Goal: Task Accomplishment & Management: Manage account settings

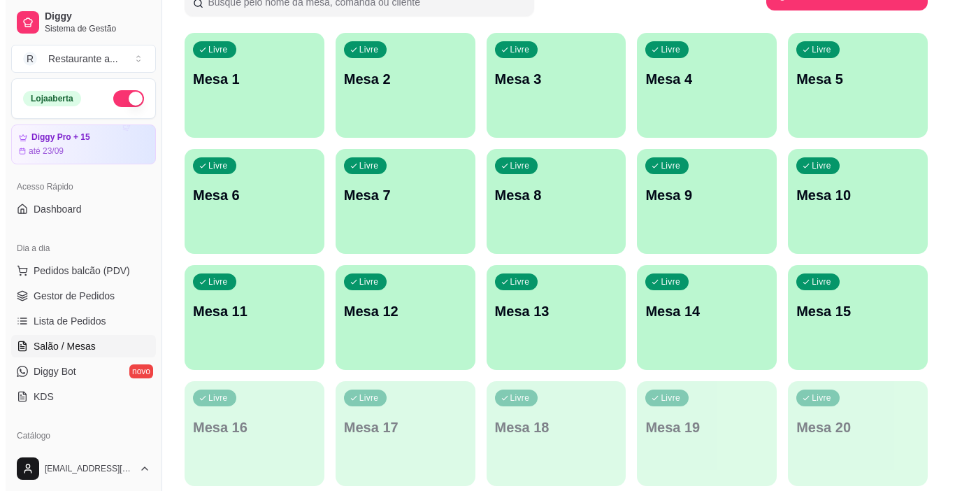
scroll to position [210, 0]
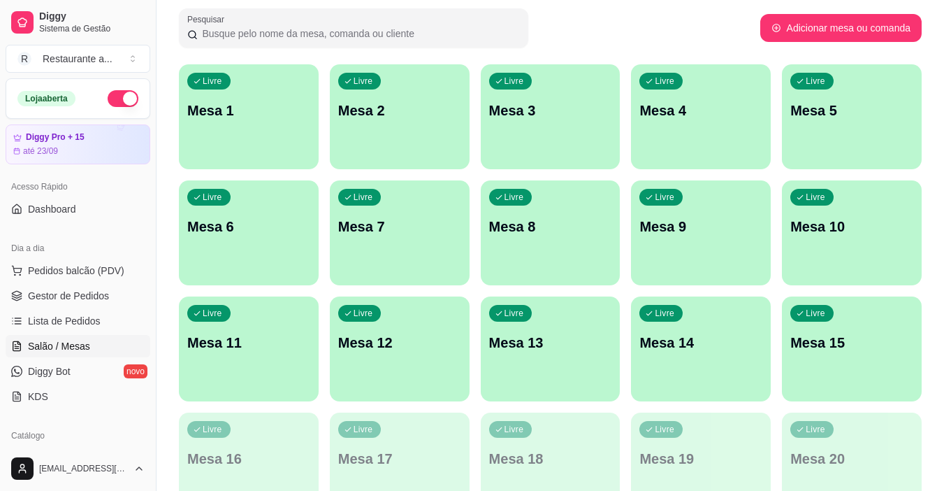
click at [233, 117] on p "Mesa 1" at bounding box center [248, 111] width 123 height 20
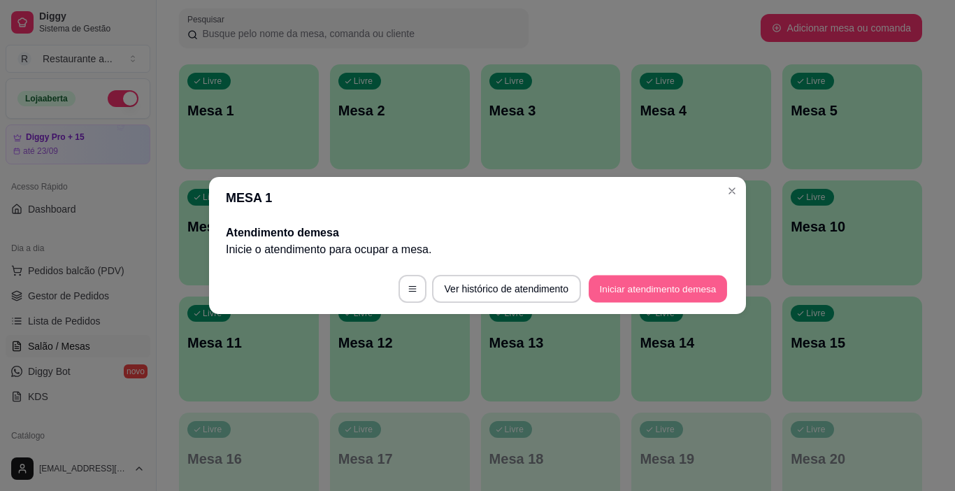
click at [635, 287] on button "Iniciar atendimento de mesa" at bounding box center [657, 288] width 138 height 27
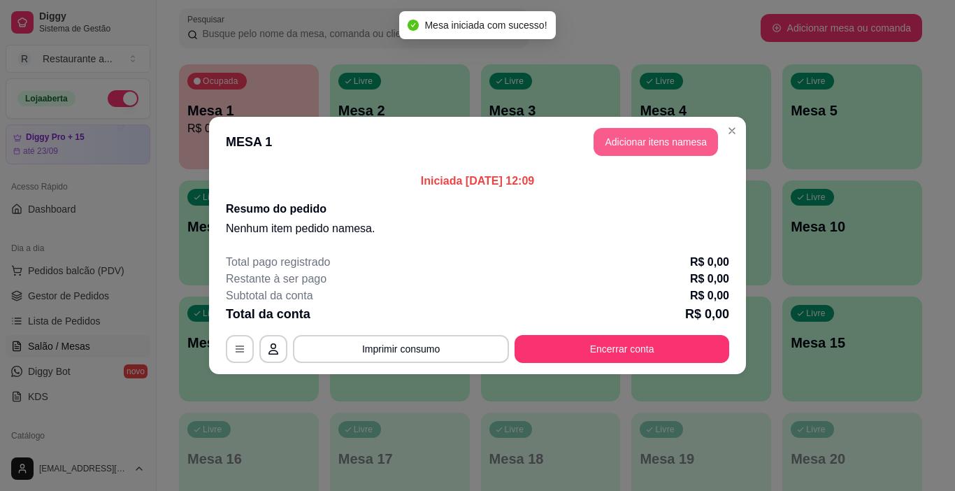
click at [645, 141] on button "Adicionar itens na mesa" at bounding box center [655, 142] width 124 height 28
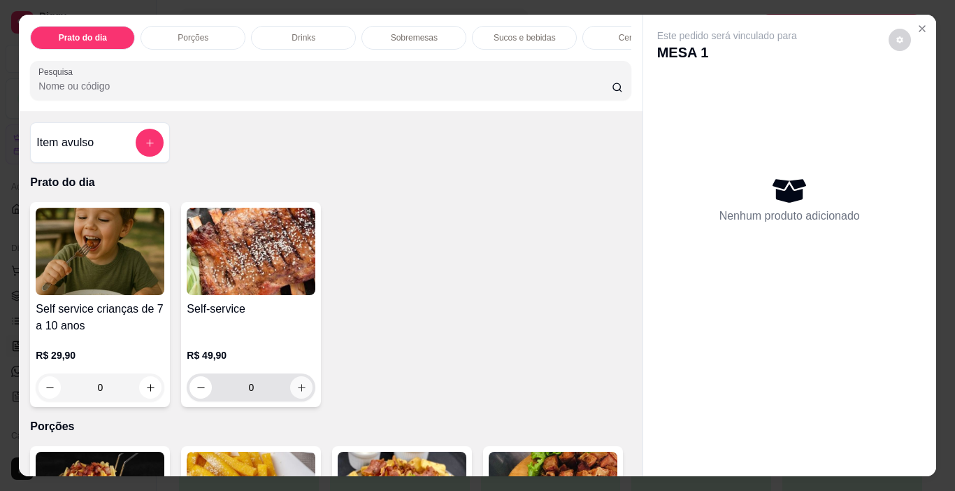
click at [298, 389] on icon "increase-product-quantity" at bounding box center [301, 387] width 10 height 10
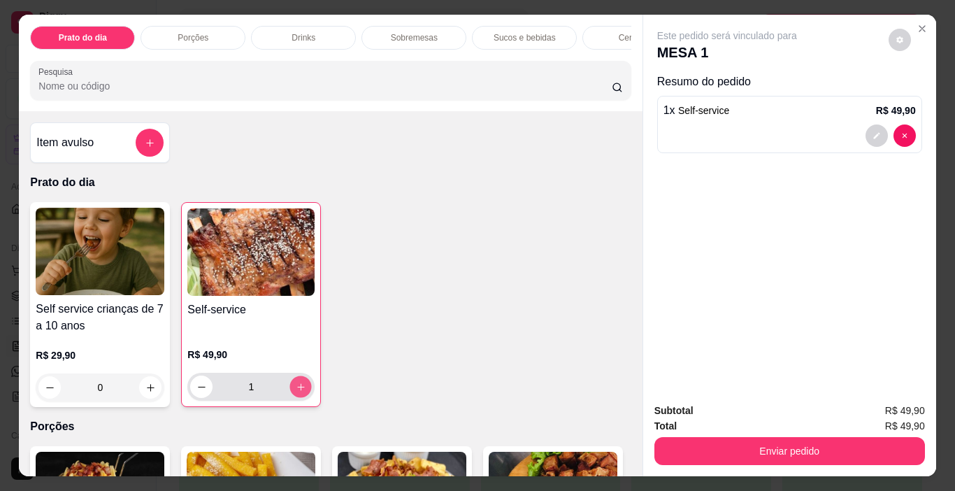
click at [298, 389] on icon "increase-product-quantity" at bounding box center [301, 387] width 10 height 10
type input "2"
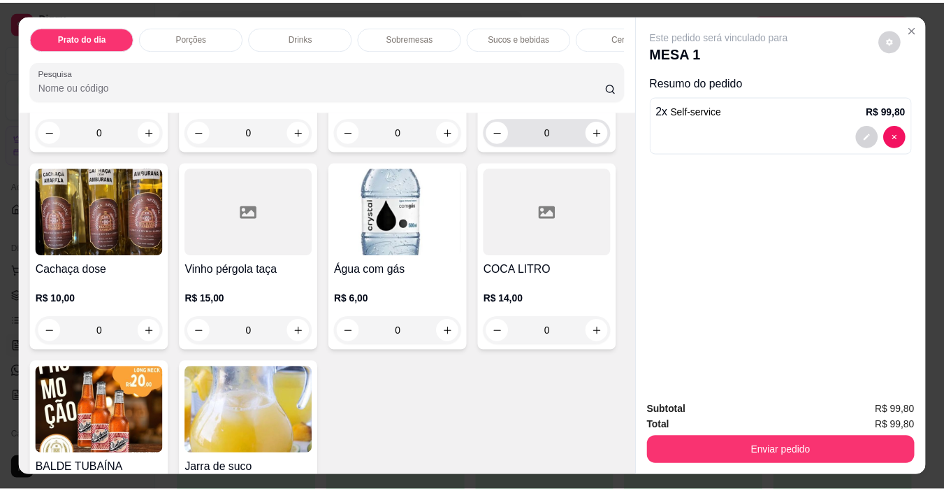
scroll to position [2027, 0]
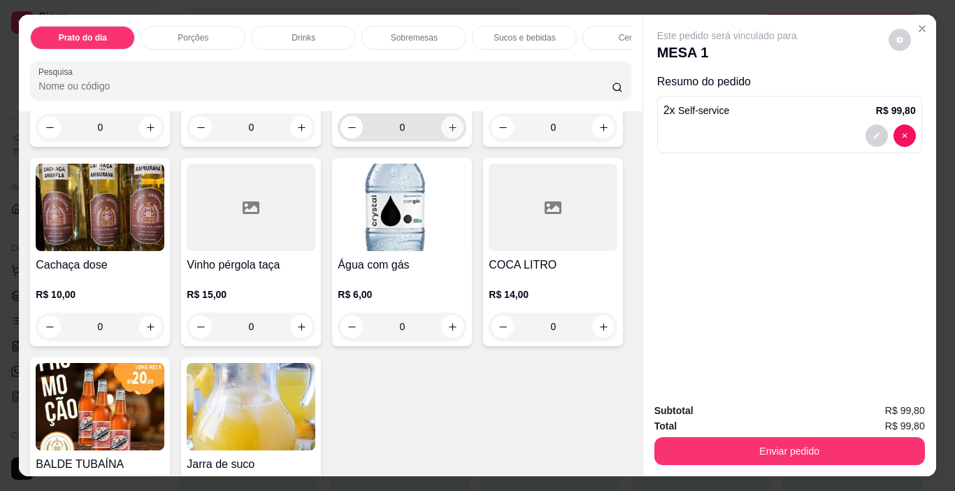
click at [449, 131] on icon "increase-product-quantity" at bounding box center [453, 128] width 8 height 8
type input "1"
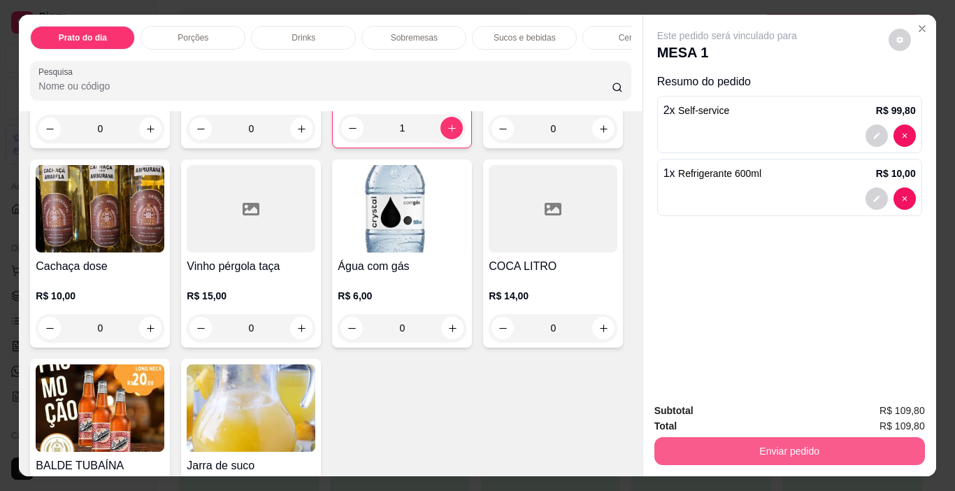
click at [782, 444] on button "Enviar pedido" at bounding box center [789, 451] width 270 height 28
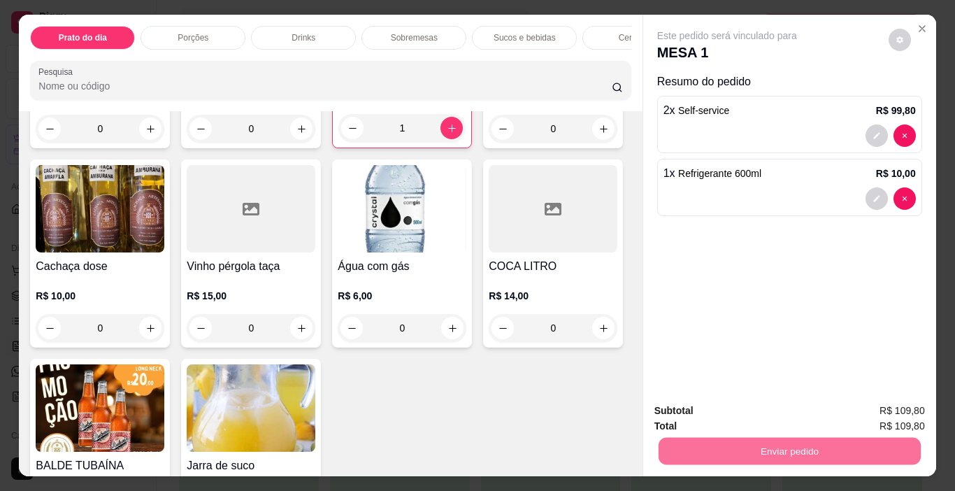
click at [762, 408] on button "Não registrar e enviar pedido" at bounding box center [742, 411] width 141 height 26
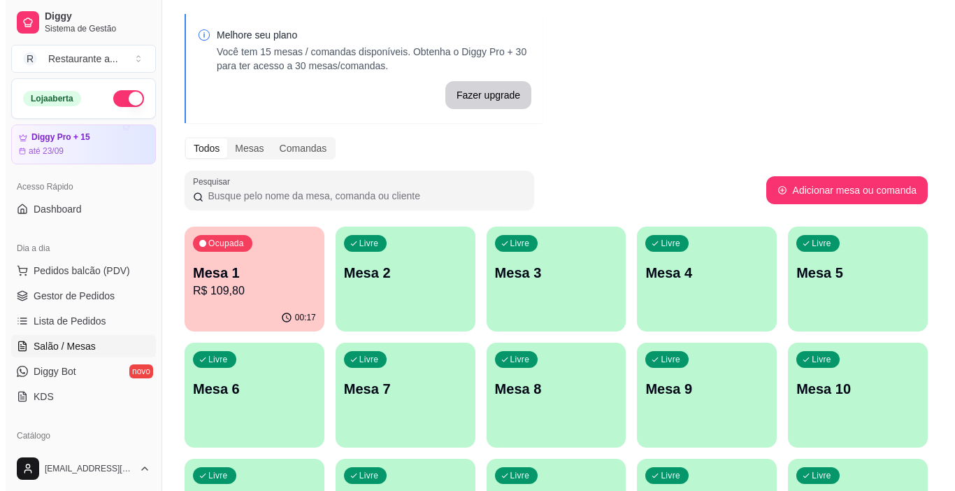
scroll to position [70, 0]
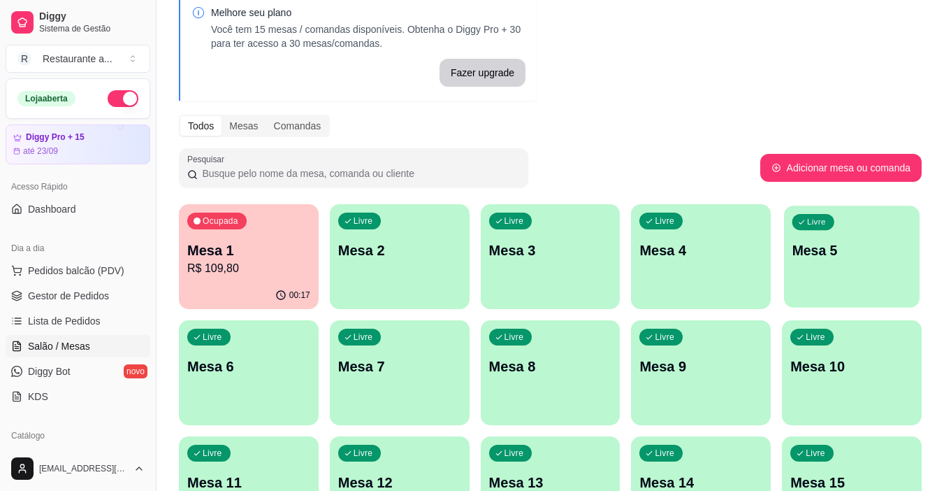
click at [864, 266] on div "Livre Mesa 5" at bounding box center [852, 247] width 136 height 85
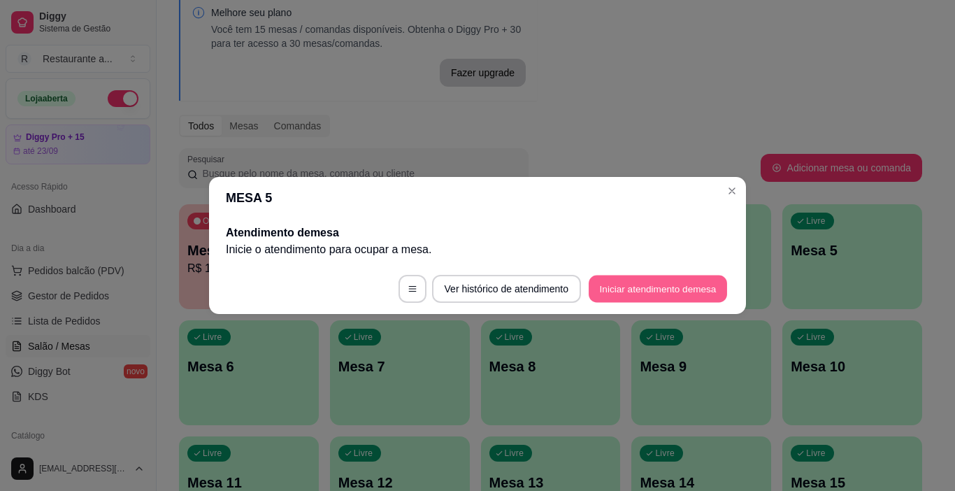
click at [642, 289] on button "Iniciar atendimento de mesa" at bounding box center [657, 288] width 138 height 27
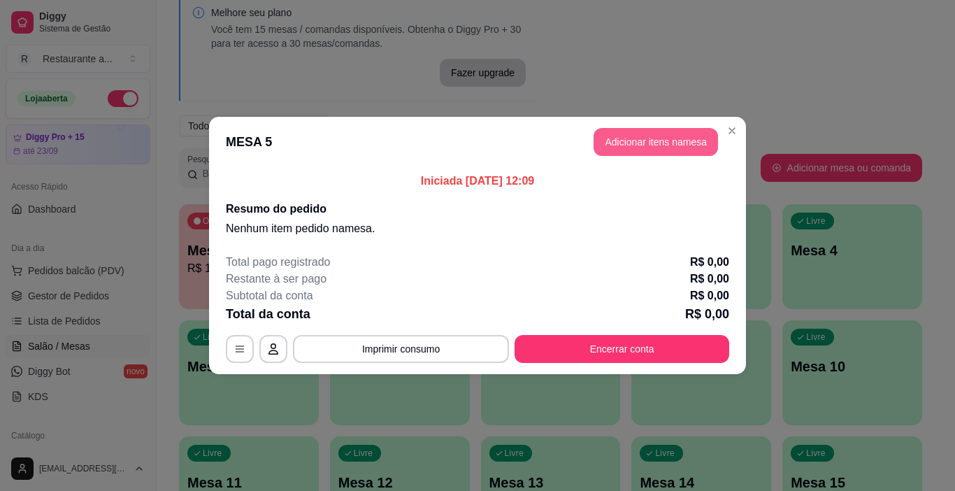
click at [639, 137] on button "Adicionar itens na mesa" at bounding box center [655, 142] width 124 height 28
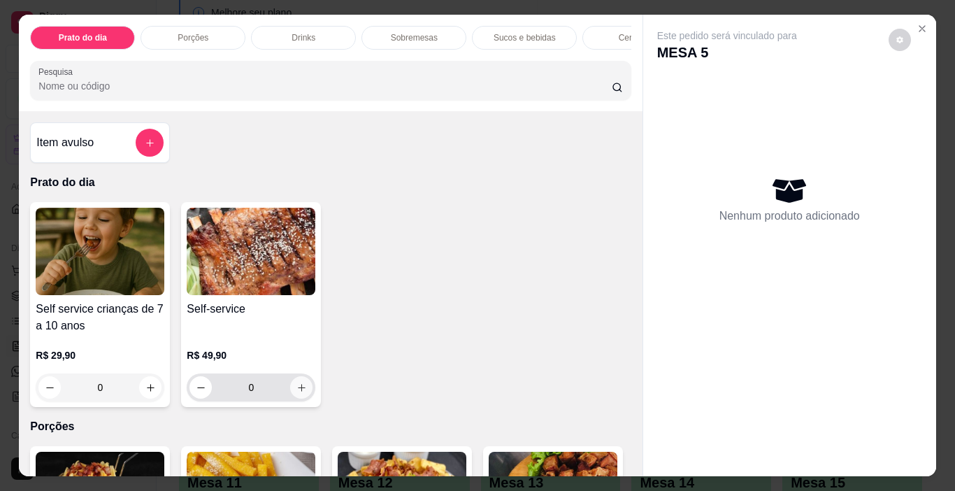
click at [296, 392] on icon "increase-product-quantity" at bounding box center [301, 387] width 10 height 10
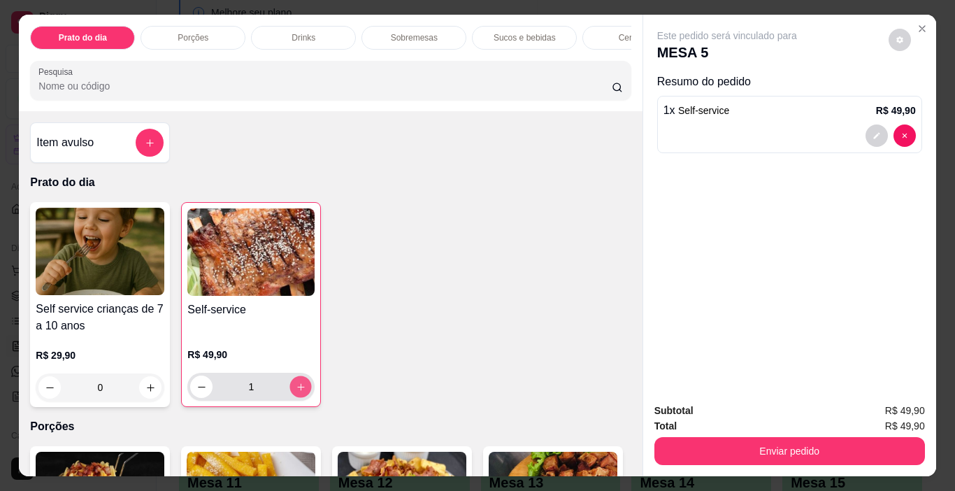
click at [297, 390] on icon "increase-product-quantity" at bounding box center [300, 386] width 7 height 7
type input "2"
click at [621, 32] on p "Cervejas" at bounding box center [634, 37] width 33 height 11
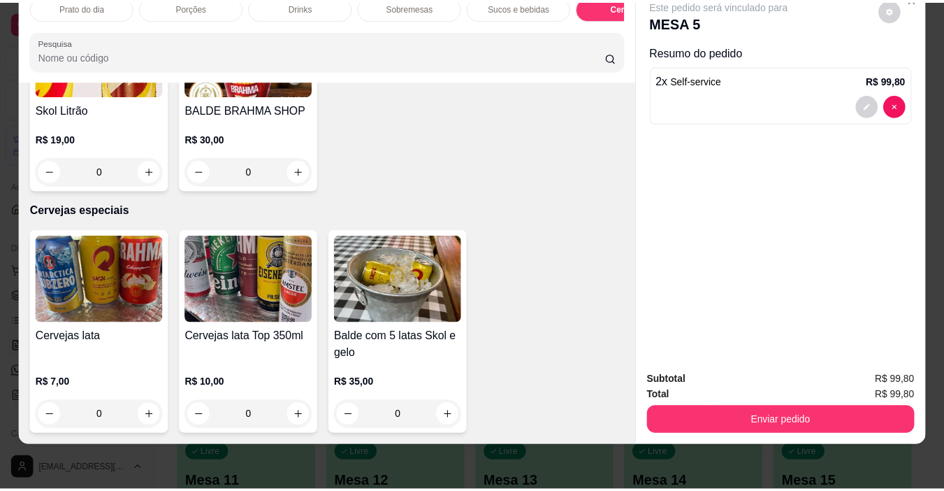
scroll to position [2864, 0]
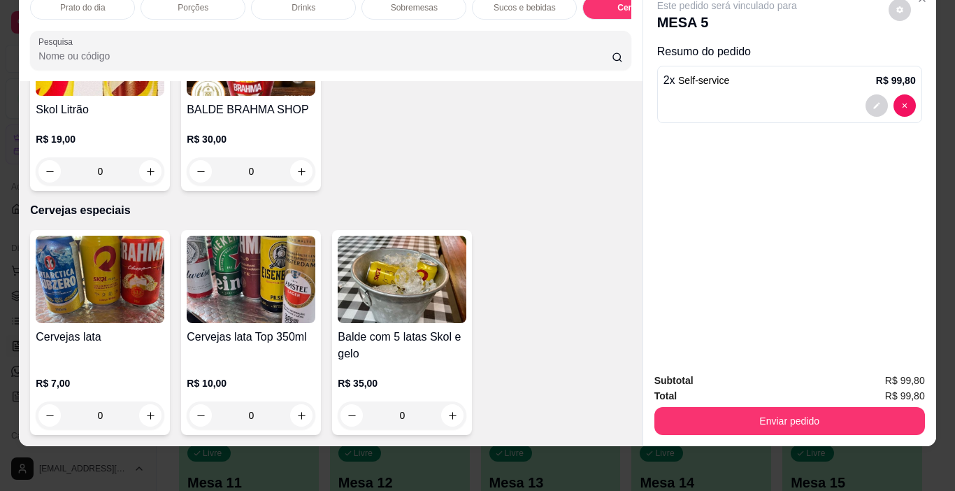
type input "1"
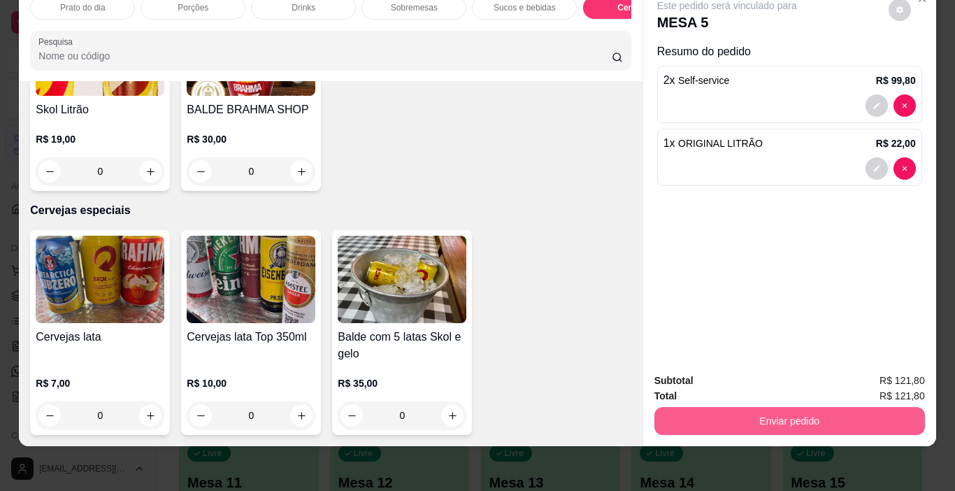
click at [764, 409] on button "Enviar pedido" at bounding box center [789, 421] width 270 height 28
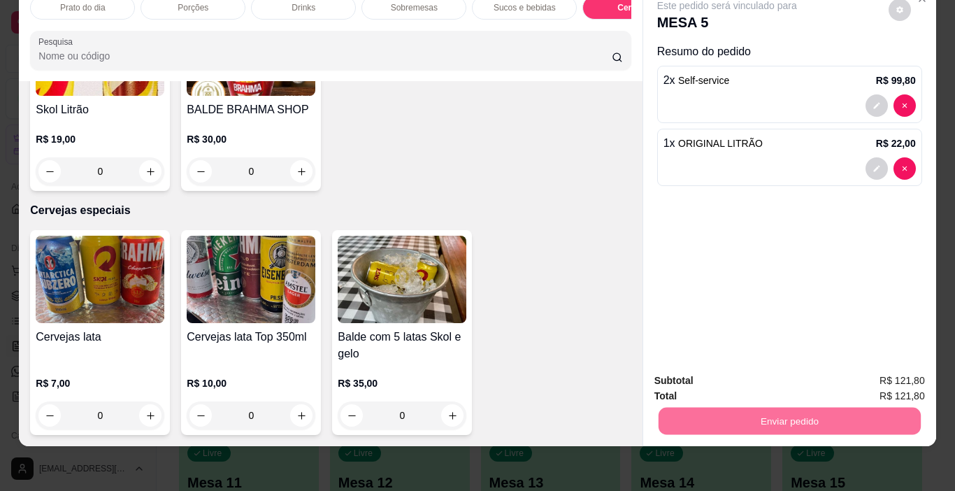
click at [751, 370] on button "Não registrar e enviar pedido" at bounding box center [742, 376] width 141 height 26
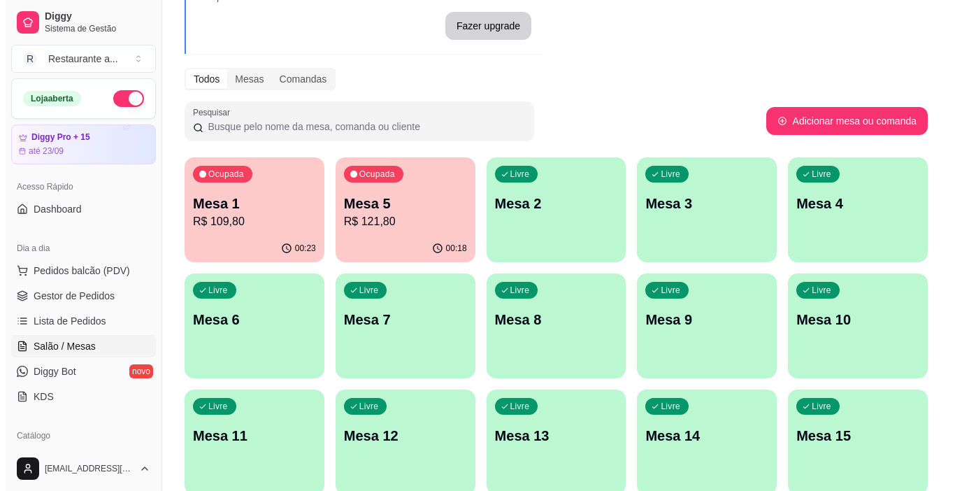
scroll to position [140, 0]
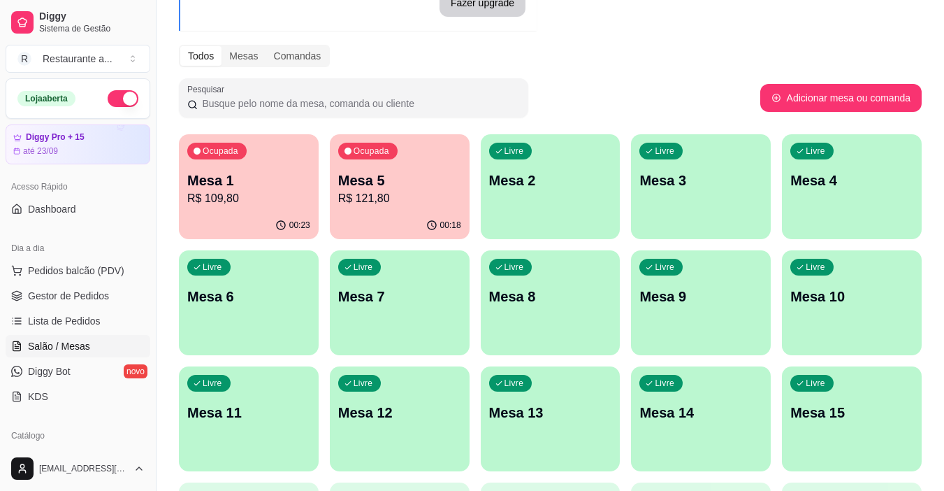
click at [521, 288] on p "Mesa 8" at bounding box center [550, 297] width 123 height 20
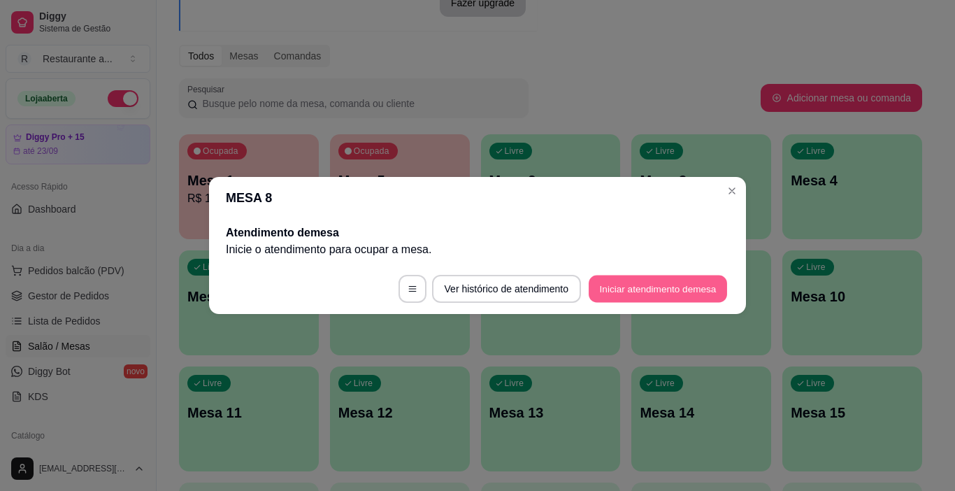
click at [619, 284] on button "Iniciar atendimento de mesa" at bounding box center [657, 288] width 138 height 27
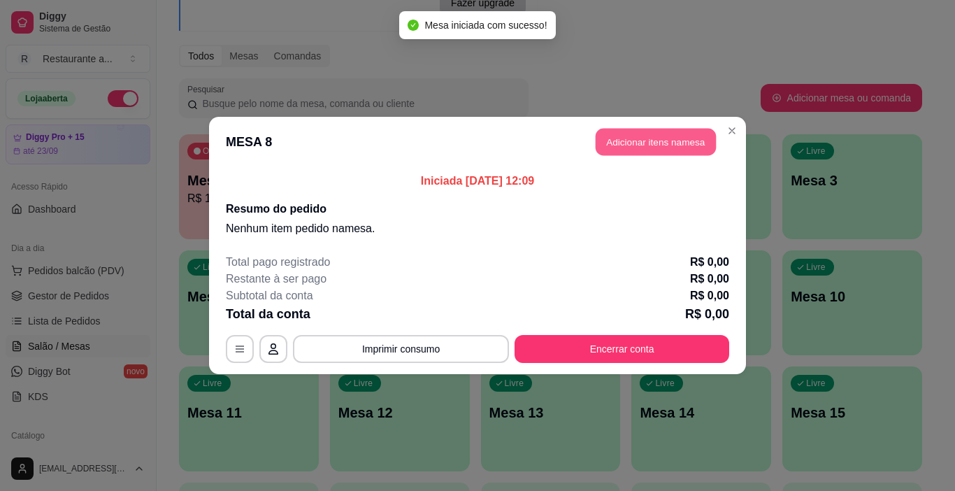
click at [644, 138] on button "Adicionar itens na mesa" at bounding box center [655, 142] width 120 height 27
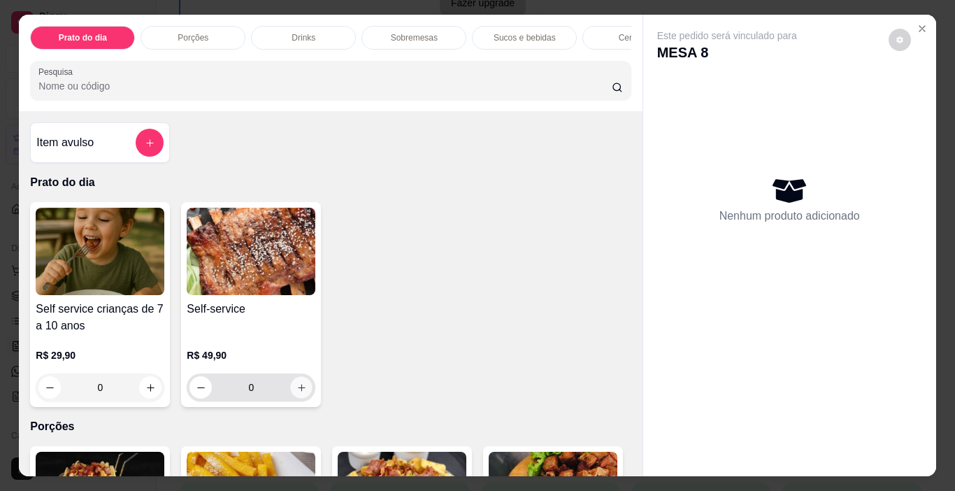
click at [298, 391] on icon "increase-product-quantity" at bounding box center [301, 387] width 7 height 7
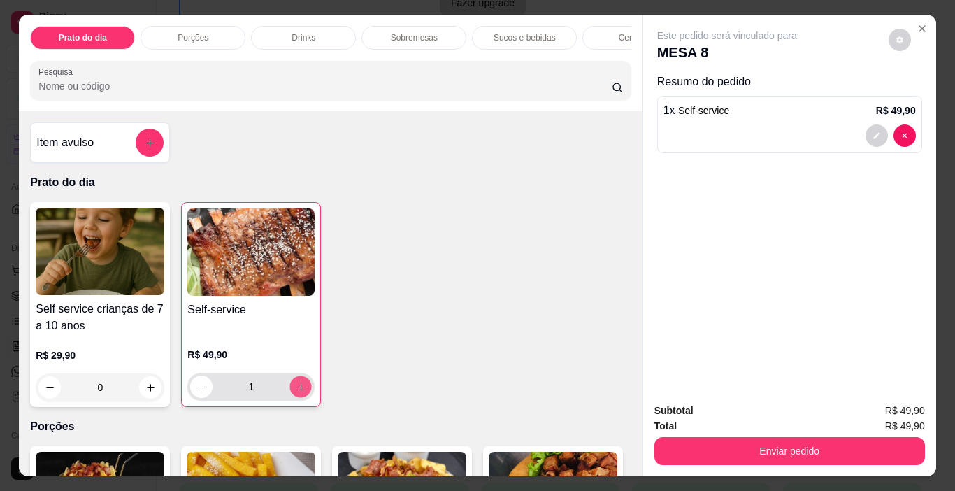
click at [296, 392] on icon "increase-product-quantity" at bounding box center [301, 387] width 10 height 10
type input "2"
click at [512, 33] on p "Sucos e bebidas" at bounding box center [524, 37] width 62 height 11
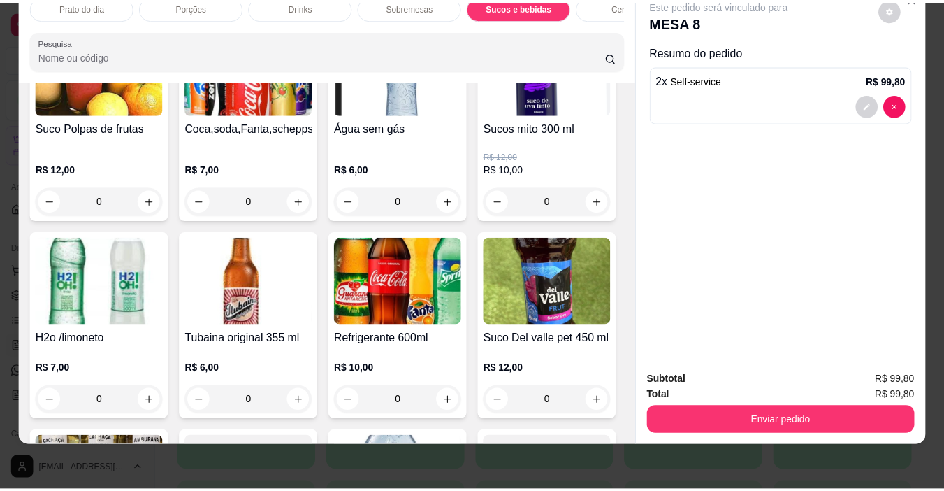
scroll to position [1759, 0]
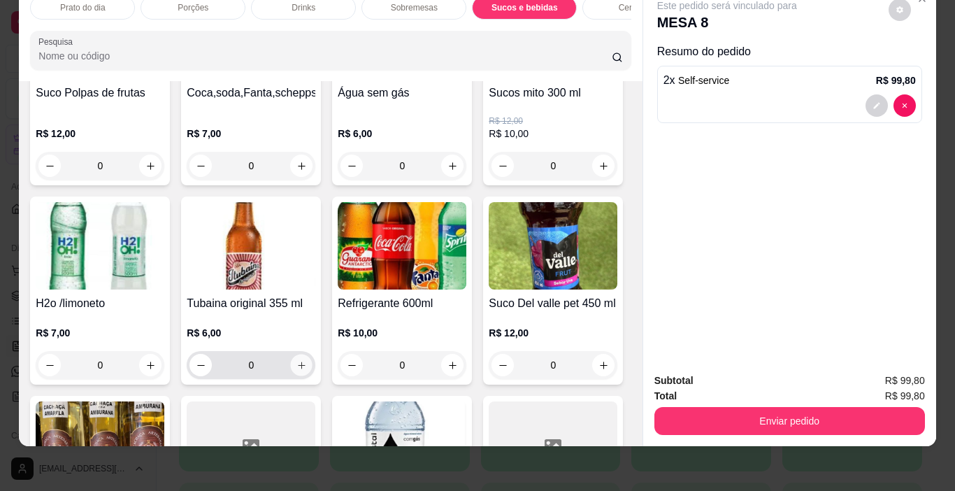
click at [307, 360] on icon "increase-product-quantity" at bounding box center [301, 365] width 10 height 10
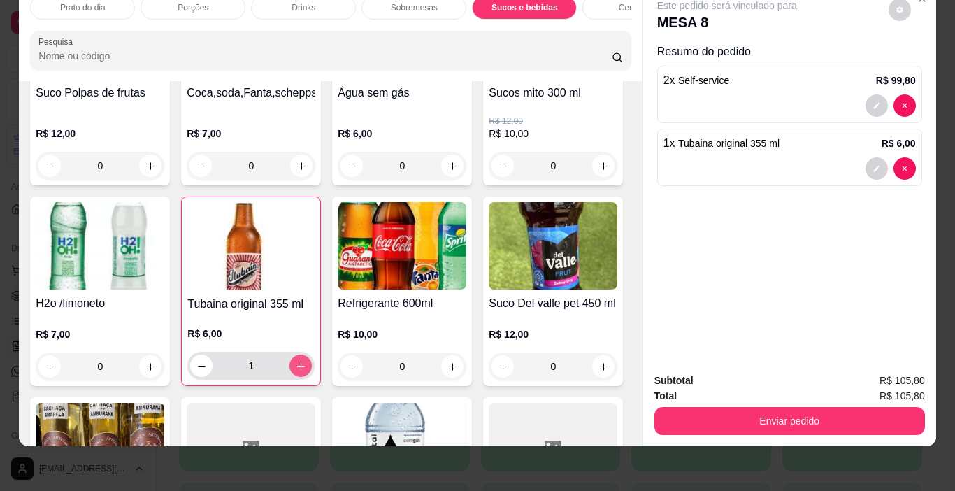
click at [305, 362] on icon "increase-product-quantity" at bounding box center [301, 366] width 8 height 8
type input "2"
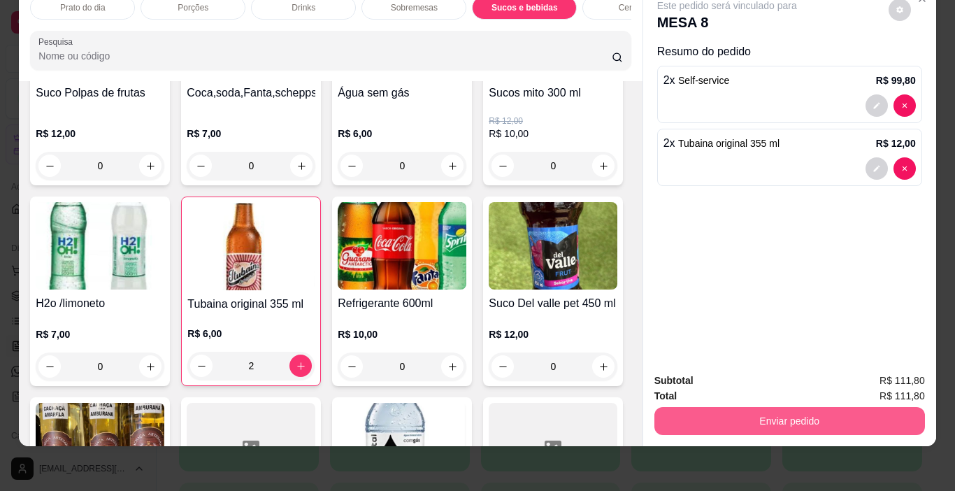
click at [806, 411] on button "Enviar pedido" at bounding box center [789, 421] width 270 height 28
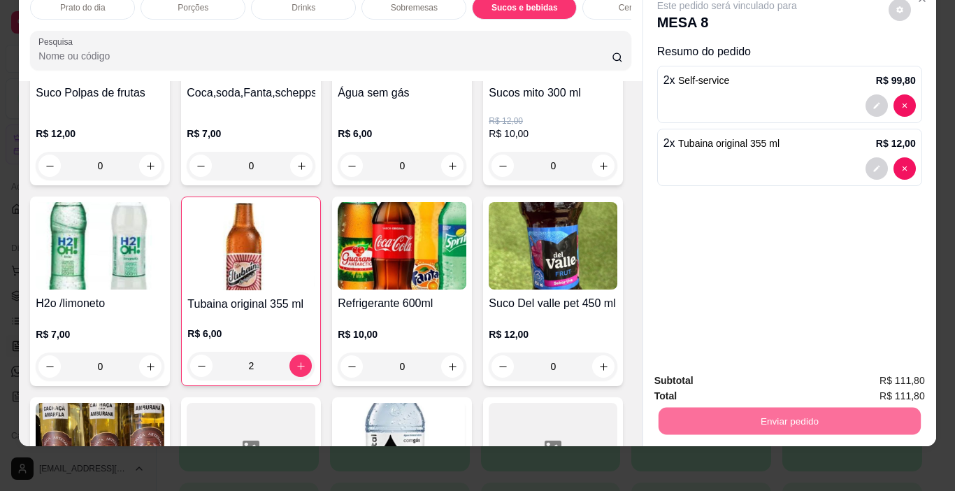
click at [744, 375] on button "Não registrar e enviar pedido" at bounding box center [742, 376] width 145 height 27
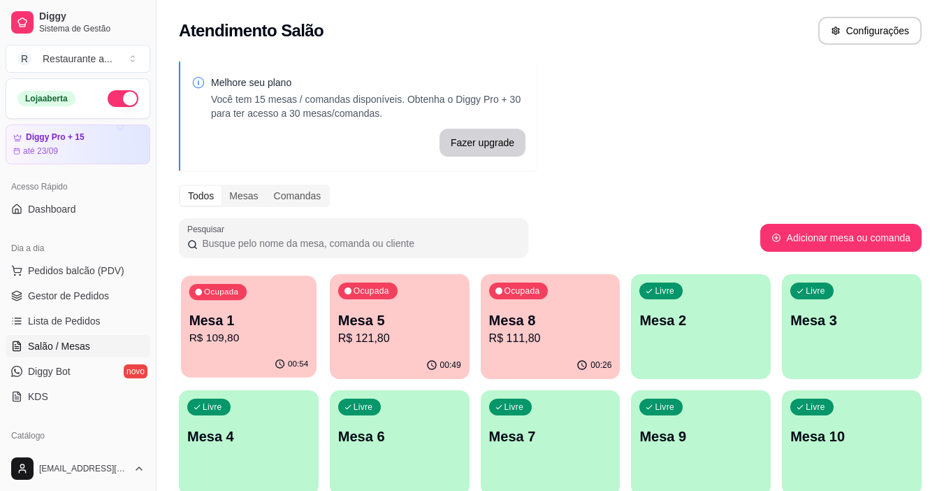
click at [251, 346] on p "R$ 109,80" at bounding box center [248, 338] width 119 height 16
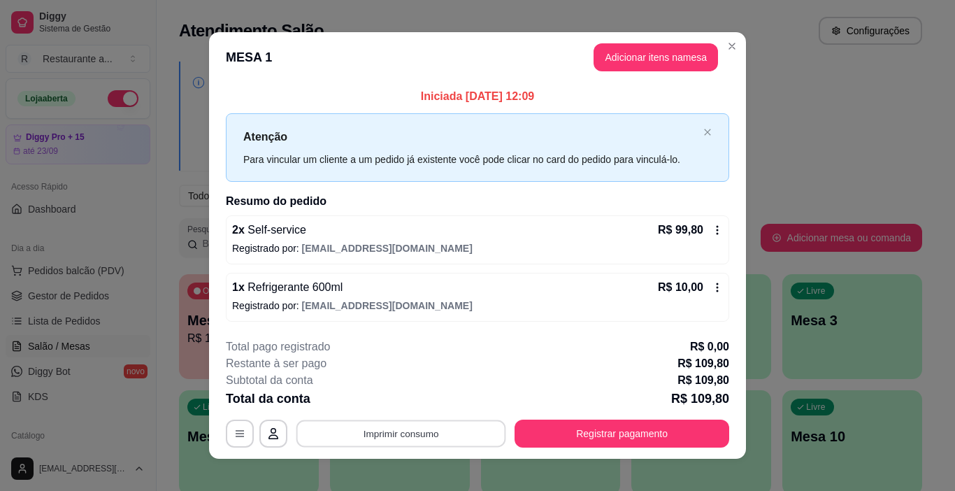
click at [386, 434] on button "Imprimir consumo" at bounding box center [401, 432] width 210 height 27
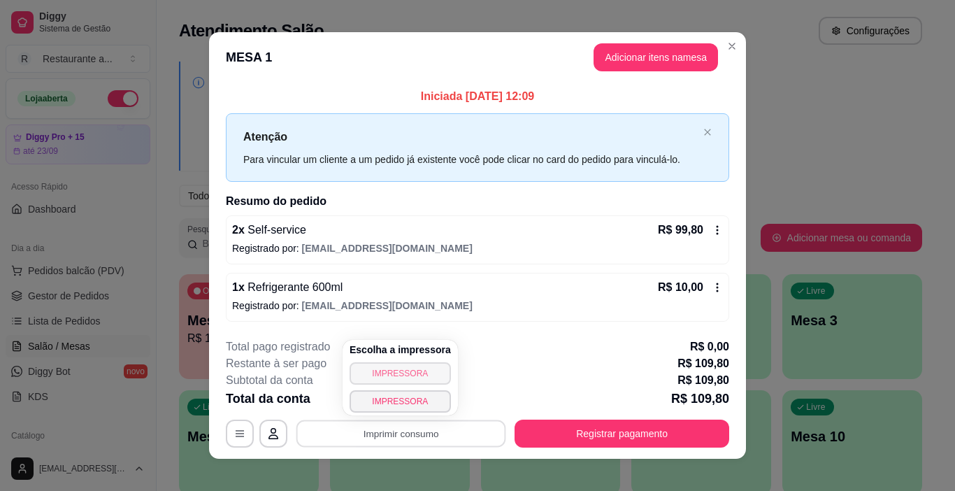
click at [379, 373] on button "IMPRESSORA" at bounding box center [399, 373] width 101 height 22
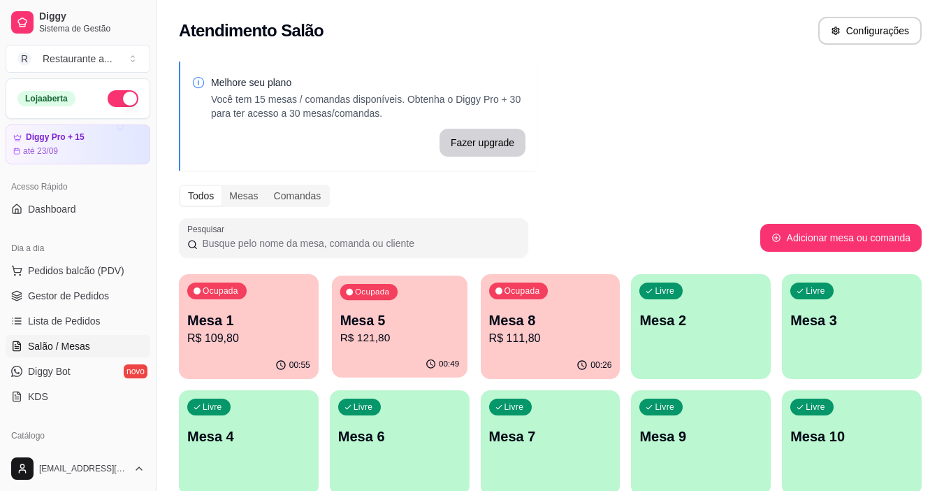
click at [425, 312] on p "Mesa 5" at bounding box center [399, 320] width 119 height 19
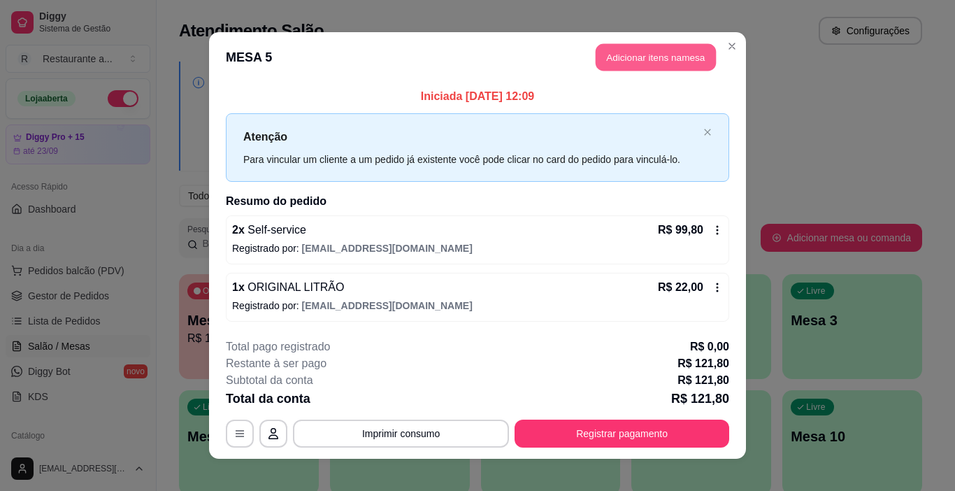
click at [641, 55] on button "Adicionar itens na mesa" at bounding box center [655, 57] width 120 height 27
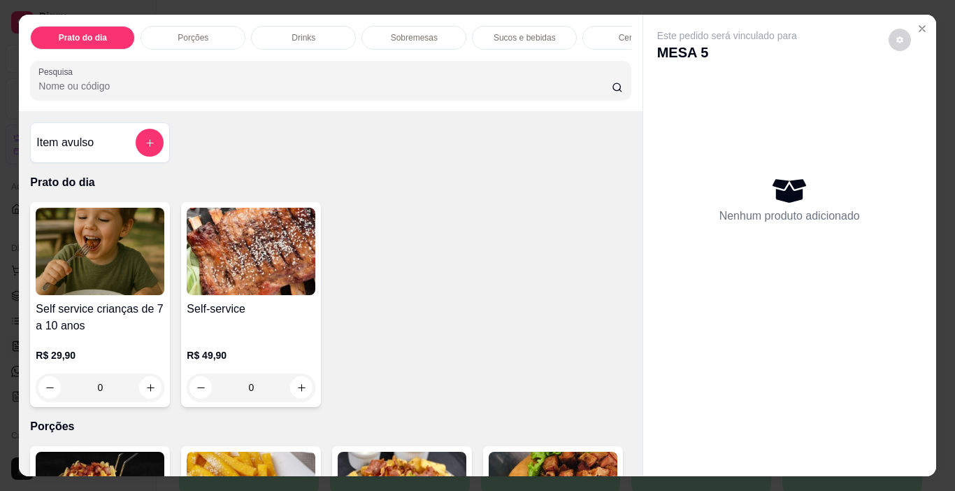
click at [619, 32] on p "Cervejas" at bounding box center [634, 37] width 33 height 11
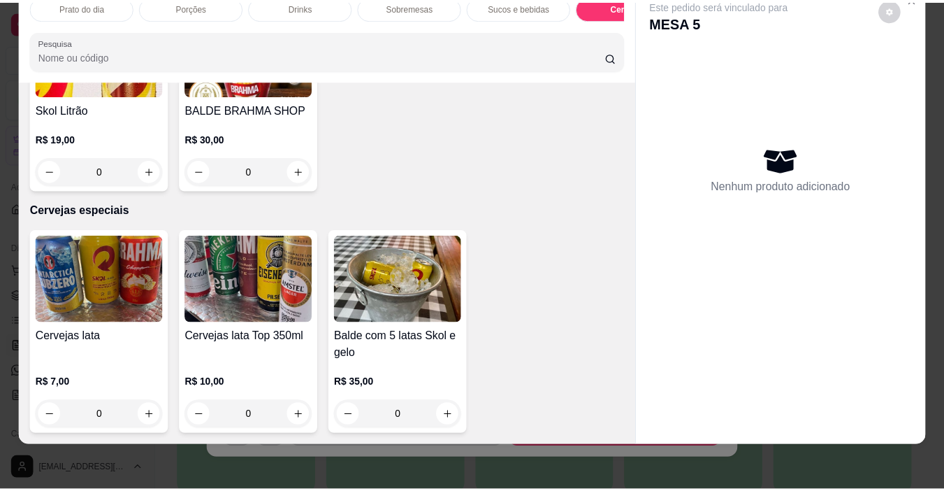
scroll to position [2987, 0]
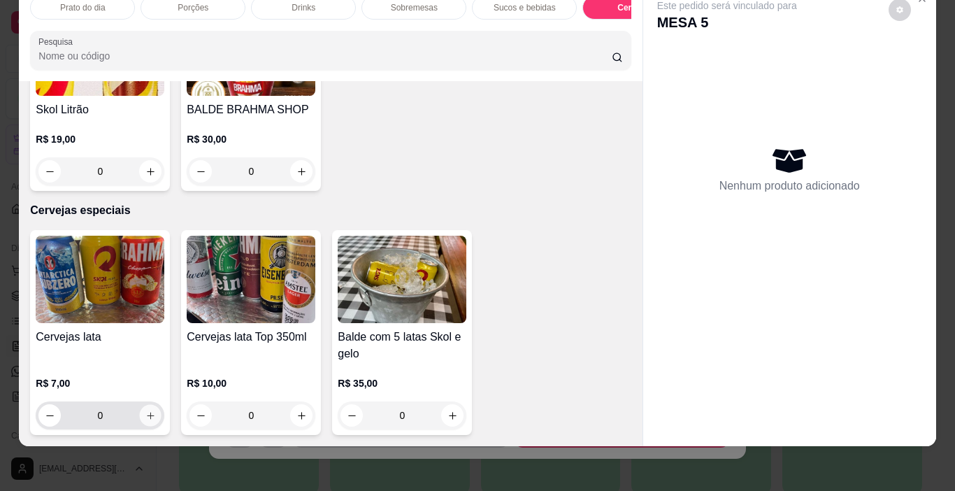
click at [145, 410] on icon "increase-product-quantity" at bounding box center [150, 415] width 10 height 10
type input "1"
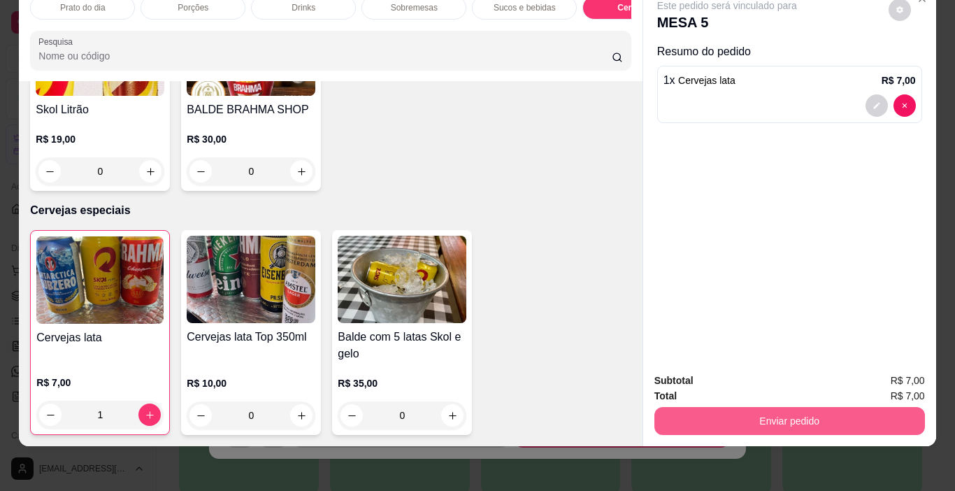
click at [778, 409] on button "Enviar pedido" at bounding box center [789, 421] width 270 height 28
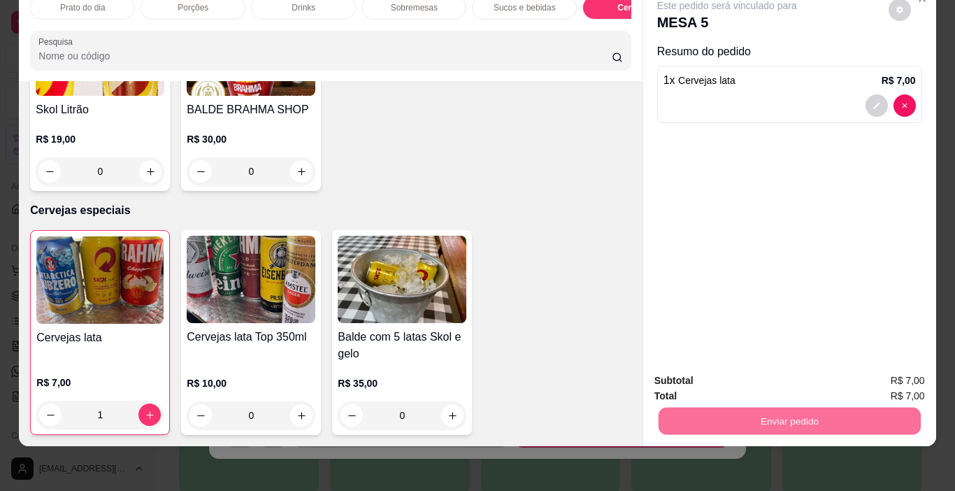
click at [746, 377] on button "Não registrar e enviar pedido" at bounding box center [742, 376] width 145 height 27
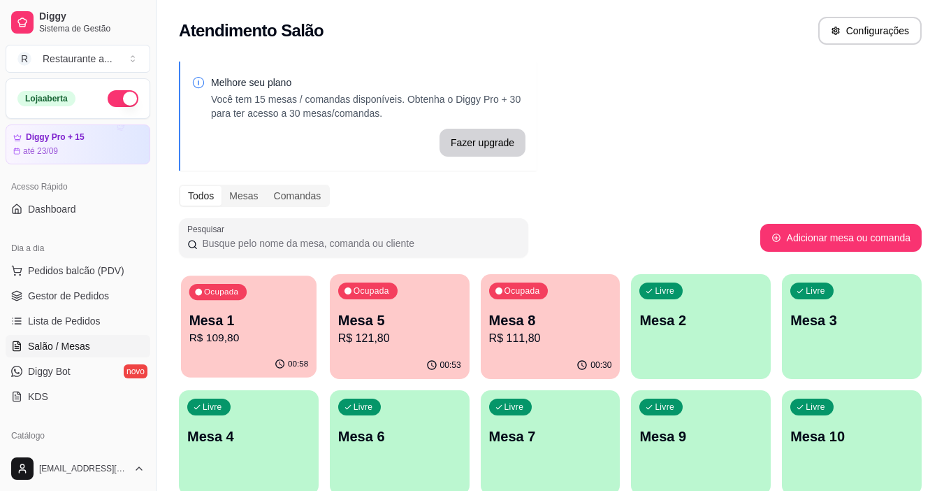
click at [291, 321] on p "Mesa 1" at bounding box center [248, 320] width 119 height 19
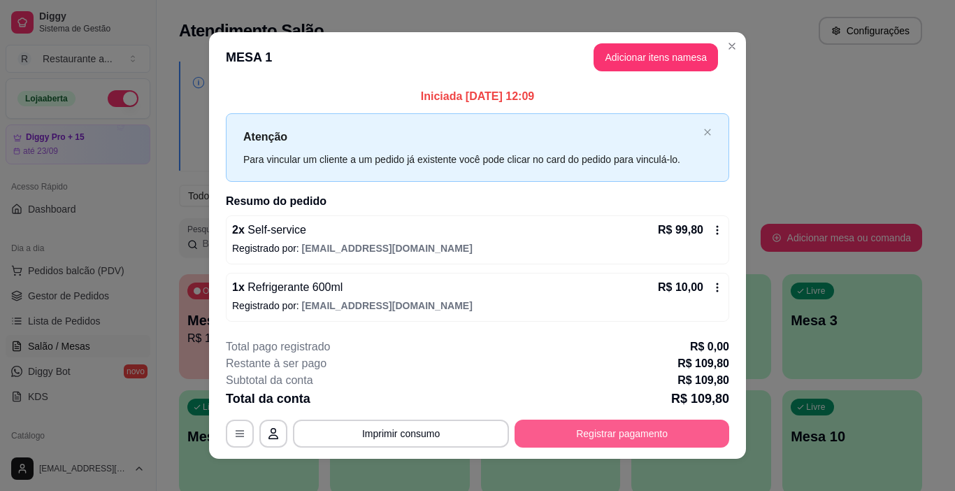
click at [634, 432] on button "Registrar pagamento" at bounding box center [621, 433] width 215 height 28
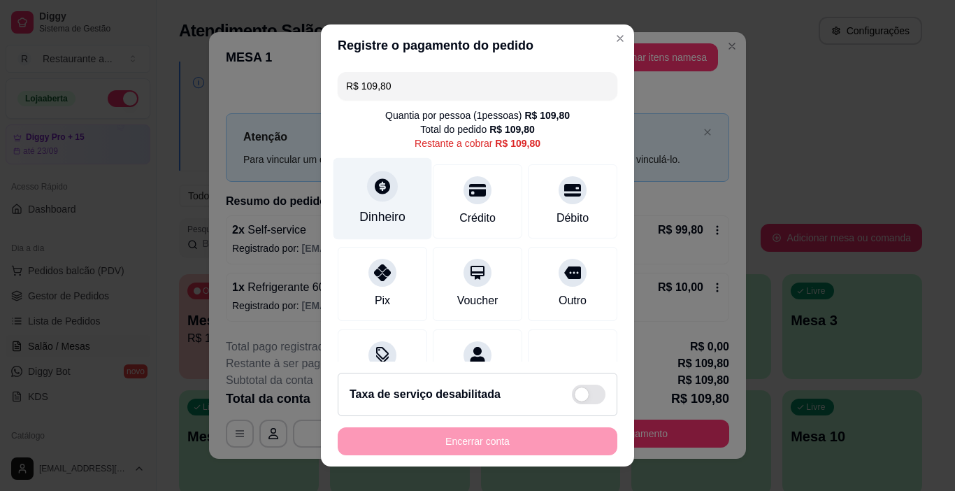
click at [377, 205] on div "Dinheiro" at bounding box center [382, 199] width 99 height 82
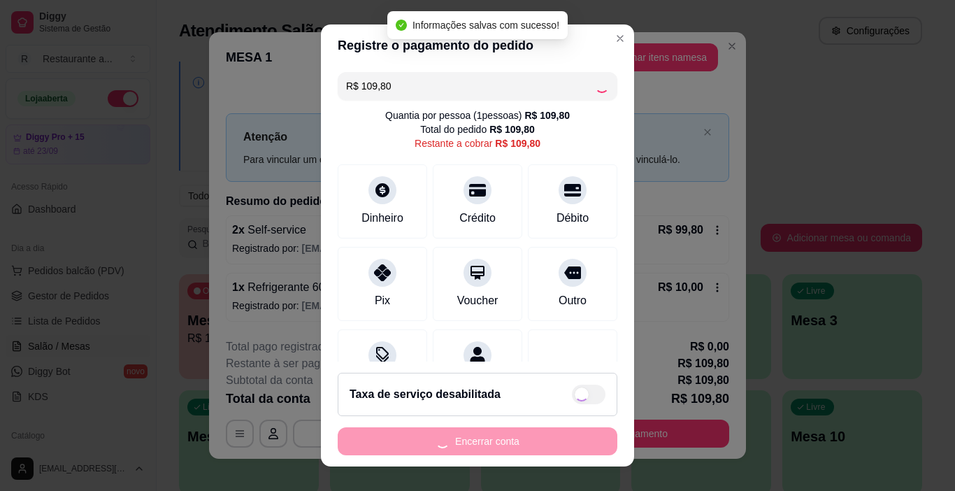
type input "R$ 0,00"
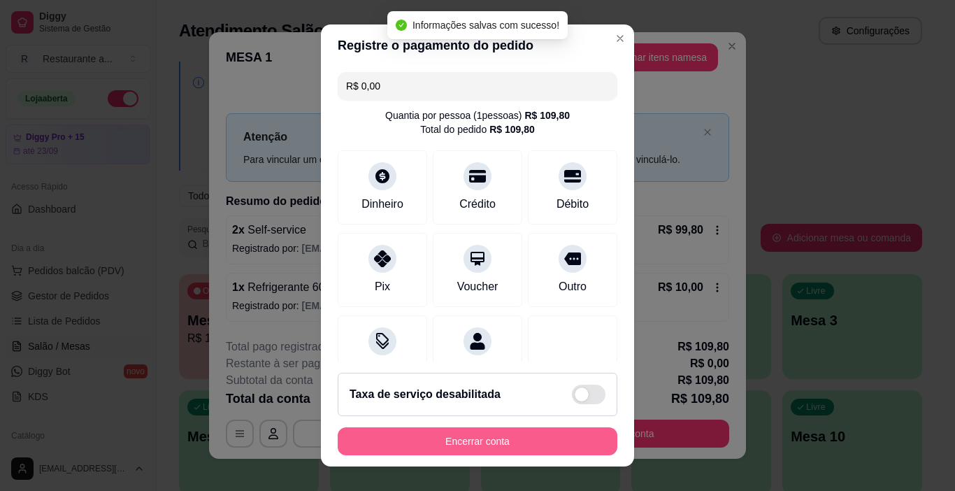
click at [475, 442] on button "Encerrar conta" at bounding box center [478, 441] width 280 height 28
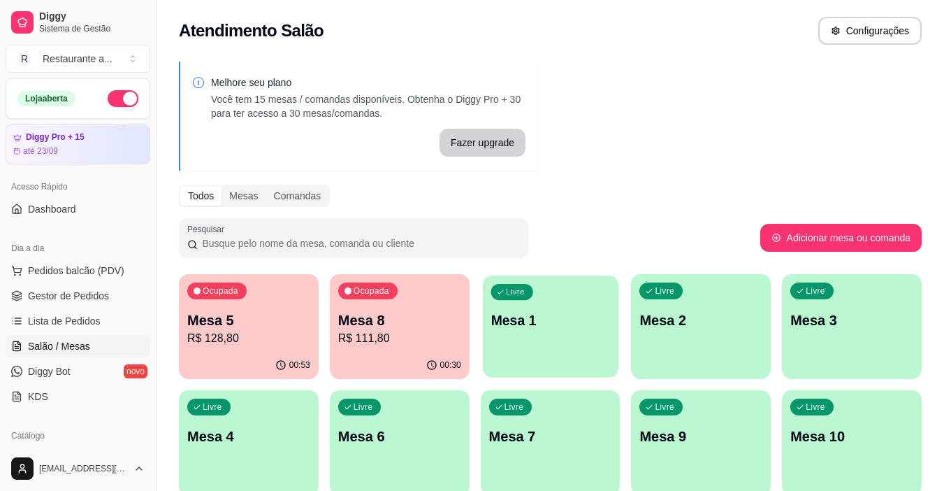
click at [556, 334] on div "Livre Mesa 1" at bounding box center [551, 317] width 136 height 85
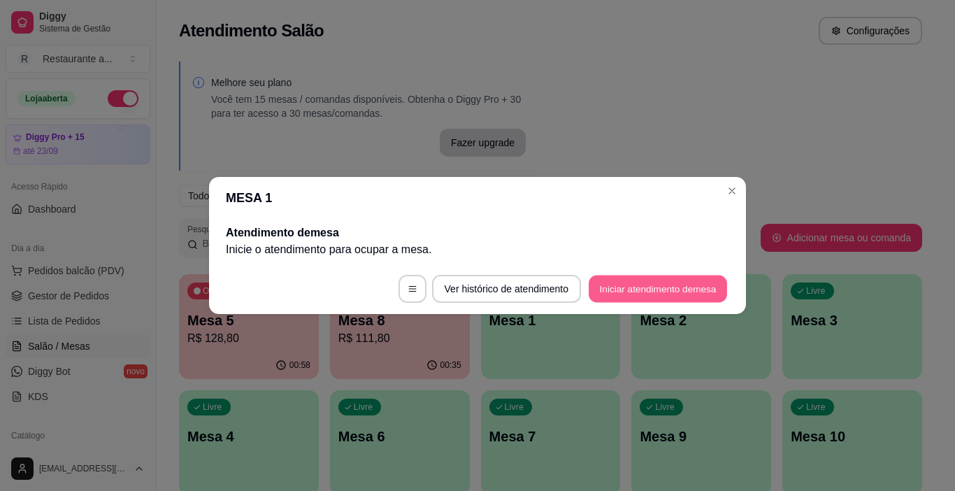
click at [641, 289] on button "Iniciar atendimento de mesa" at bounding box center [657, 288] width 138 height 27
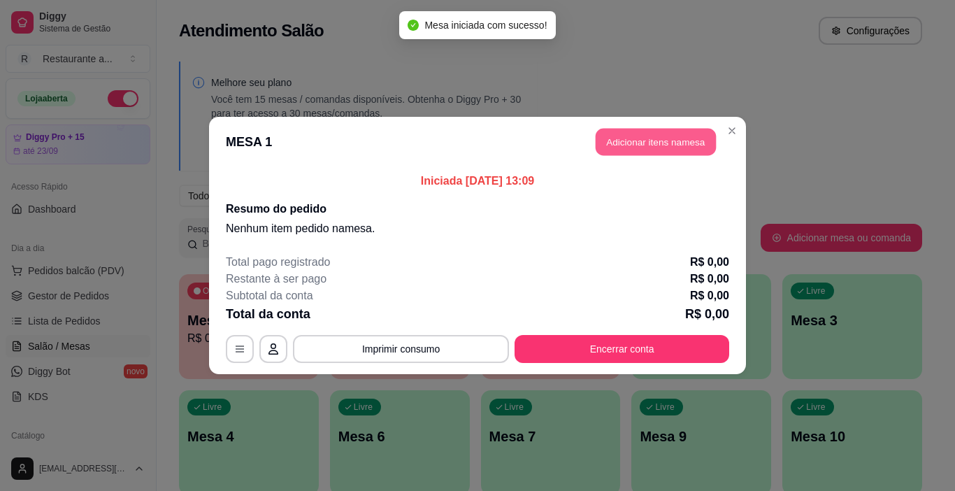
click at [638, 143] on button "Adicionar itens na mesa" at bounding box center [655, 142] width 120 height 27
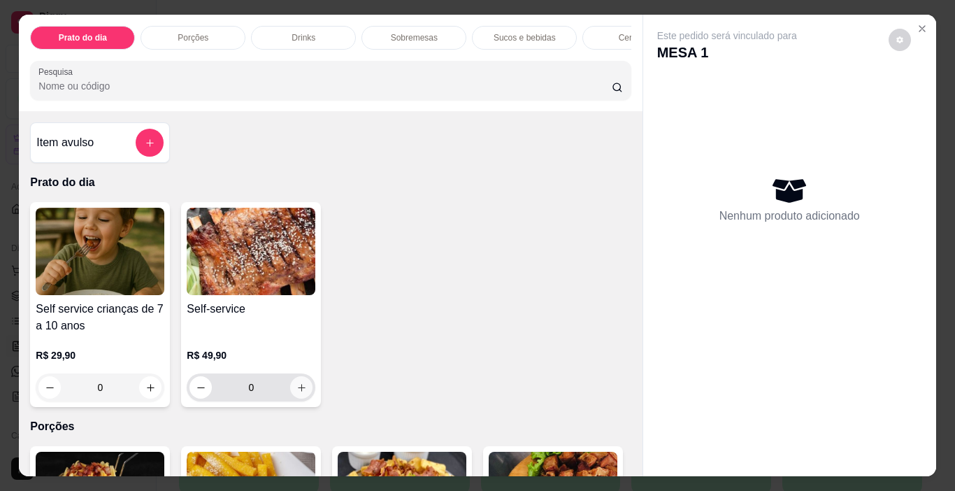
click at [298, 391] on icon "increase-product-quantity" at bounding box center [301, 387] width 10 height 10
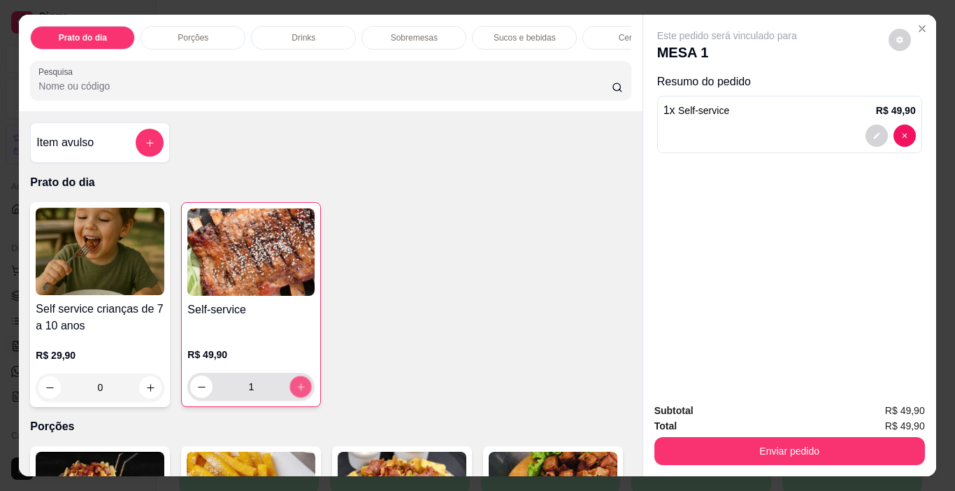
click at [298, 391] on icon "increase-product-quantity" at bounding box center [301, 387] width 10 height 10
type input "2"
click at [523, 35] on p "Sucos e bebidas" at bounding box center [524, 37] width 62 height 11
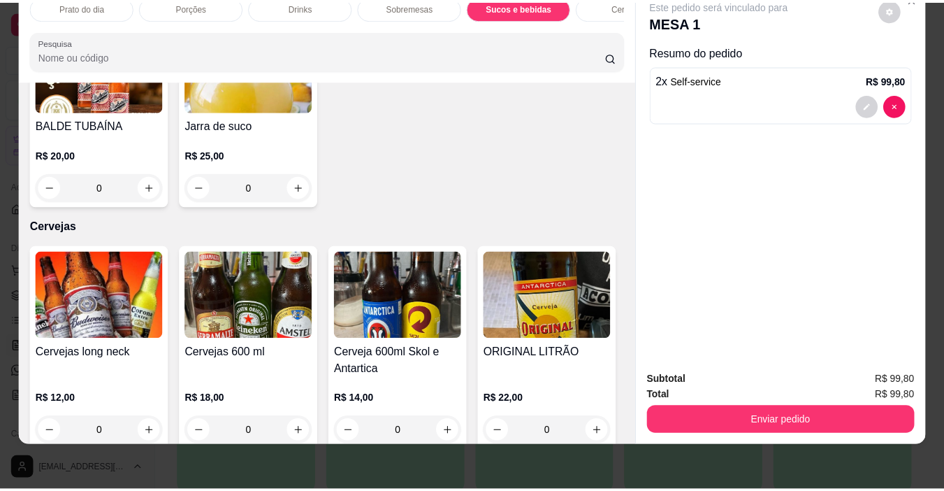
scroll to position [2388, 0]
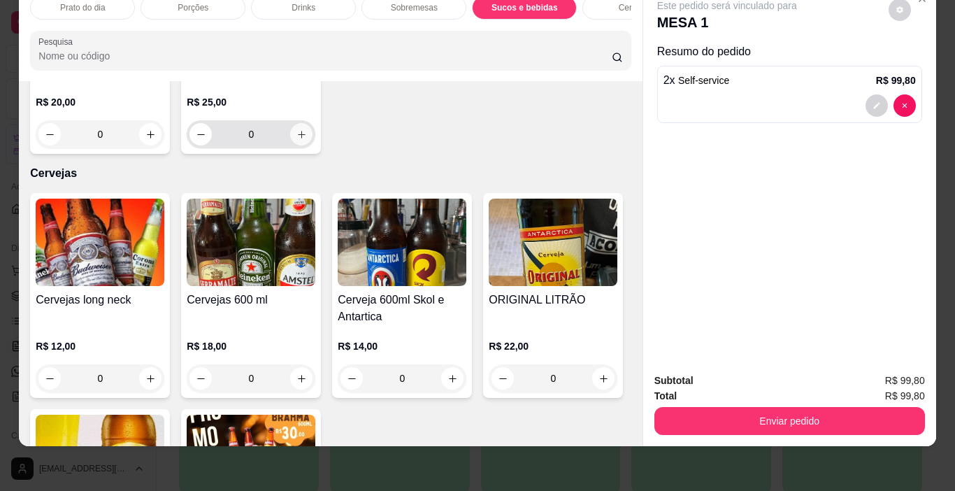
click at [297, 140] on icon "increase-product-quantity" at bounding box center [301, 134] width 10 height 10
type input "1"
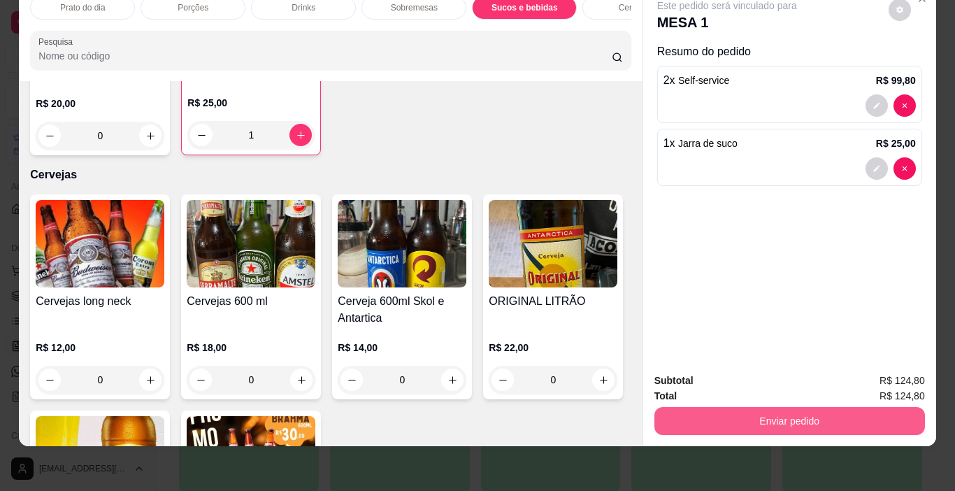
click at [806, 409] on button "Enviar pedido" at bounding box center [789, 421] width 270 height 28
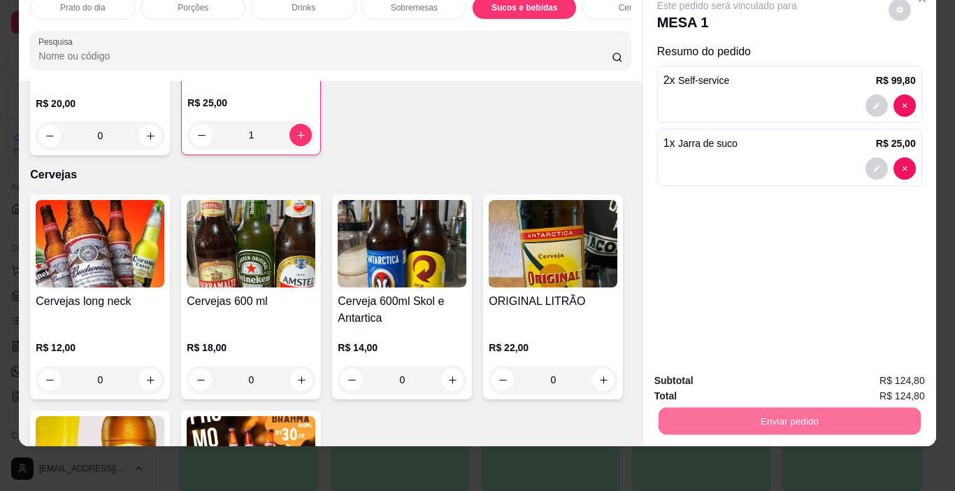
click at [752, 376] on button "Não registrar e enviar pedido" at bounding box center [742, 376] width 145 height 27
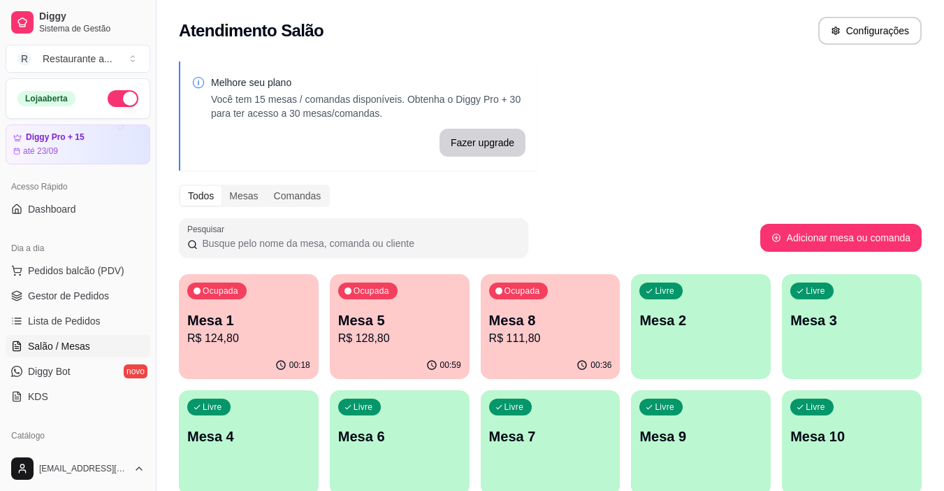
click at [385, 333] on p "R$ 128,80" at bounding box center [399, 338] width 123 height 17
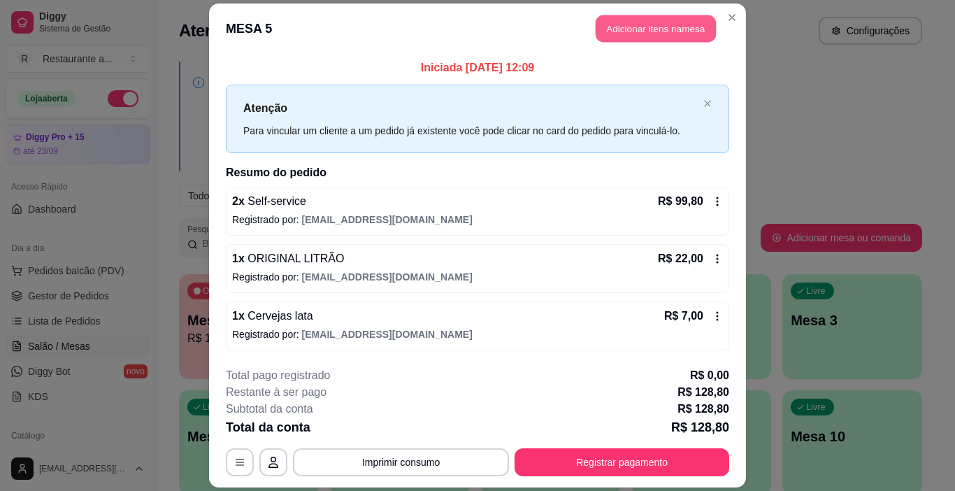
click at [637, 29] on button "Adicionar itens na mesa" at bounding box center [655, 28] width 120 height 27
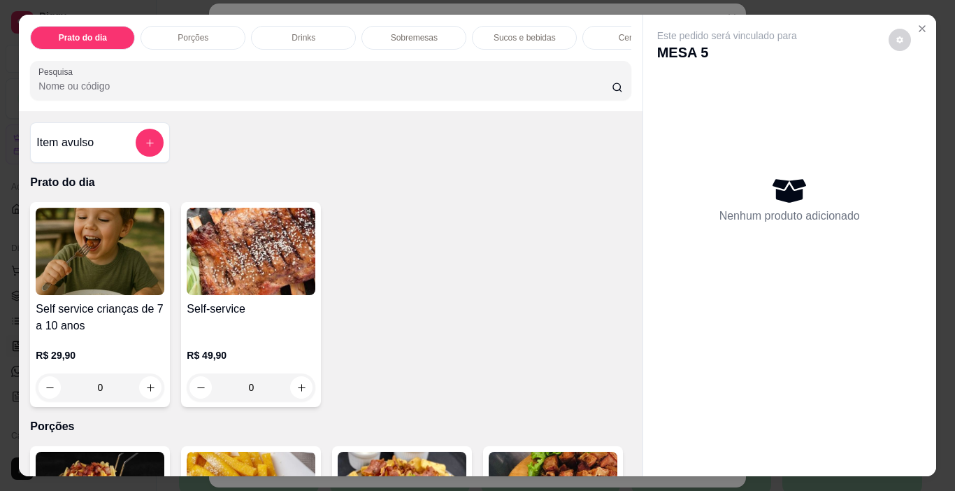
click at [621, 32] on p "Cervejas" at bounding box center [634, 37] width 33 height 11
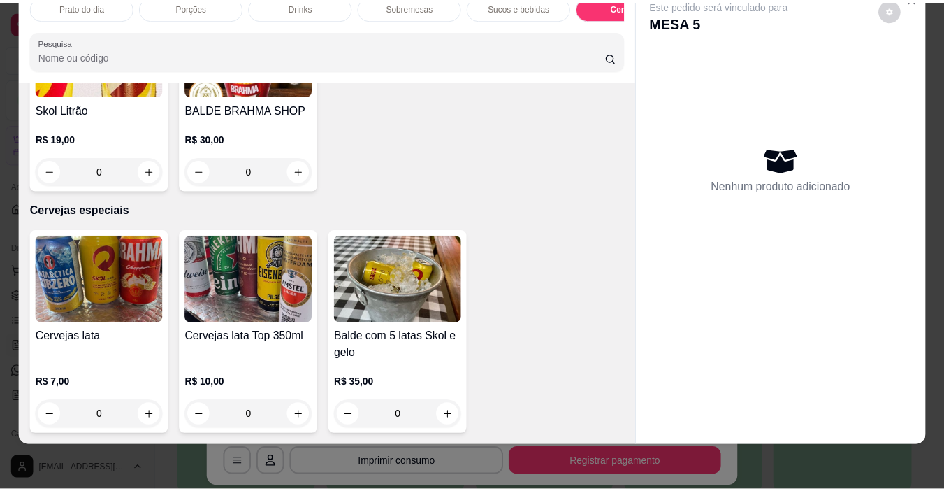
scroll to position [2987, 0]
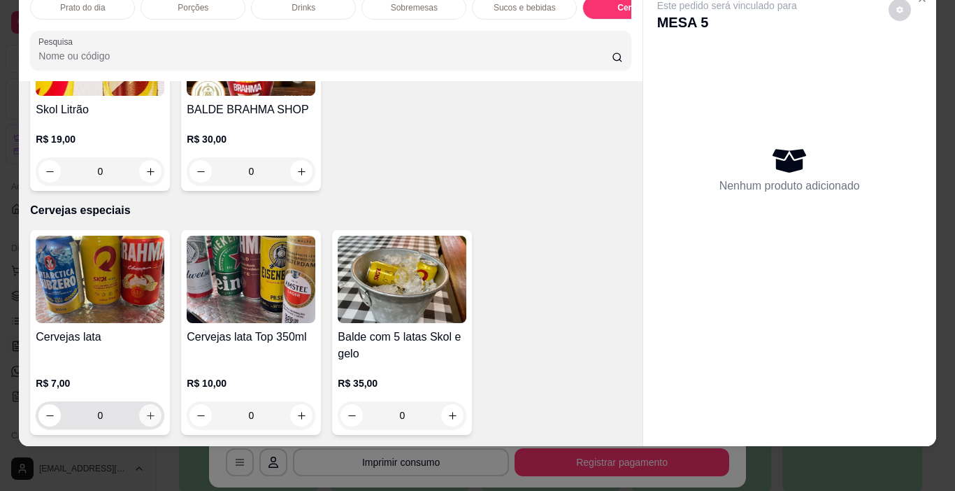
click at [147, 410] on icon "increase-product-quantity" at bounding box center [150, 415] width 10 height 10
type input "1"
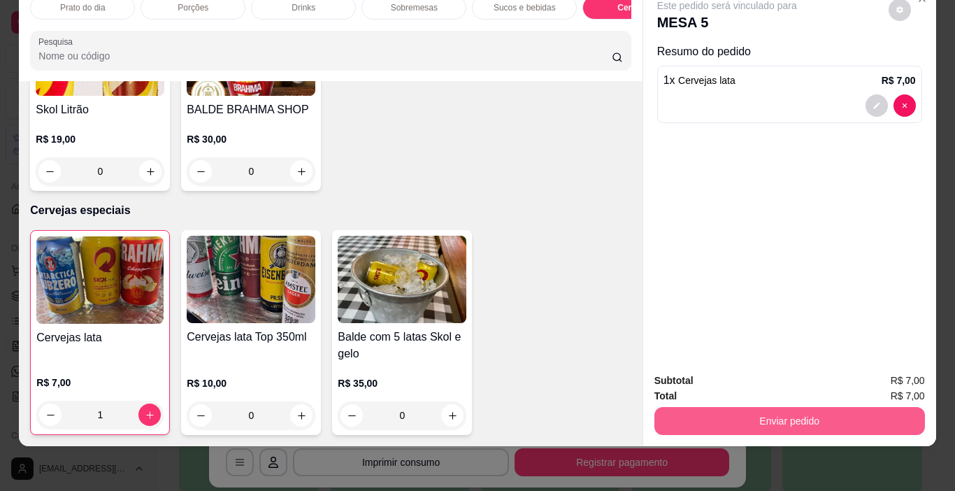
click at [804, 408] on button "Enviar pedido" at bounding box center [789, 421] width 270 height 28
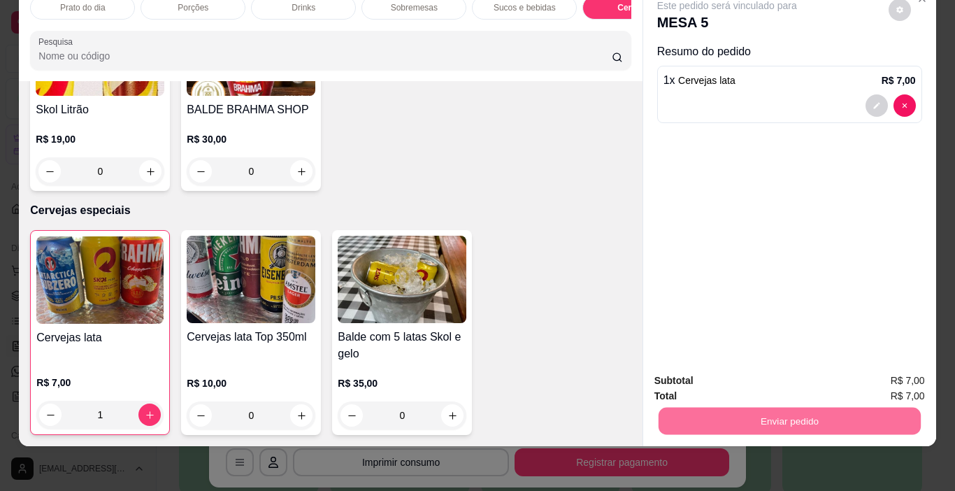
click at [721, 374] on button "Não registrar e enviar pedido" at bounding box center [742, 376] width 141 height 26
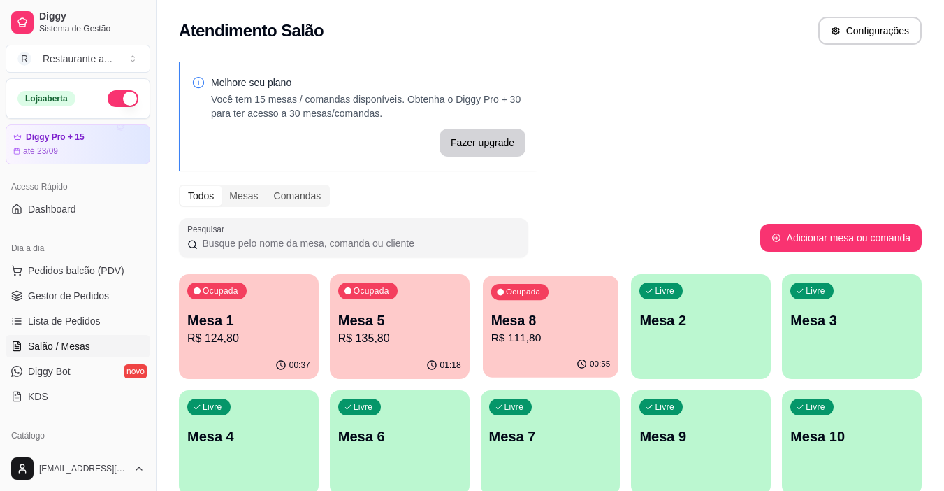
click at [563, 334] on p "R$ 111,80" at bounding box center [550, 338] width 119 height 16
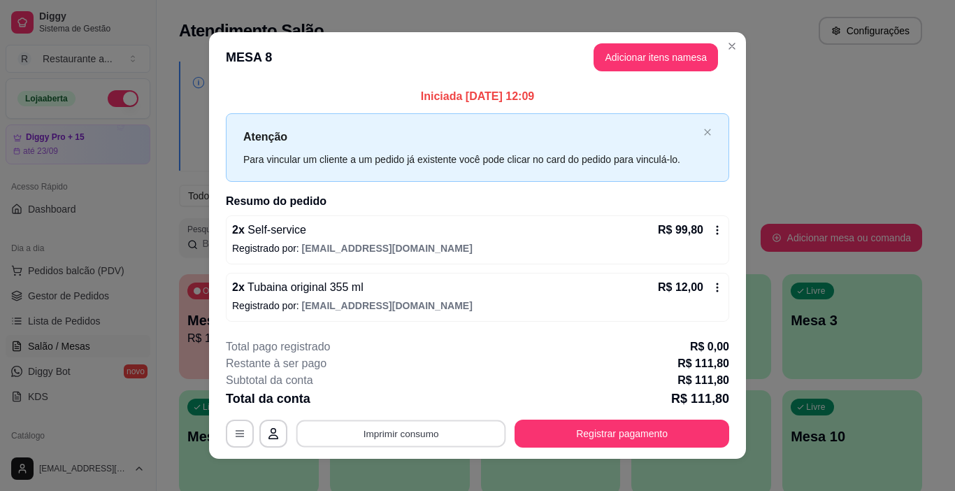
click at [387, 434] on button "Imprimir consumo" at bounding box center [401, 432] width 210 height 27
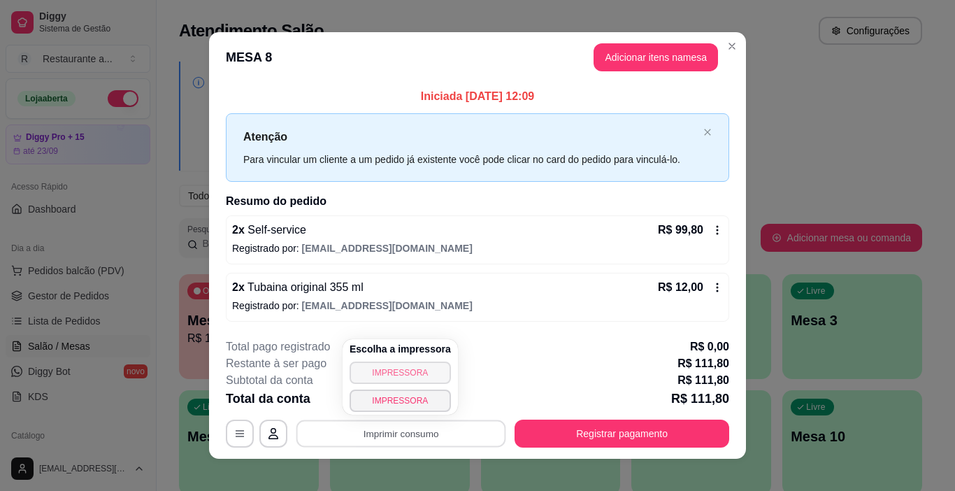
click at [385, 369] on button "IMPRESSORA" at bounding box center [399, 372] width 101 height 22
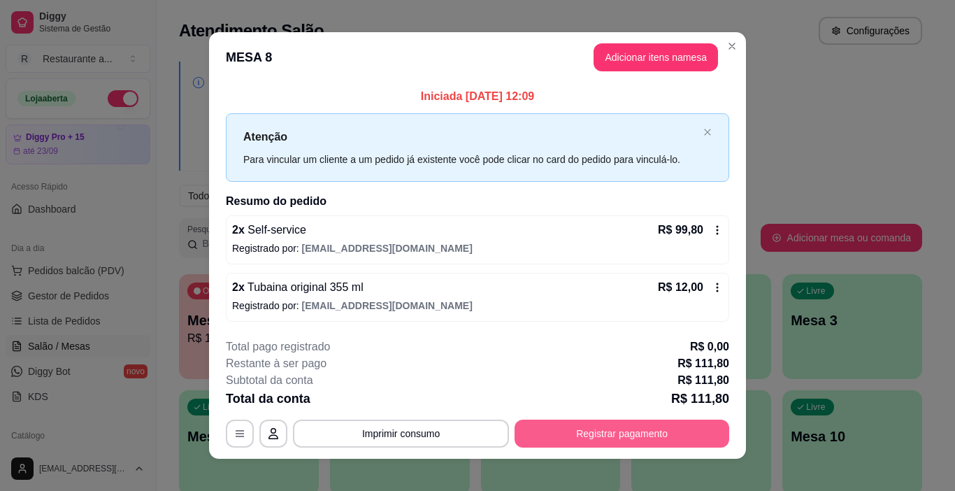
click at [612, 434] on button "Registrar pagamento" at bounding box center [621, 433] width 215 height 28
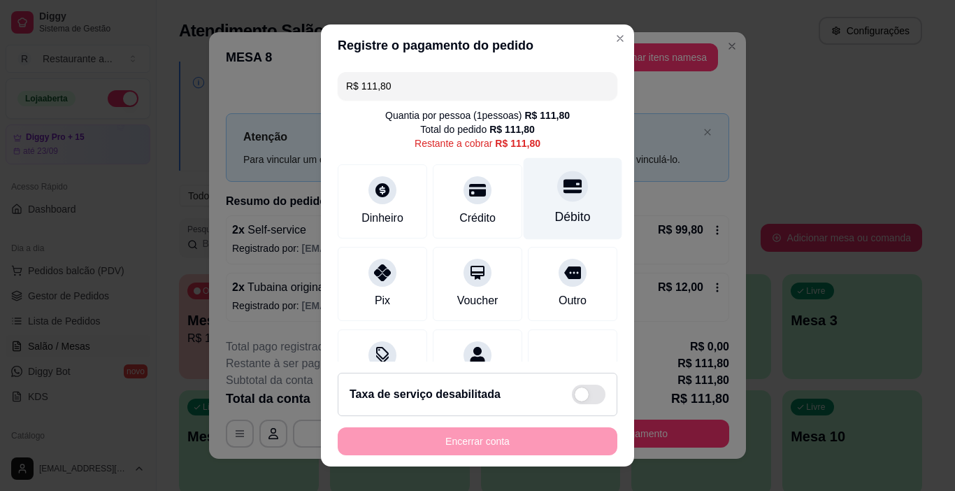
click at [557, 198] on div at bounding box center [572, 186] width 31 height 31
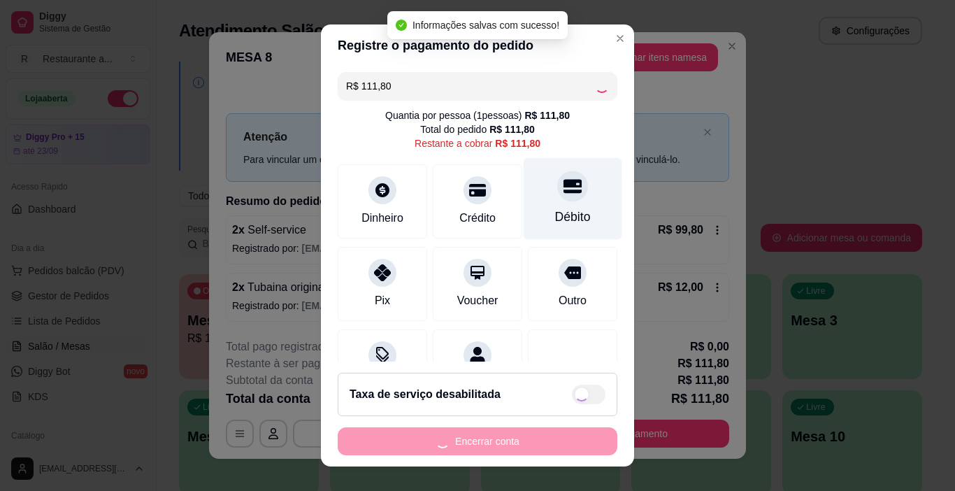
type input "R$ 0,00"
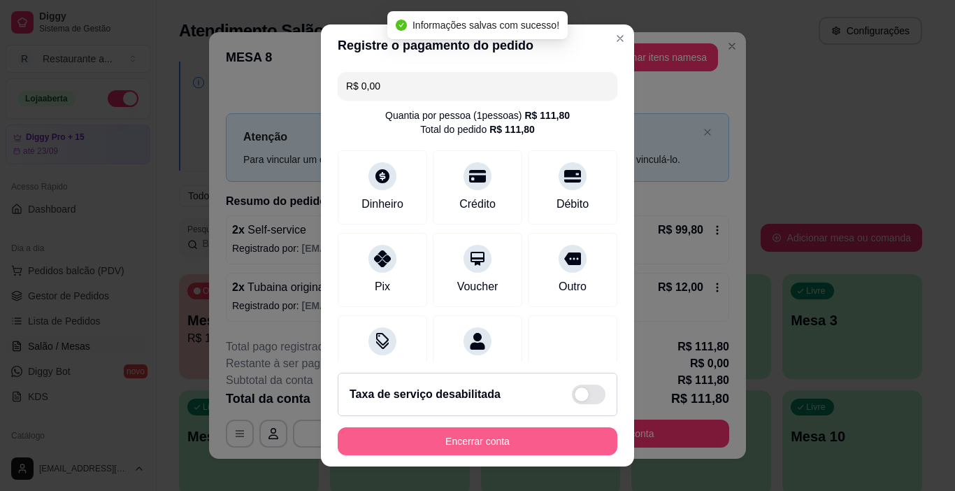
click at [466, 436] on button "Encerrar conta" at bounding box center [478, 441] width 280 height 28
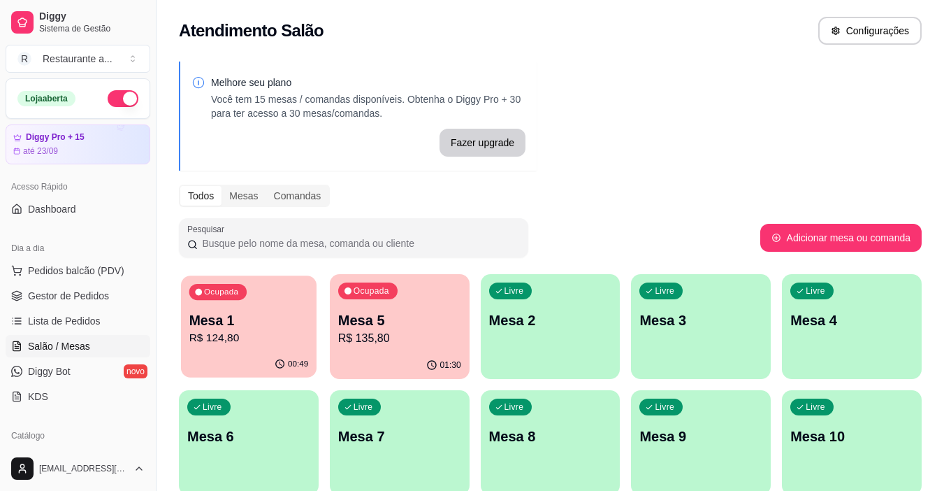
click at [207, 347] on div "Ocupada Mesa 1 R$ 124,80" at bounding box center [249, 312] width 136 height 75
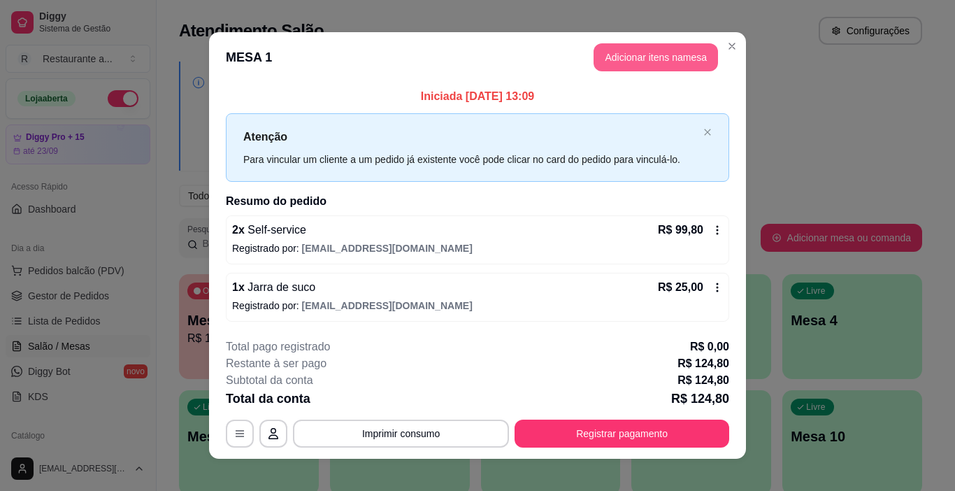
click at [630, 55] on button "Adicionar itens na mesa" at bounding box center [655, 57] width 124 height 28
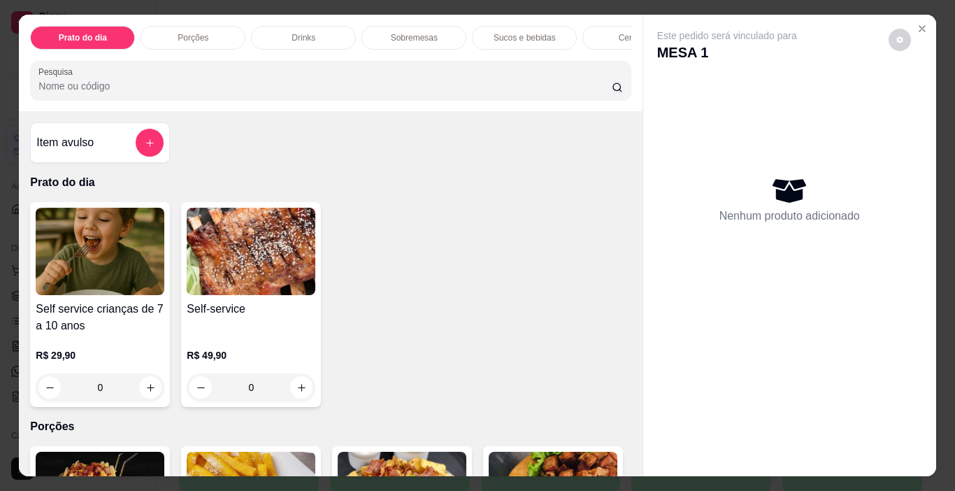
click at [419, 36] on p "Sobremesas" at bounding box center [414, 37] width 47 height 11
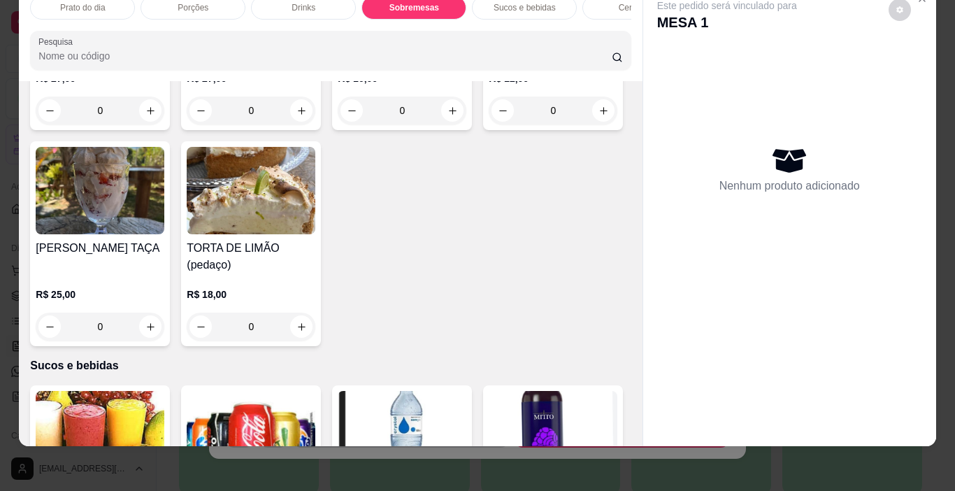
scroll to position [1386, 0]
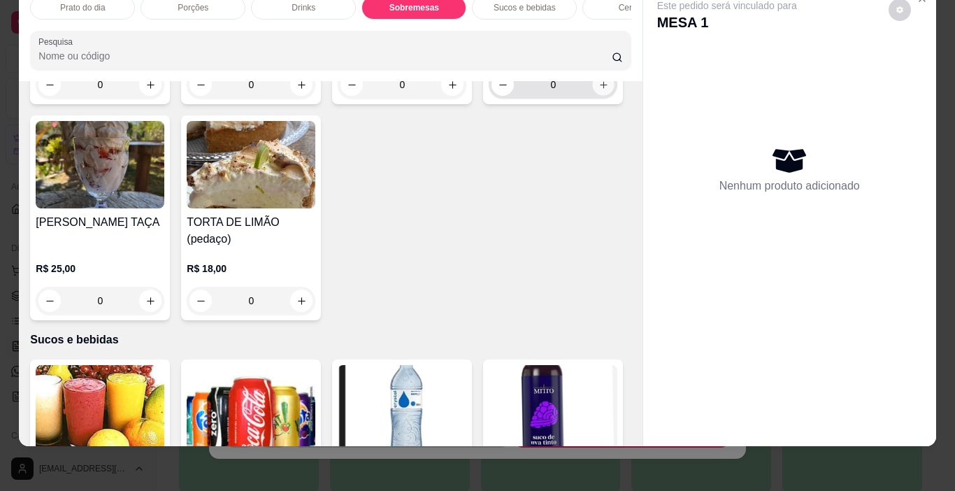
click at [598, 90] on icon "increase-product-quantity" at bounding box center [603, 85] width 10 height 10
type input "1"
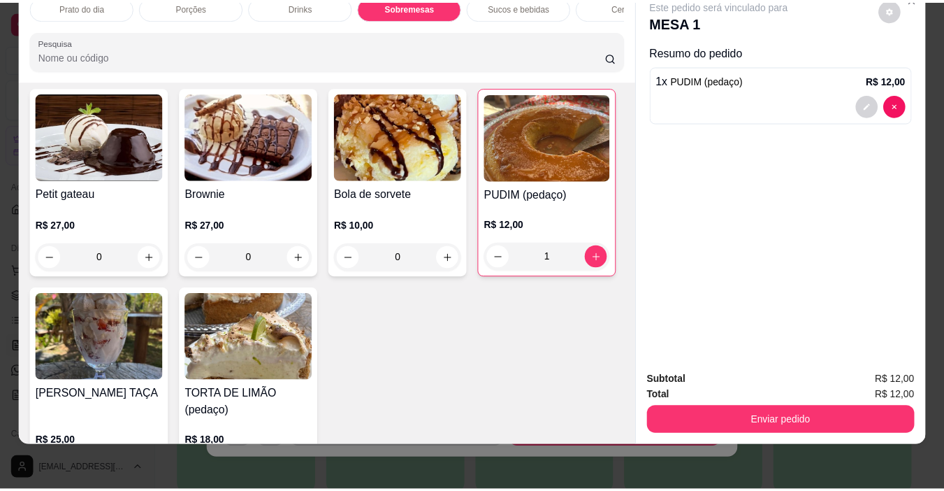
scroll to position [1176, 0]
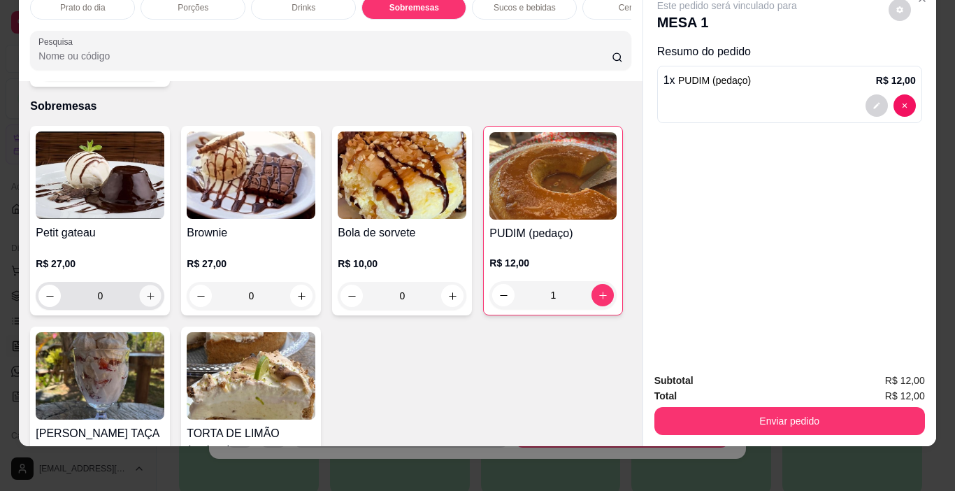
click at [145, 291] on icon "increase-product-quantity" at bounding box center [150, 296] width 10 height 10
type input "1"
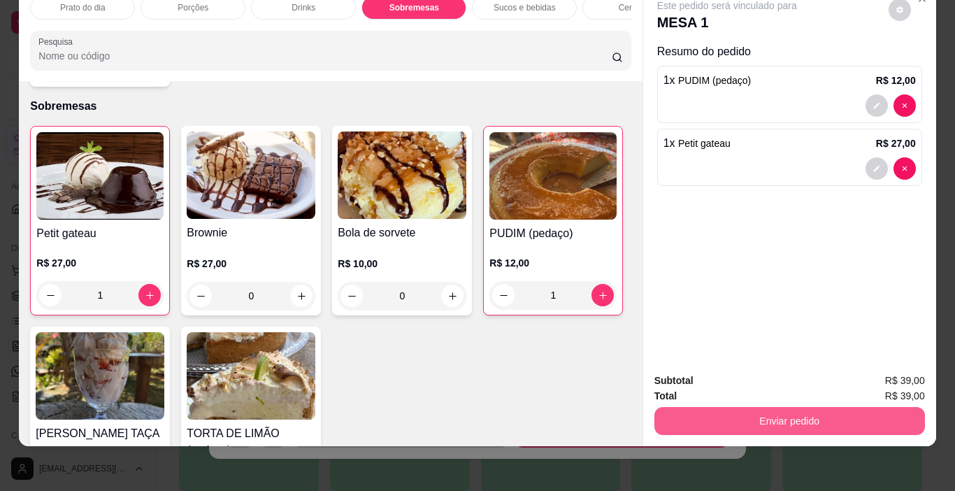
click at [778, 407] on button "Enviar pedido" at bounding box center [789, 421] width 270 height 28
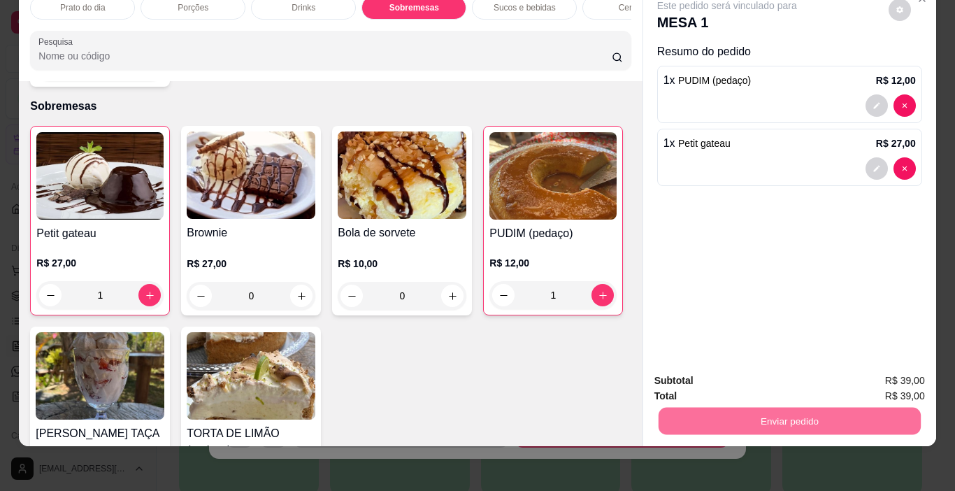
click at [758, 375] on button "Não registrar e enviar pedido" at bounding box center [742, 376] width 145 height 27
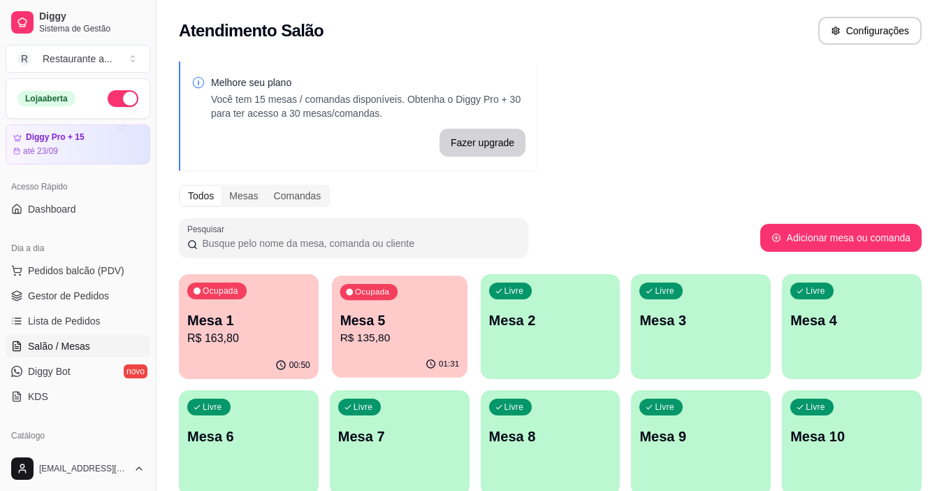
click at [390, 343] on p "R$ 135,80" at bounding box center [399, 338] width 119 height 16
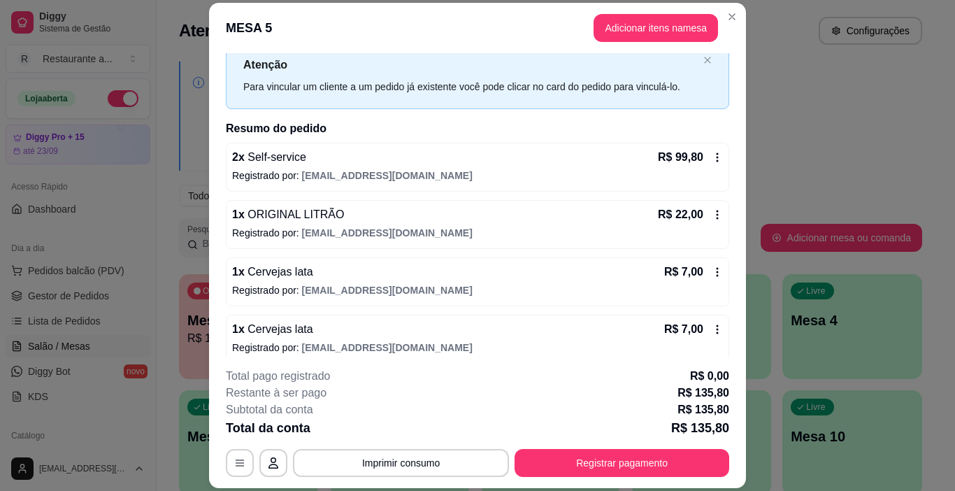
scroll to position [55, 0]
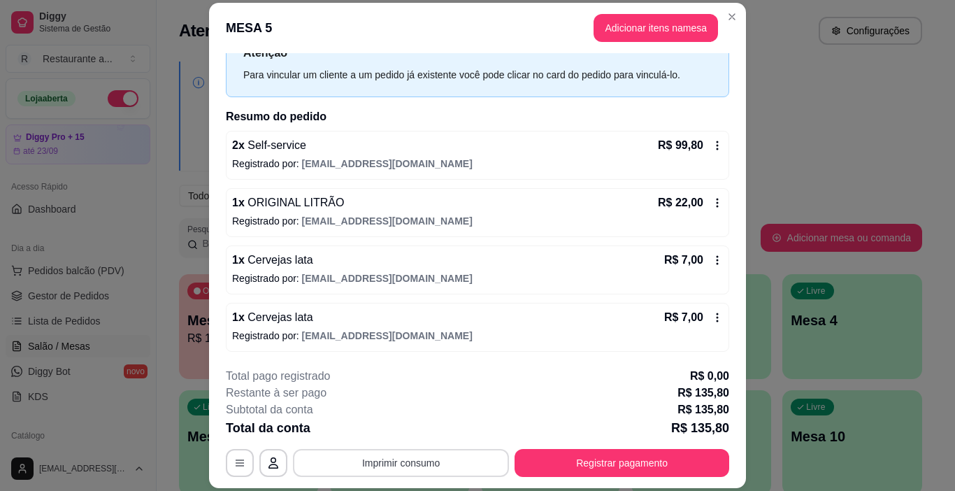
click at [406, 467] on button "Imprimir consumo" at bounding box center [401, 463] width 216 height 28
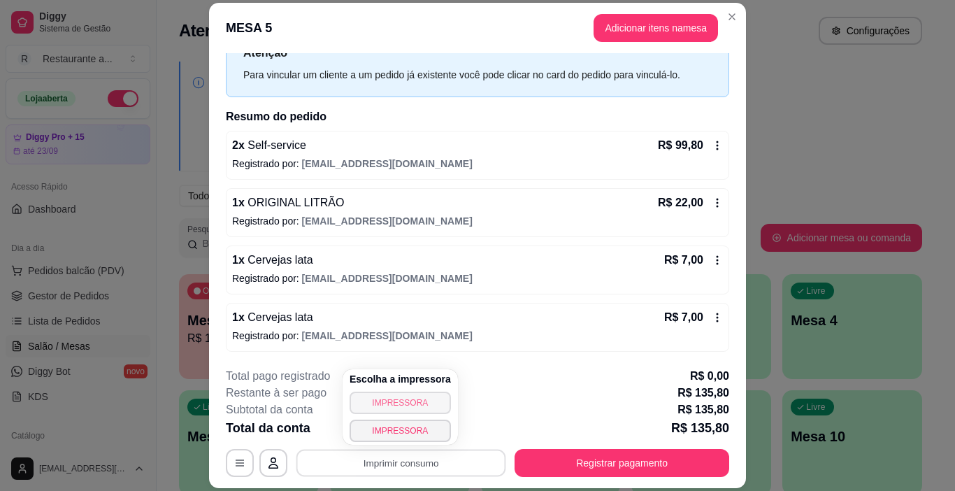
click at [403, 404] on button "IMPRESSORA" at bounding box center [399, 402] width 101 height 22
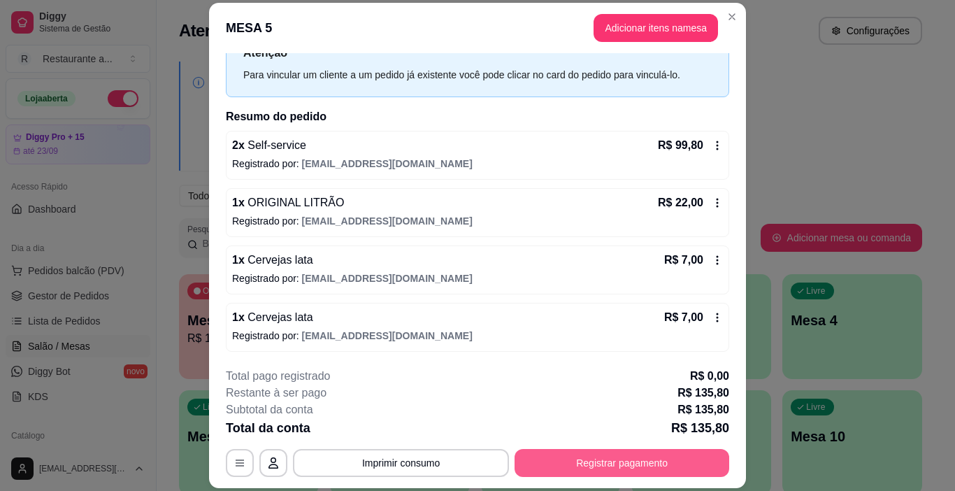
click at [601, 461] on button "Registrar pagamento" at bounding box center [621, 463] width 215 height 28
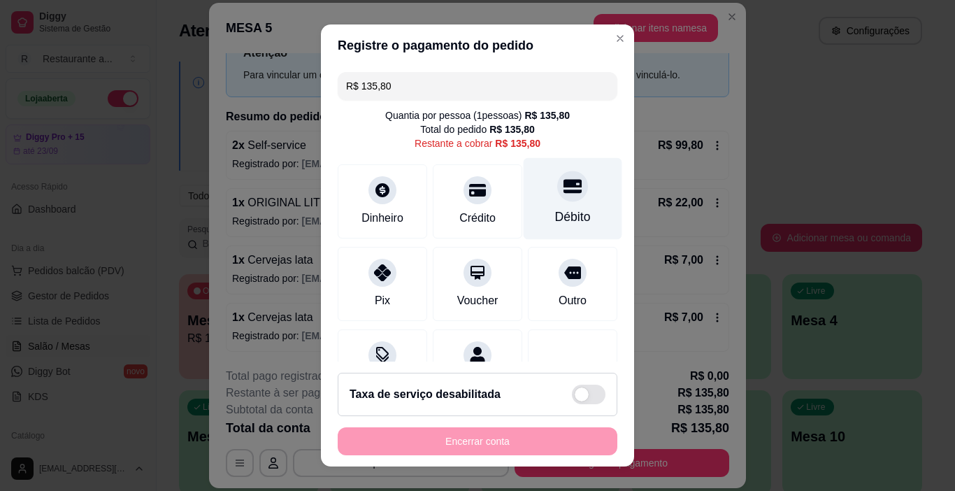
click at [563, 189] on icon at bounding box center [572, 186] width 18 height 18
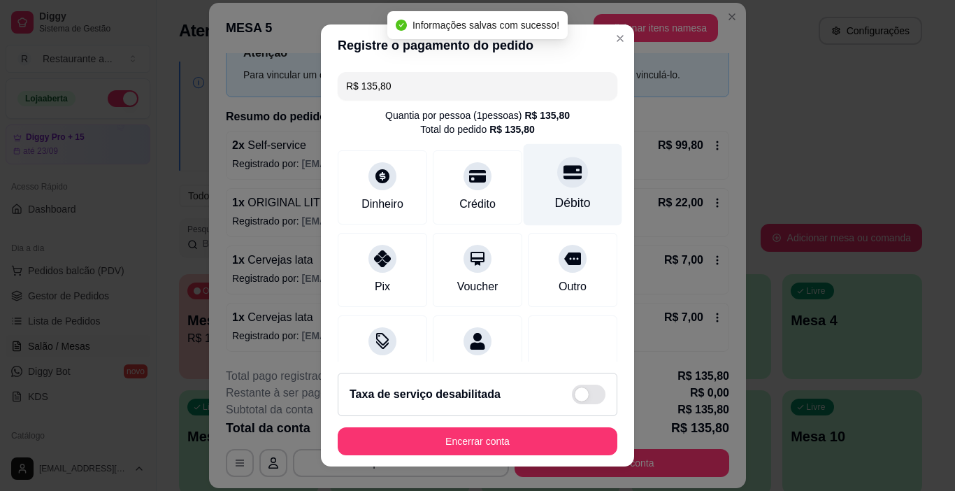
type input "R$ 0,00"
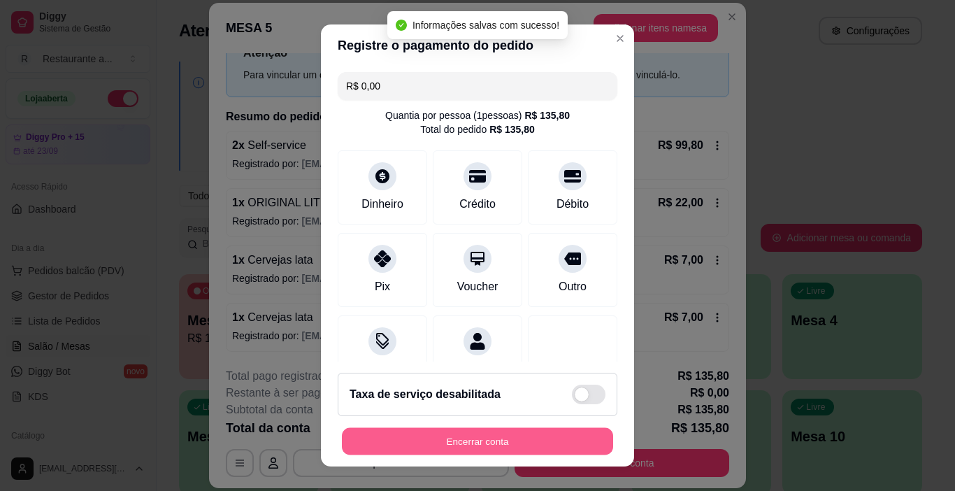
click at [461, 434] on button "Encerrar conta" at bounding box center [477, 441] width 271 height 27
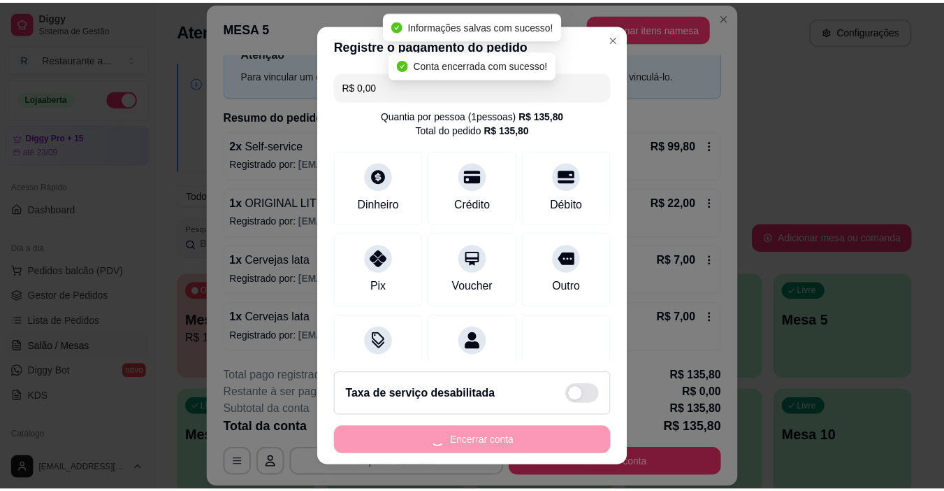
scroll to position [0, 0]
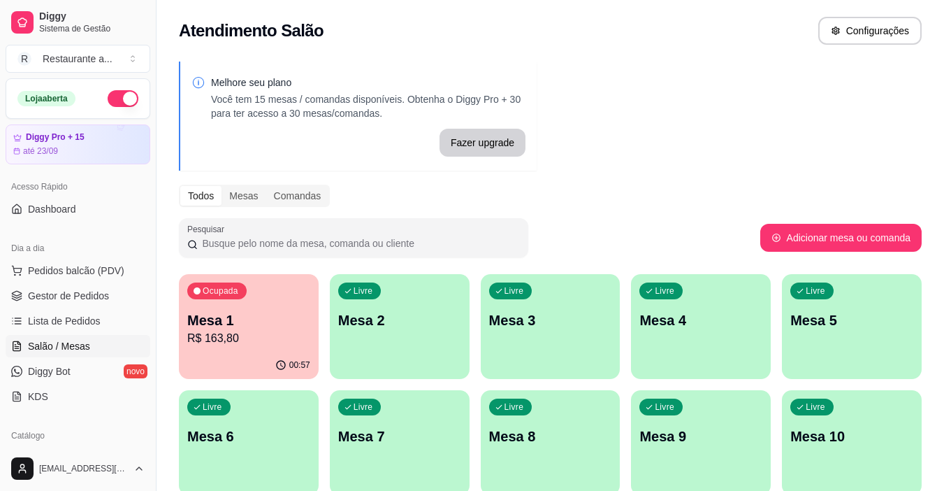
click at [252, 339] on p "R$ 163,80" at bounding box center [248, 338] width 123 height 17
click at [247, 345] on p "R$ 163,80" at bounding box center [248, 338] width 123 height 17
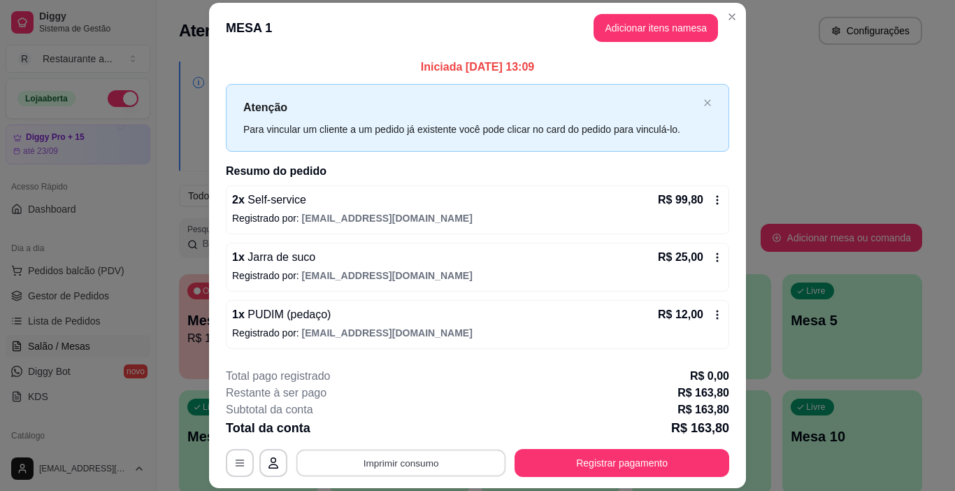
click at [412, 465] on button "Imprimir consumo" at bounding box center [401, 462] width 210 height 27
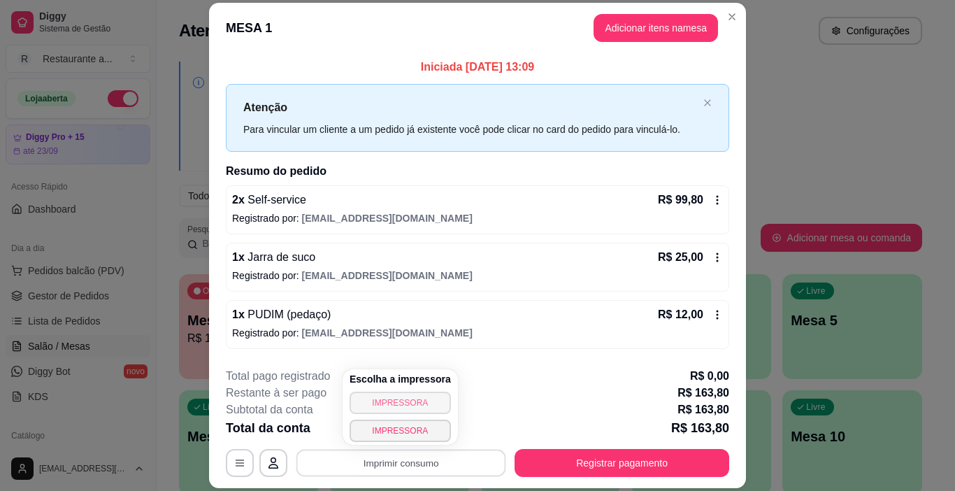
click at [398, 402] on button "IMPRESSORA" at bounding box center [399, 402] width 101 height 22
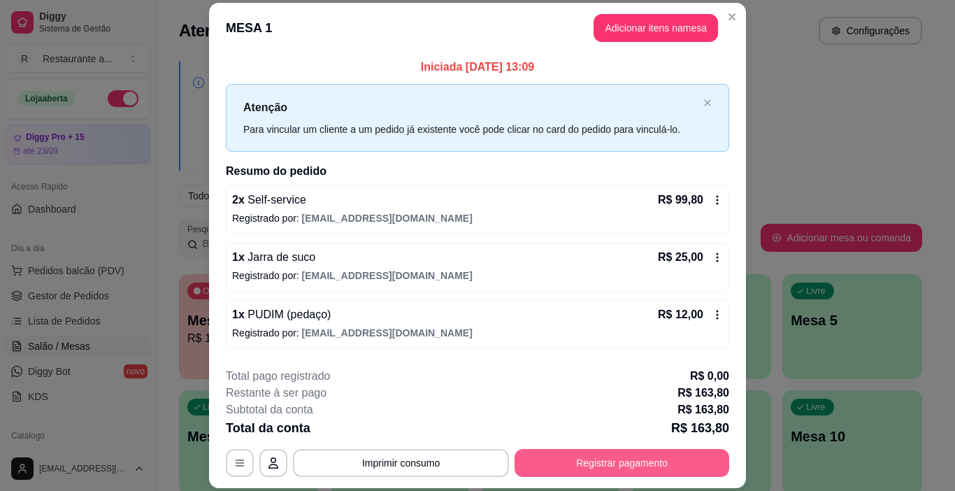
click at [639, 460] on button "Registrar pagamento" at bounding box center [621, 463] width 215 height 28
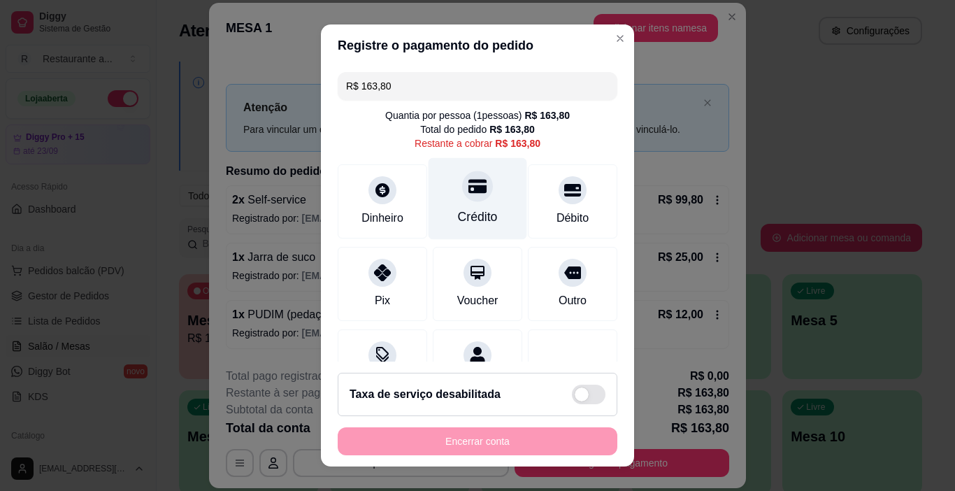
click at [467, 197] on div at bounding box center [477, 186] width 31 height 31
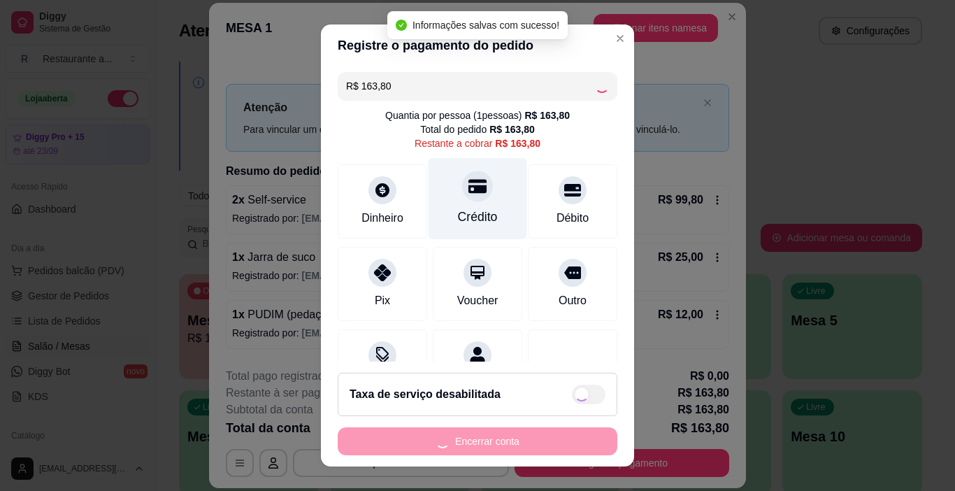
type input "R$ 0,00"
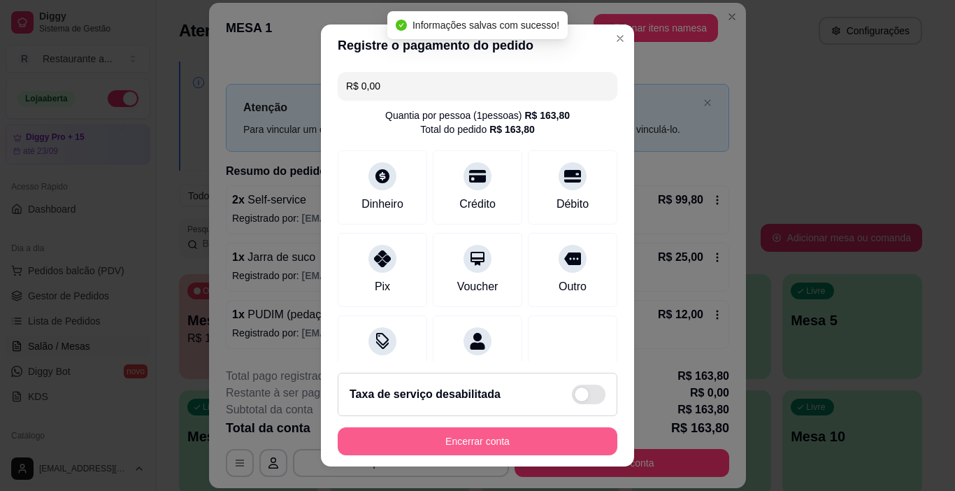
click at [467, 435] on button "Encerrar conta" at bounding box center [478, 441] width 280 height 28
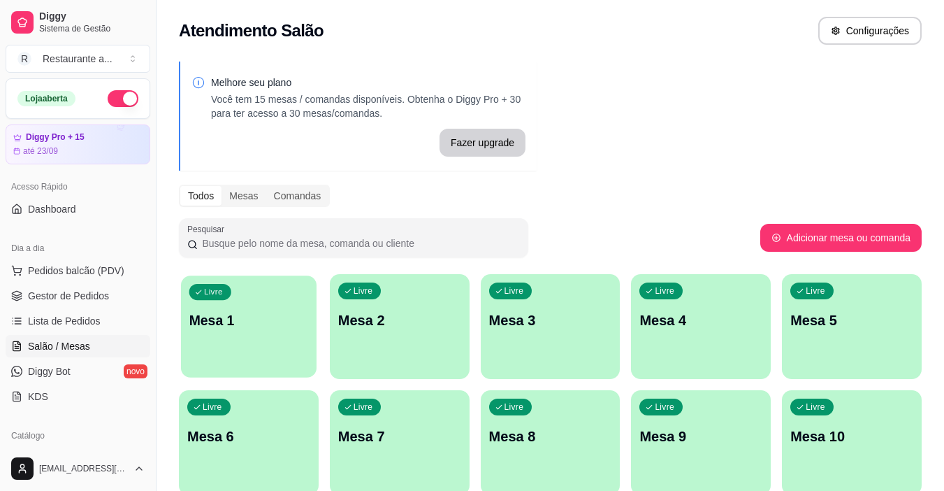
click at [233, 312] on p "Mesa 1" at bounding box center [248, 320] width 119 height 19
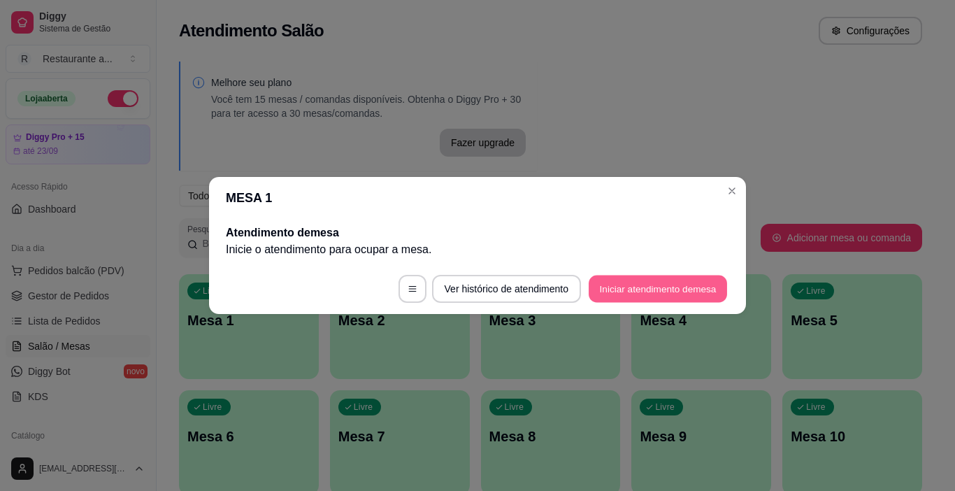
click at [658, 288] on button "Iniciar atendimento de mesa" at bounding box center [657, 288] width 138 height 27
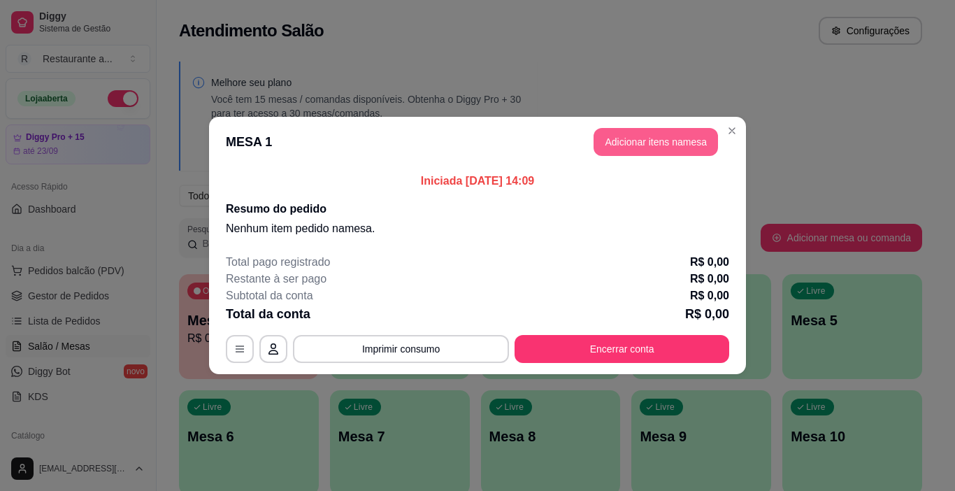
click at [646, 144] on button "Adicionar itens na mesa" at bounding box center [655, 142] width 124 height 28
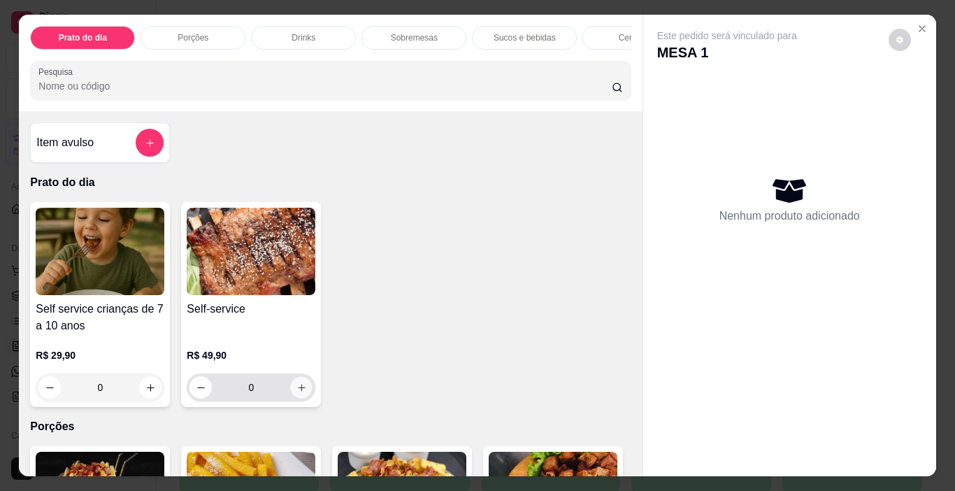
click at [297, 393] on icon "increase-product-quantity" at bounding box center [301, 387] width 10 height 10
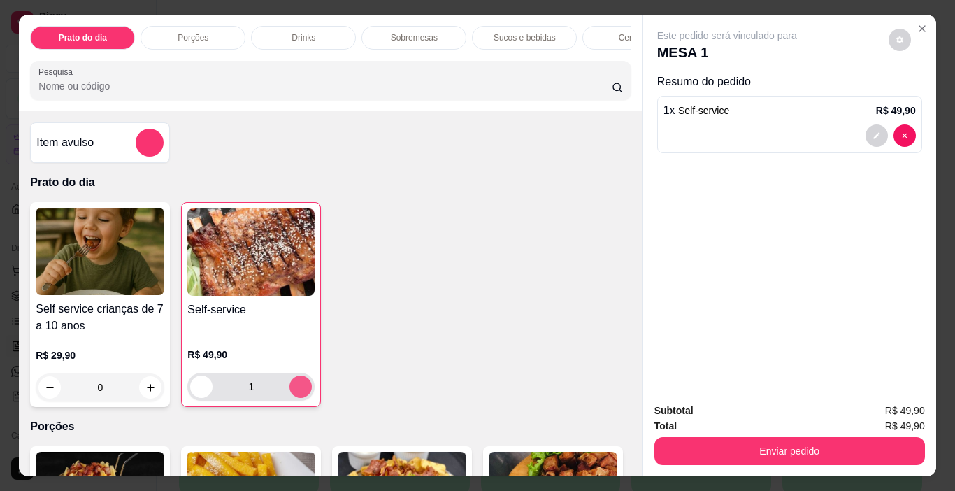
click at [297, 392] on icon "increase-product-quantity" at bounding box center [301, 387] width 10 height 10
type input "4"
click at [618, 33] on p "Cervejas" at bounding box center [634, 37] width 33 height 11
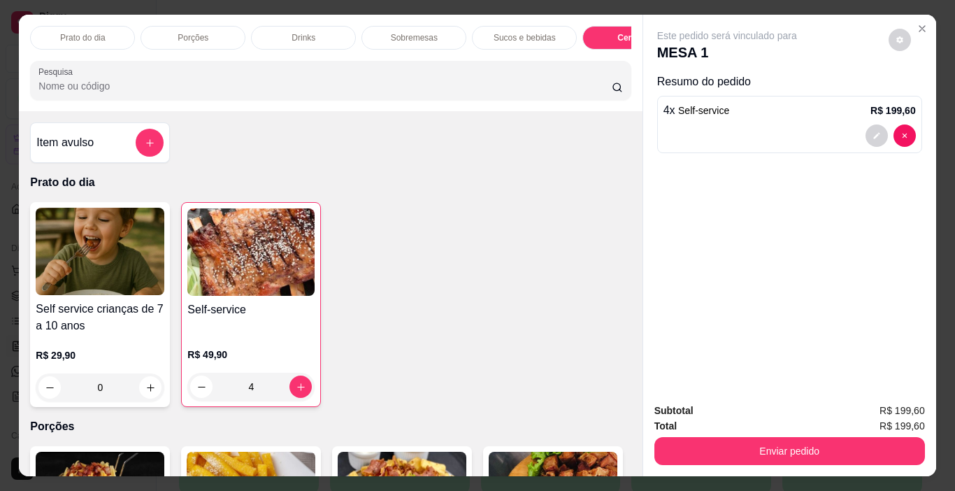
click at [304, 33] on p "Drinks" at bounding box center [303, 37] width 24 height 11
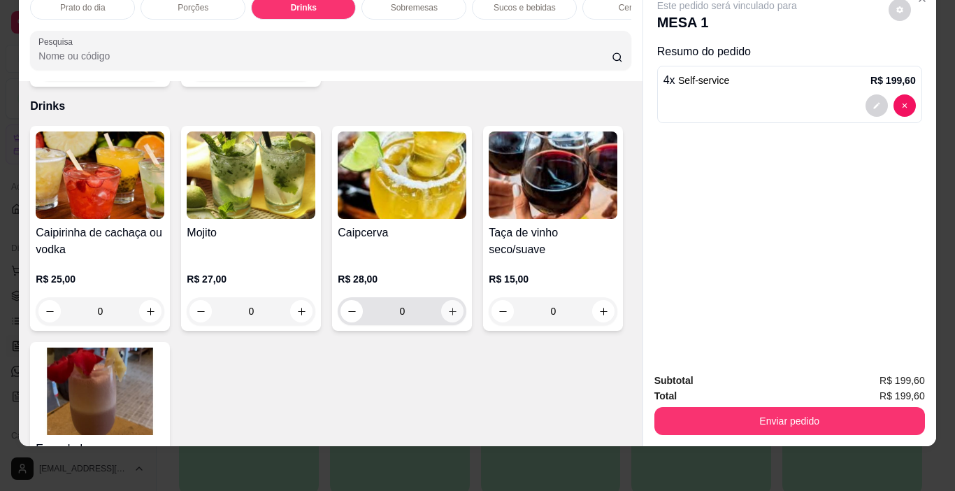
click at [448, 306] on icon "increase-product-quantity" at bounding box center [452, 311] width 10 height 10
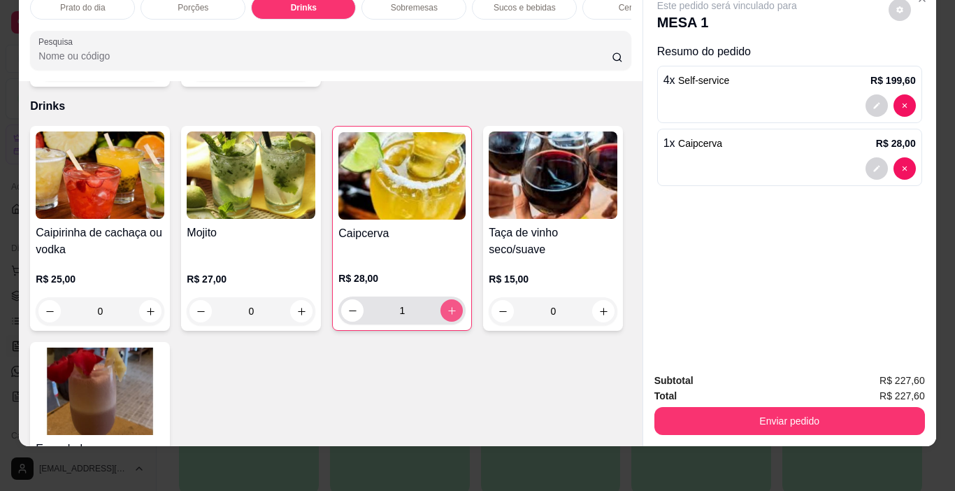
type input "1"
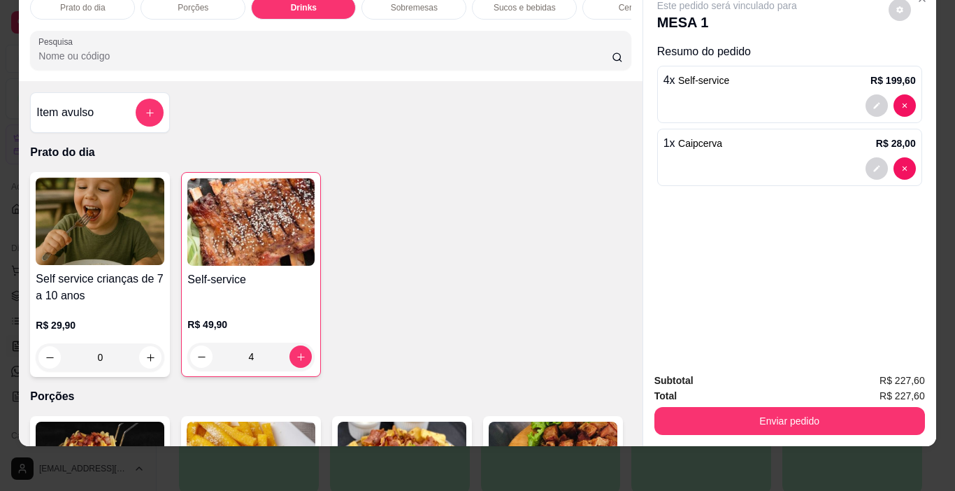
scroll to position [0, 0]
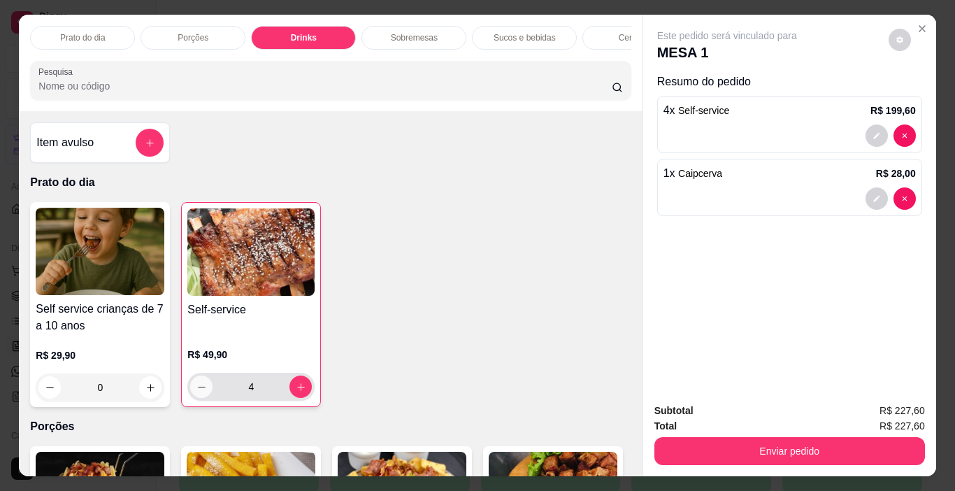
click at [196, 392] on icon "decrease-product-quantity" at bounding box center [201, 387] width 10 height 10
type input "2"
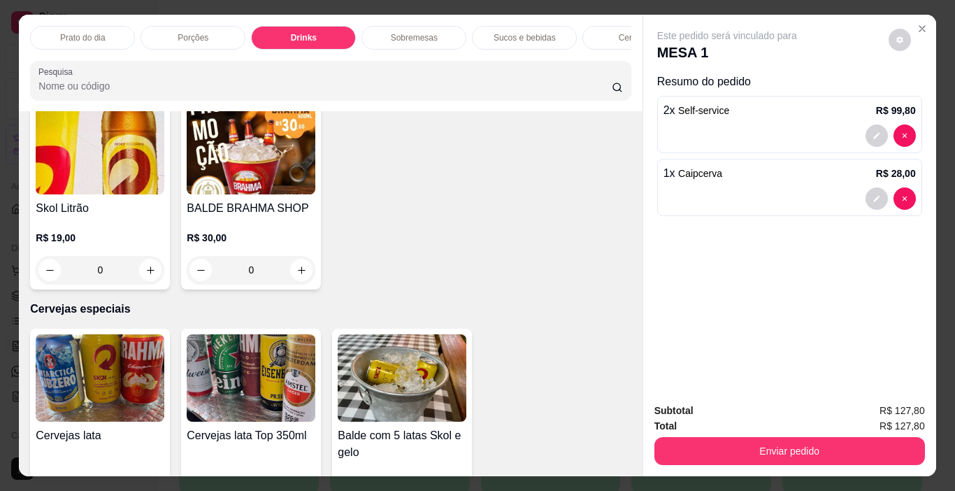
scroll to position [2795, 0]
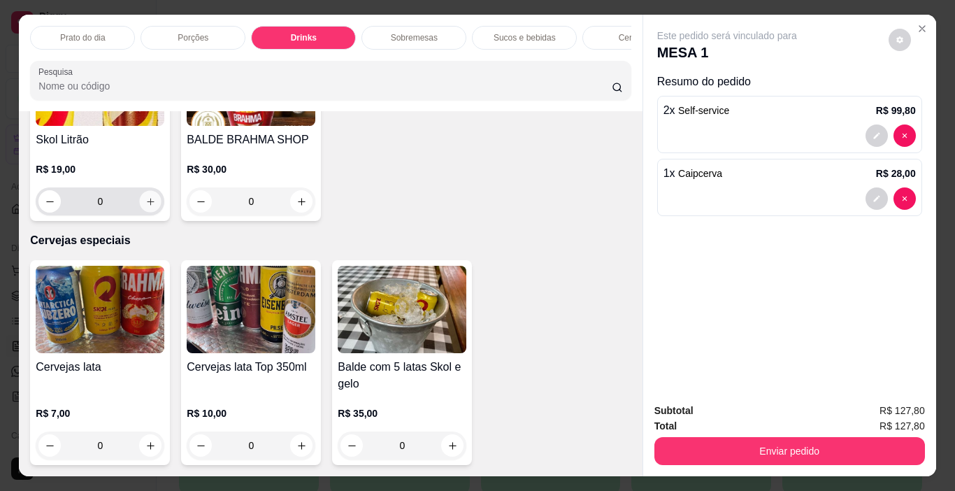
click at [154, 205] on icon "increase-product-quantity" at bounding box center [150, 201] width 7 height 7
type input "1"
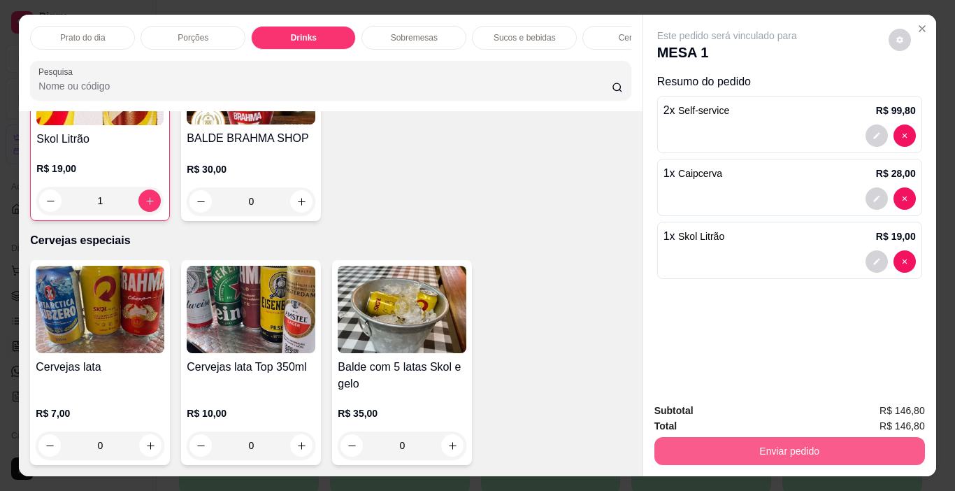
click at [781, 444] on button "Enviar pedido" at bounding box center [789, 451] width 270 height 28
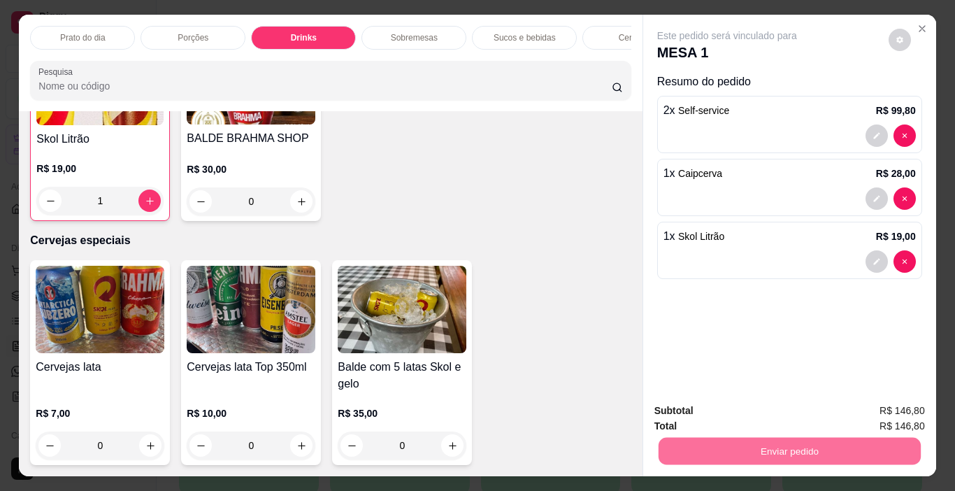
click at [722, 405] on button "Não registrar e enviar pedido" at bounding box center [742, 411] width 145 height 27
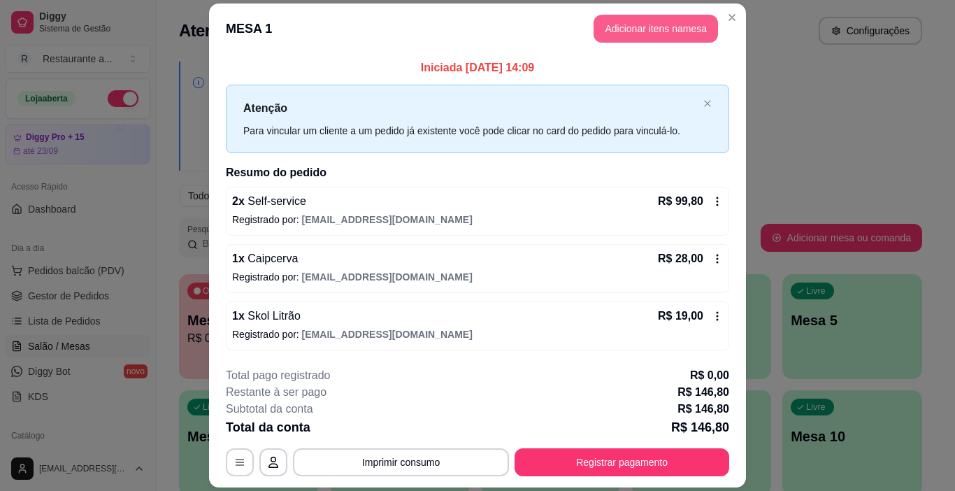
click at [666, 29] on button "Adicionar itens na mesa" at bounding box center [655, 29] width 124 height 28
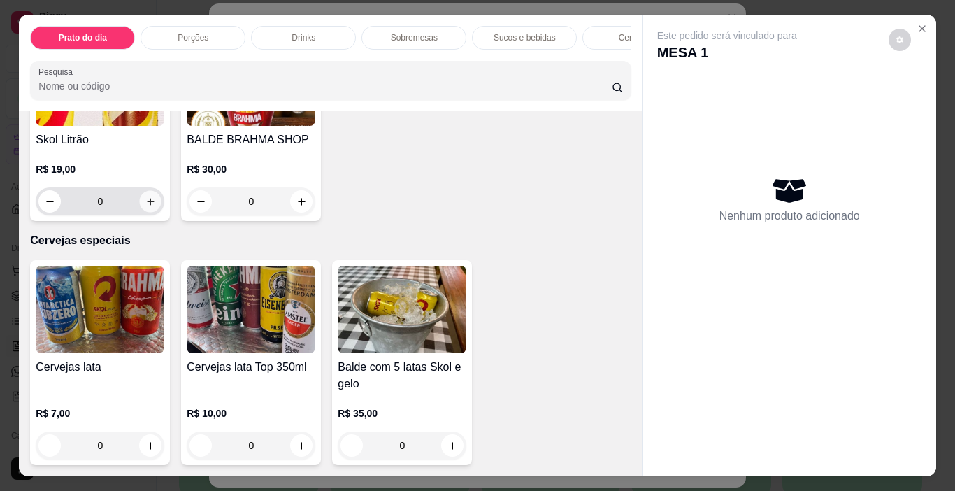
click at [156, 207] on icon "increase-product-quantity" at bounding box center [150, 201] width 10 height 10
type input "1"
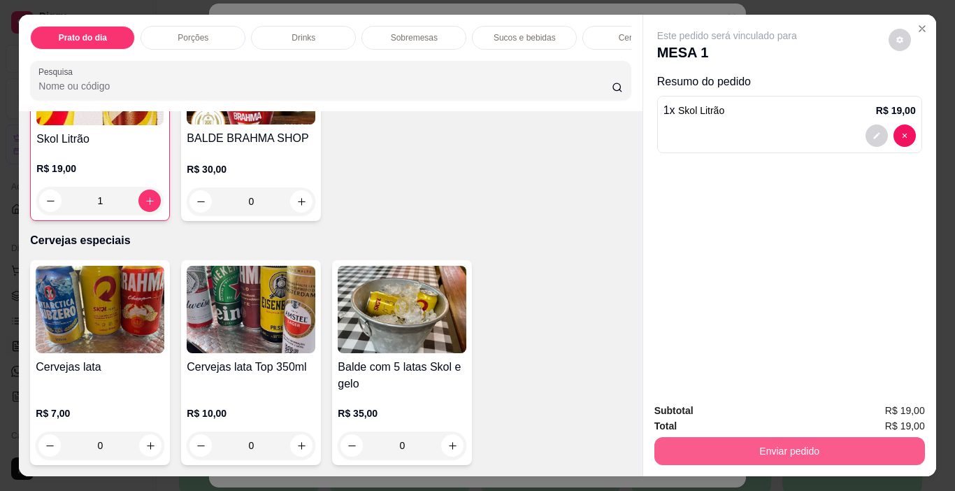
click at [776, 447] on button "Enviar pedido" at bounding box center [789, 451] width 270 height 28
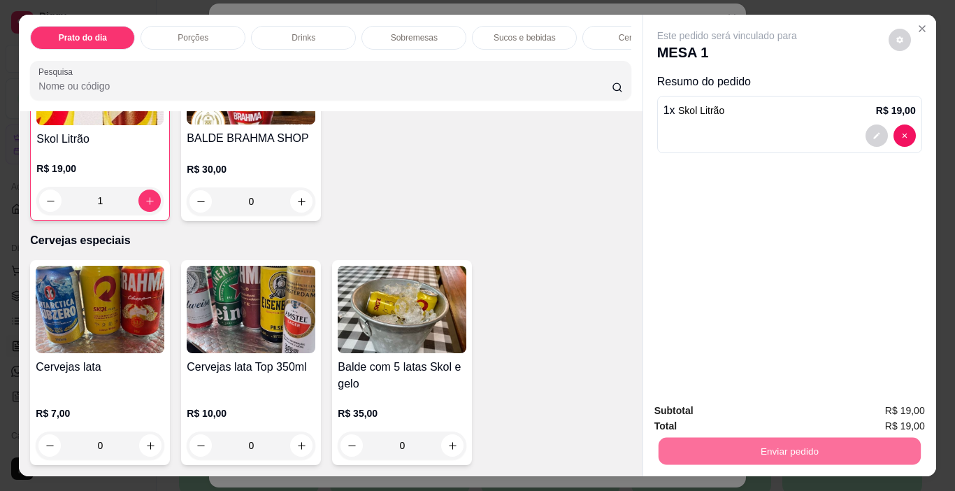
click at [753, 407] on button "Não registrar e enviar pedido" at bounding box center [742, 411] width 145 height 27
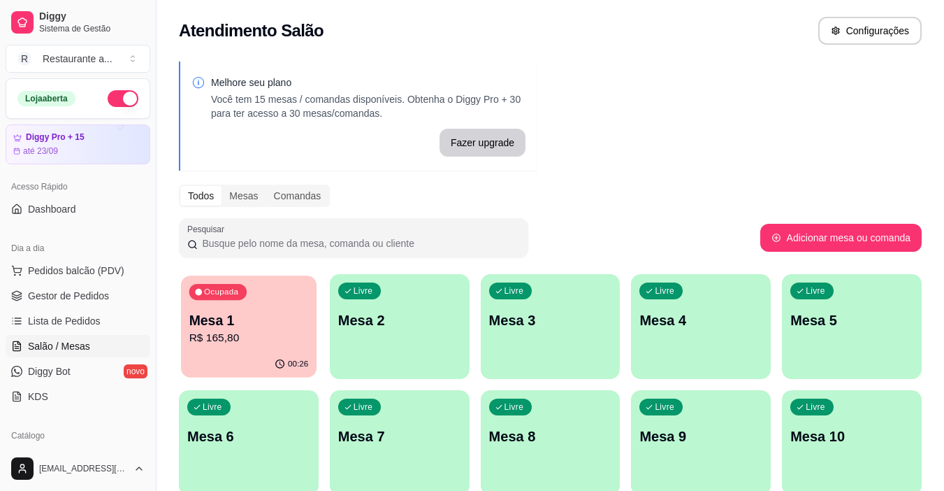
click at [249, 321] on p "Mesa 1" at bounding box center [248, 320] width 119 height 19
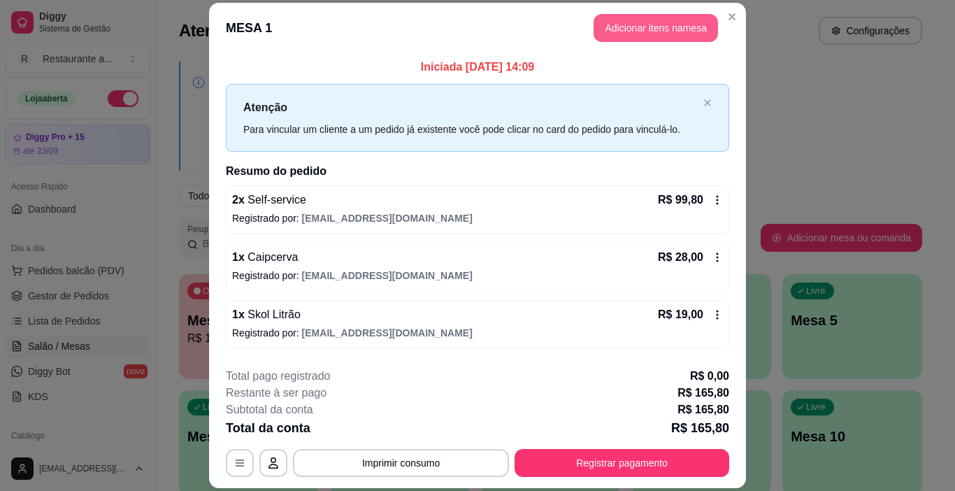
click at [647, 23] on button "Adicionar itens na mesa" at bounding box center [655, 28] width 124 height 28
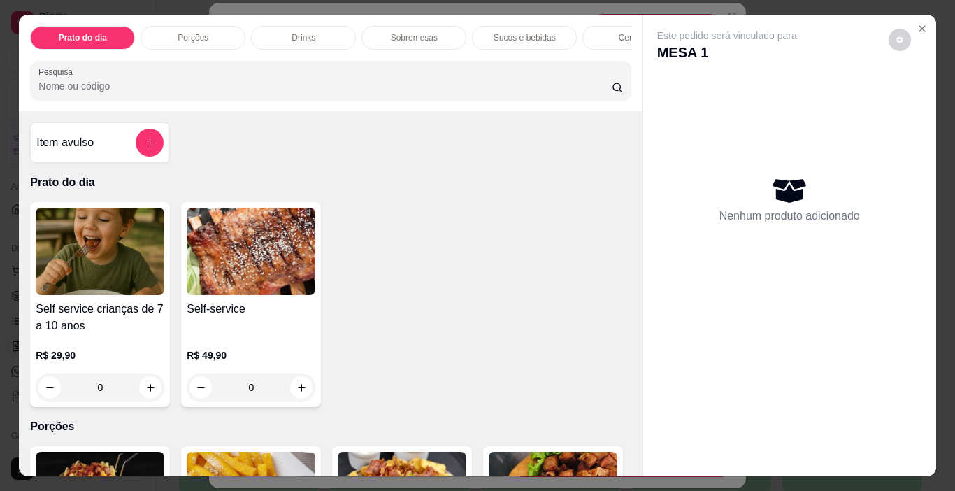
click at [620, 32] on p "Cervejas" at bounding box center [634, 37] width 33 height 11
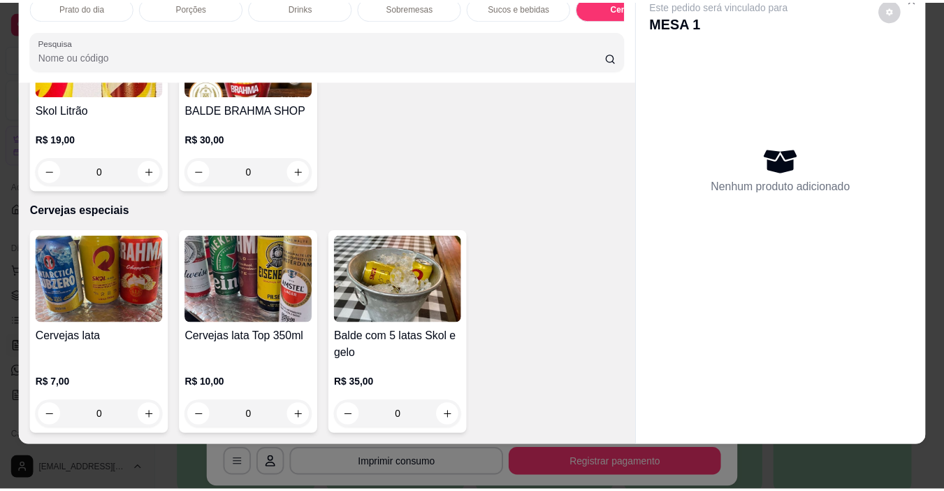
scroll to position [2917, 0]
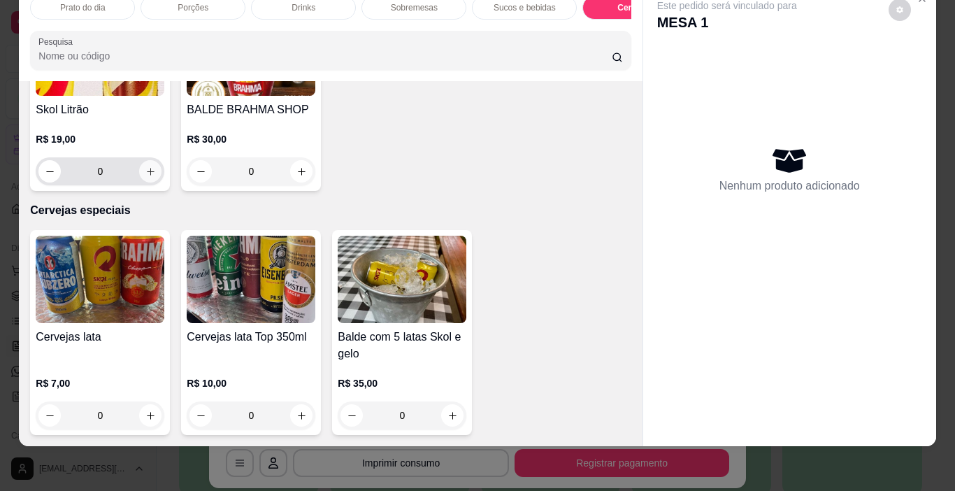
click at [156, 177] on icon "increase-product-quantity" at bounding box center [150, 171] width 10 height 10
type input "1"
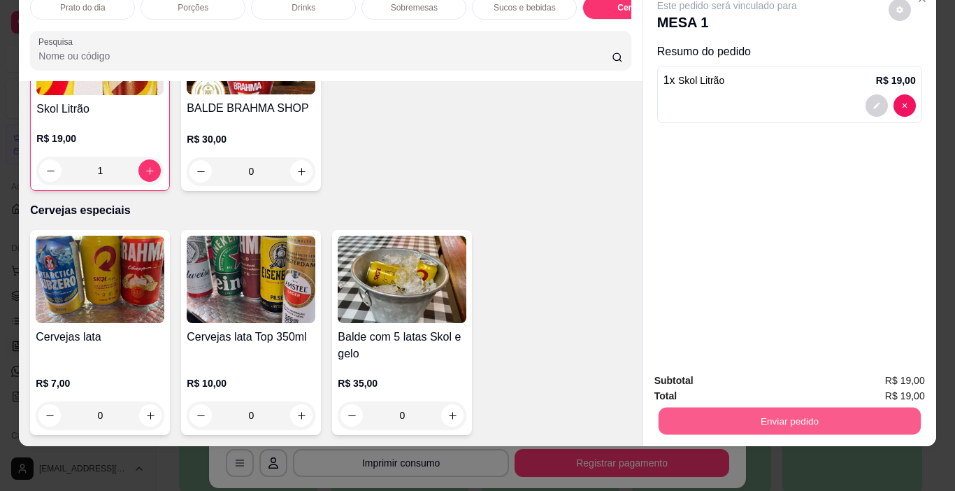
click at [789, 413] on button "Enviar pedido" at bounding box center [789, 420] width 262 height 27
click at [750, 375] on button "Não registrar e enviar pedido" at bounding box center [742, 376] width 145 height 27
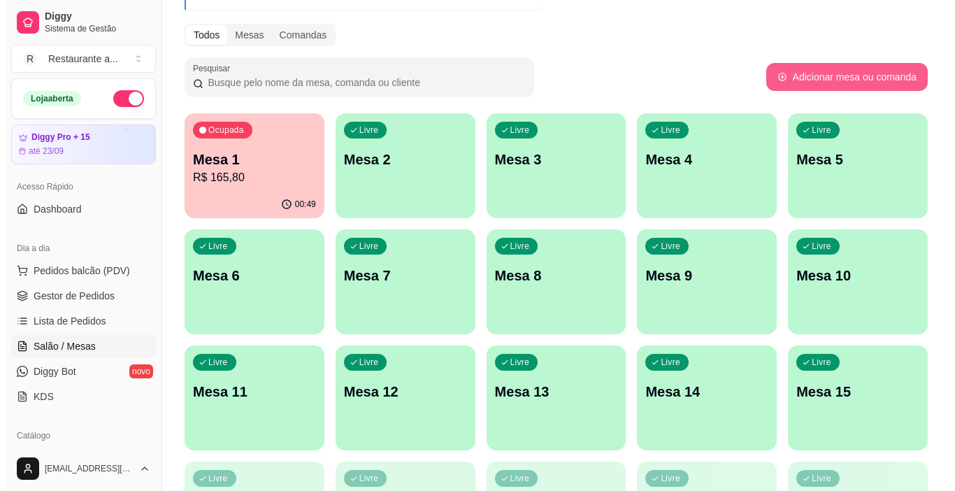
scroll to position [140, 0]
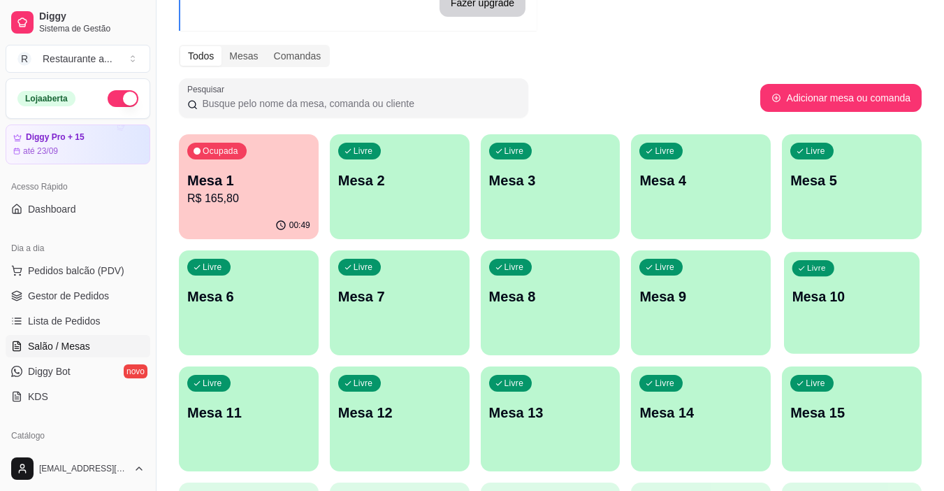
click at [846, 312] on div "Livre Mesa 10" at bounding box center [852, 294] width 136 height 85
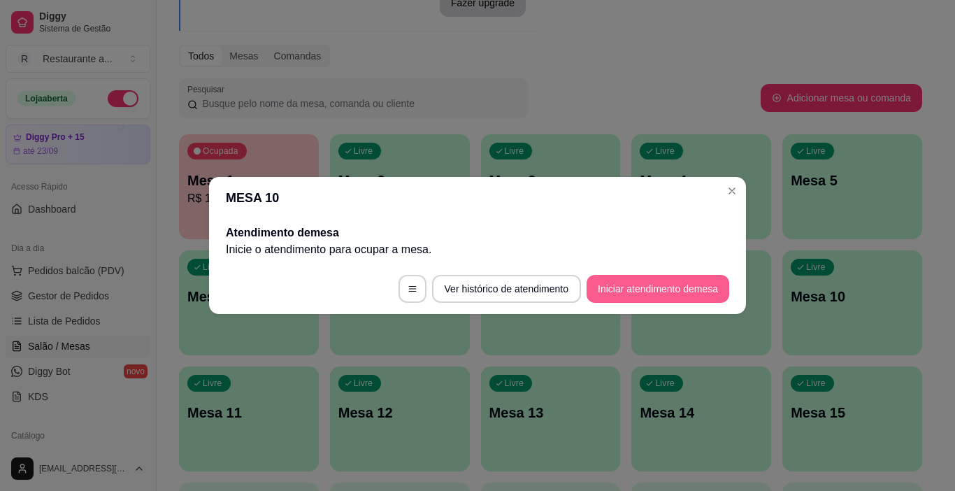
click at [634, 286] on button "Iniciar atendimento de mesa" at bounding box center [657, 289] width 143 height 28
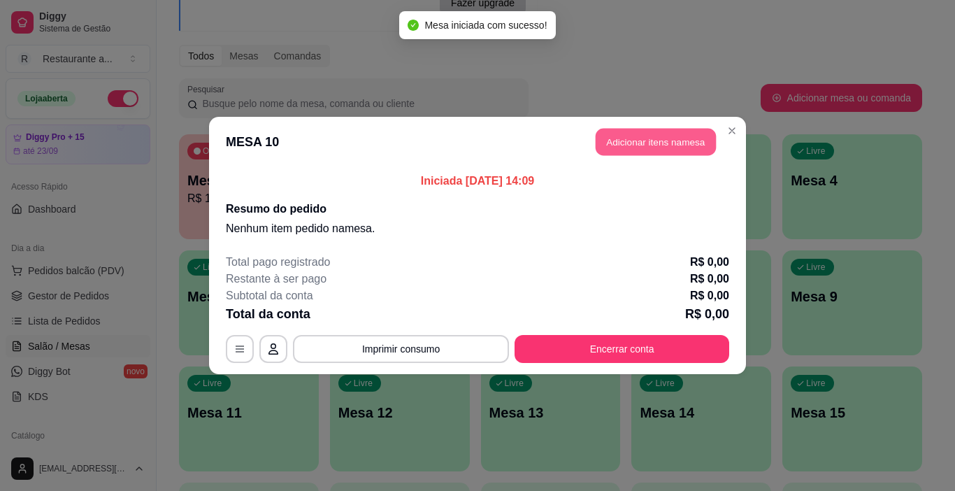
click at [644, 140] on button "Adicionar itens na mesa" at bounding box center [655, 142] width 120 height 27
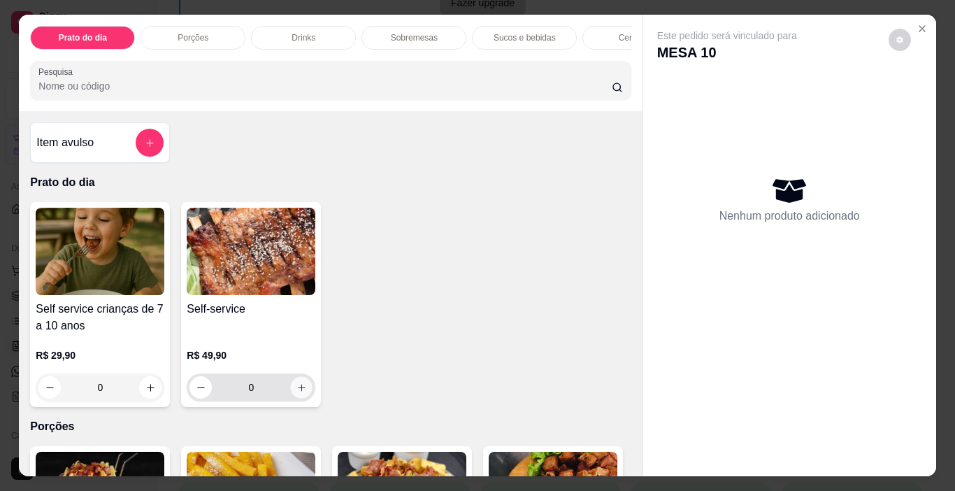
click at [296, 389] on icon "increase-product-quantity" at bounding box center [301, 387] width 10 height 10
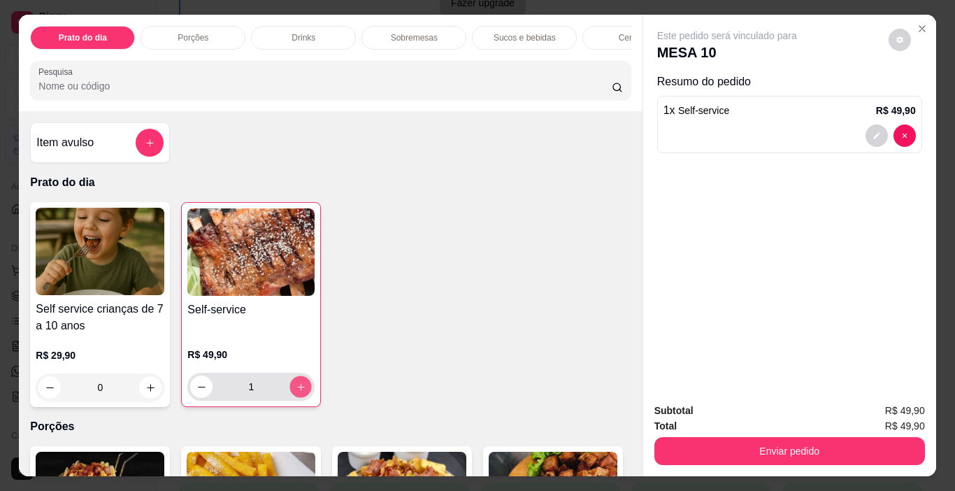
click at [296, 389] on icon "increase-product-quantity" at bounding box center [301, 387] width 10 height 10
type input "5"
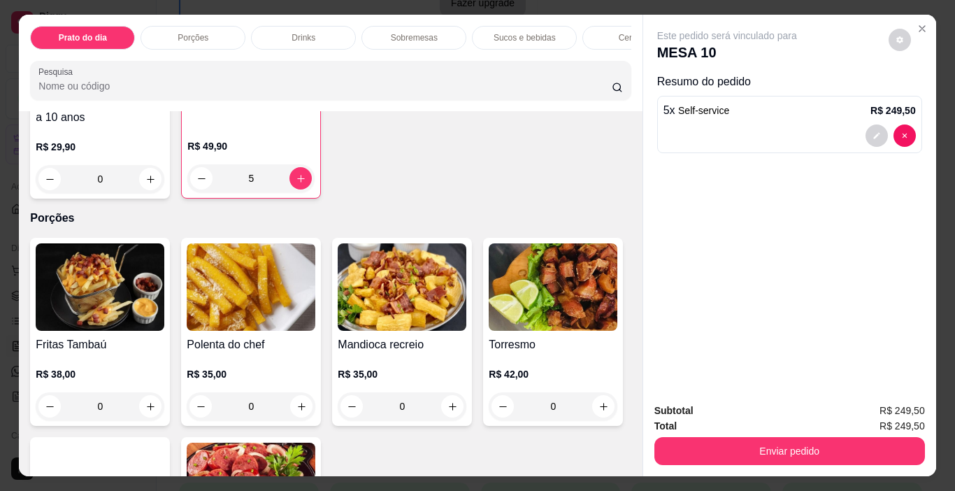
scroll to position [0, 0]
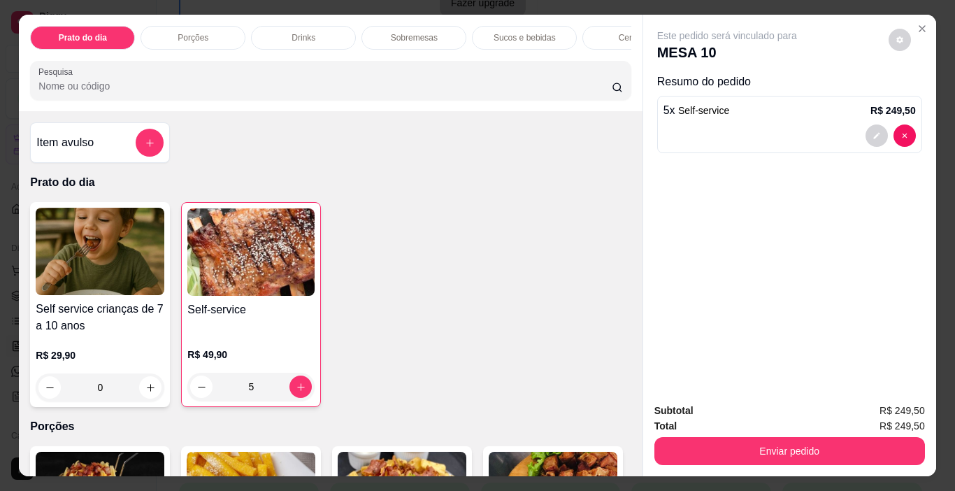
click at [506, 36] on p "Sucos e bebidas" at bounding box center [524, 37] width 62 height 11
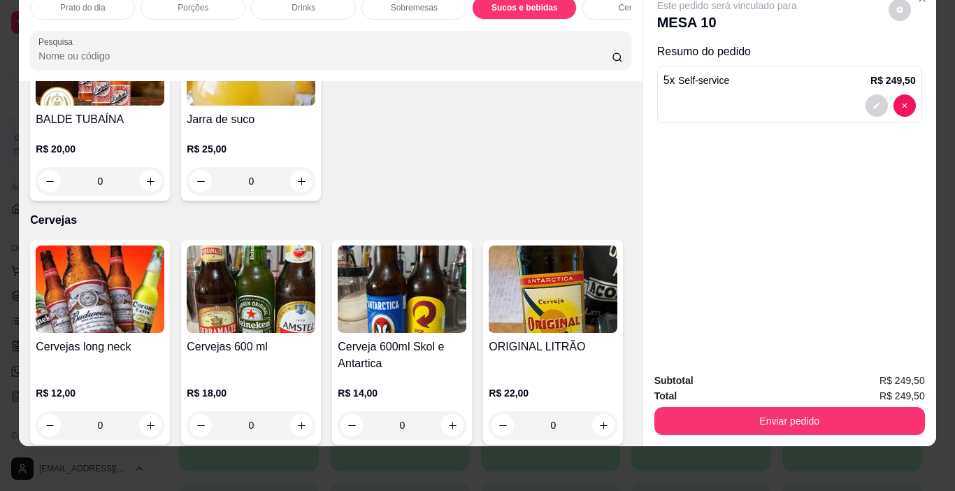
scroll to position [2388, 0]
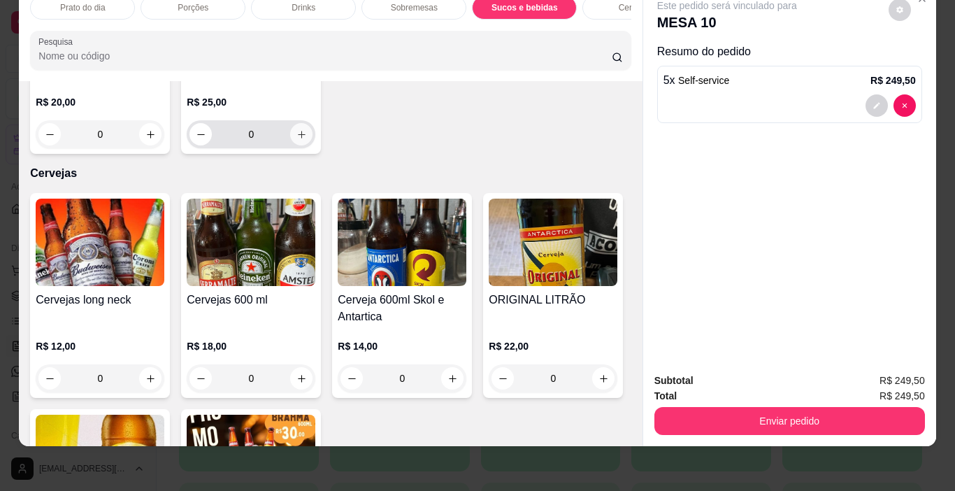
click at [296, 140] on icon "increase-product-quantity" at bounding box center [301, 134] width 10 height 10
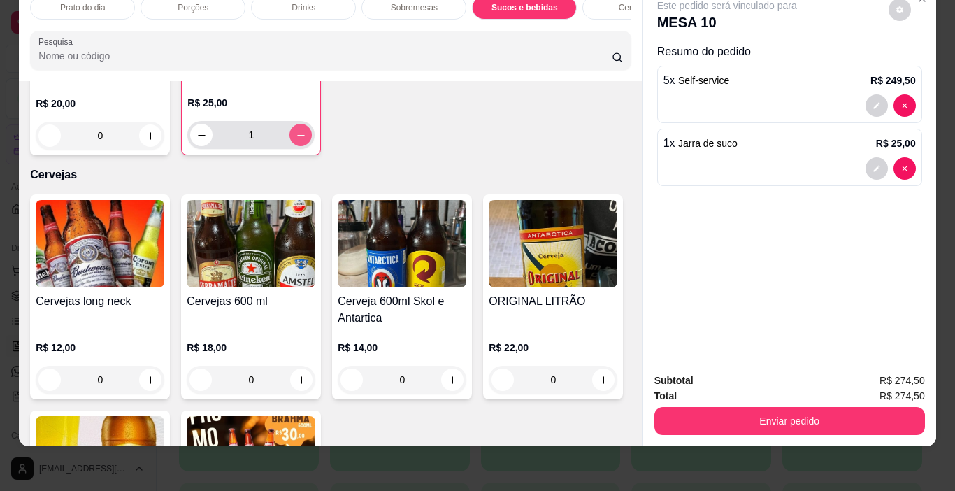
click at [296, 146] on button "increase-product-quantity" at bounding box center [300, 135] width 22 height 22
type input "2"
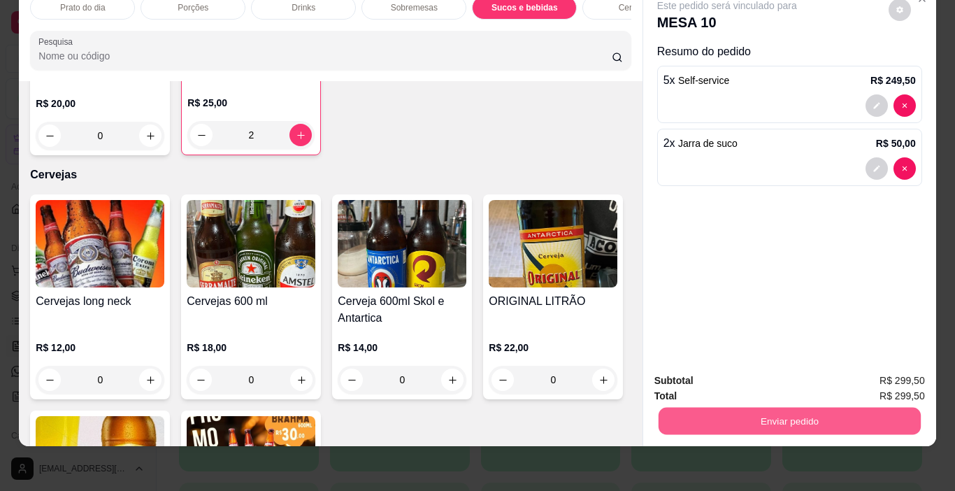
click at [780, 410] on button "Enviar pedido" at bounding box center [789, 420] width 262 height 27
click at [739, 375] on button "Não registrar e enviar pedido" at bounding box center [742, 376] width 145 height 27
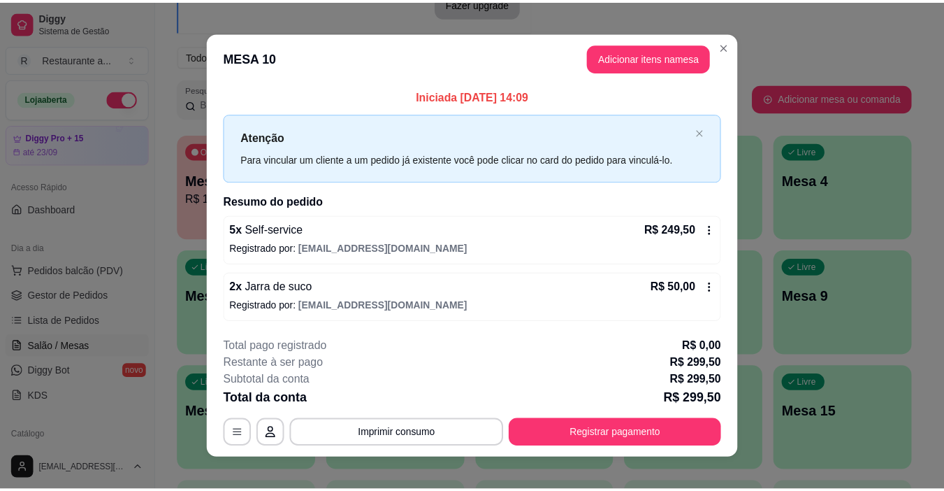
scroll to position [13, 0]
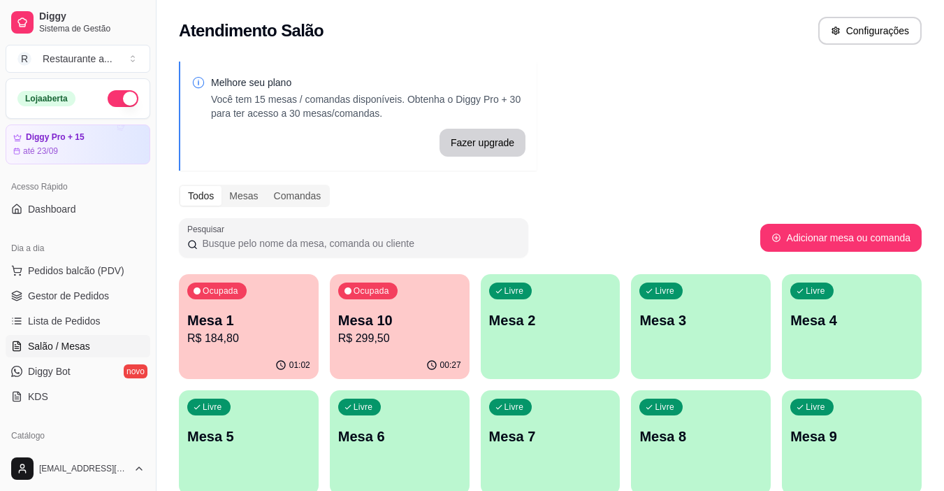
click at [395, 337] on p "R$ 299,50" at bounding box center [399, 338] width 123 height 17
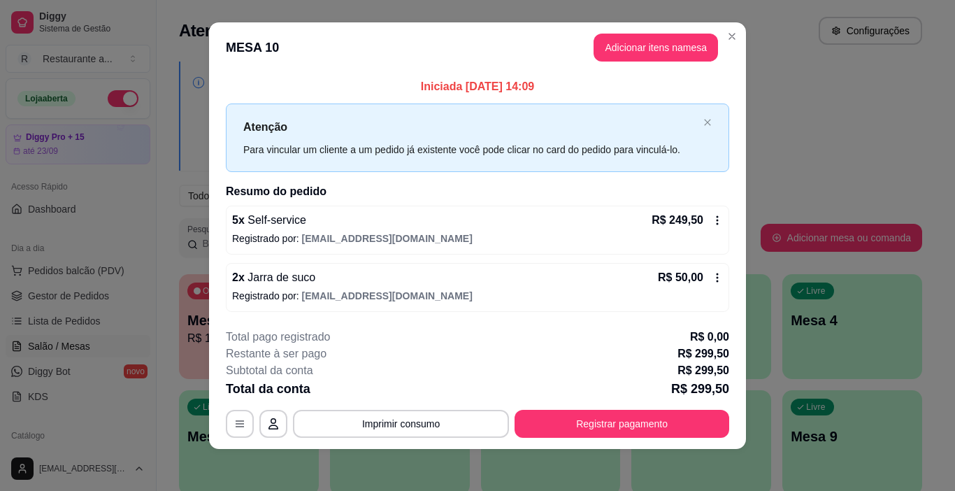
scroll to position [13, 0]
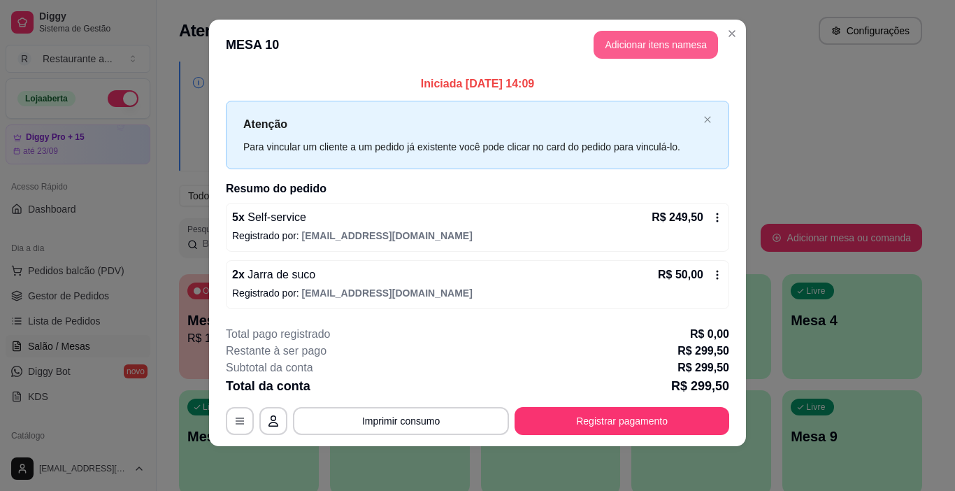
click at [655, 45] on button "Adicionar itens na mesa" at bounding box center [655, 45] width 124 height 28
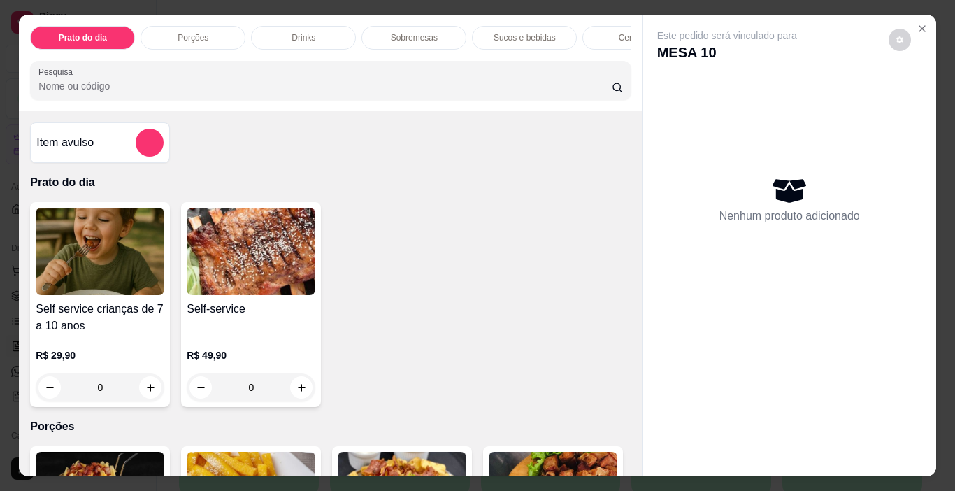
click at [536, 32] on p "Sucos e bebidas" at bounding box center [524, 37] width 62 height 11
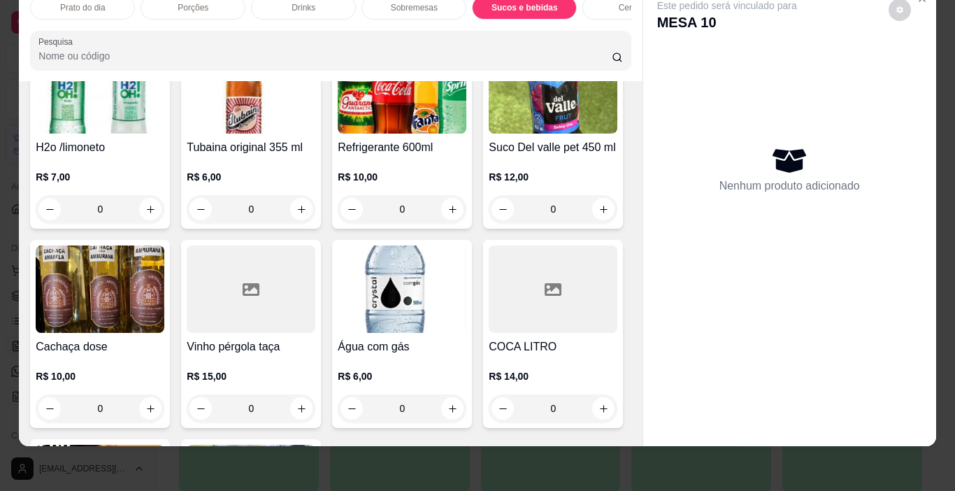
scroll to position [2108, 0]
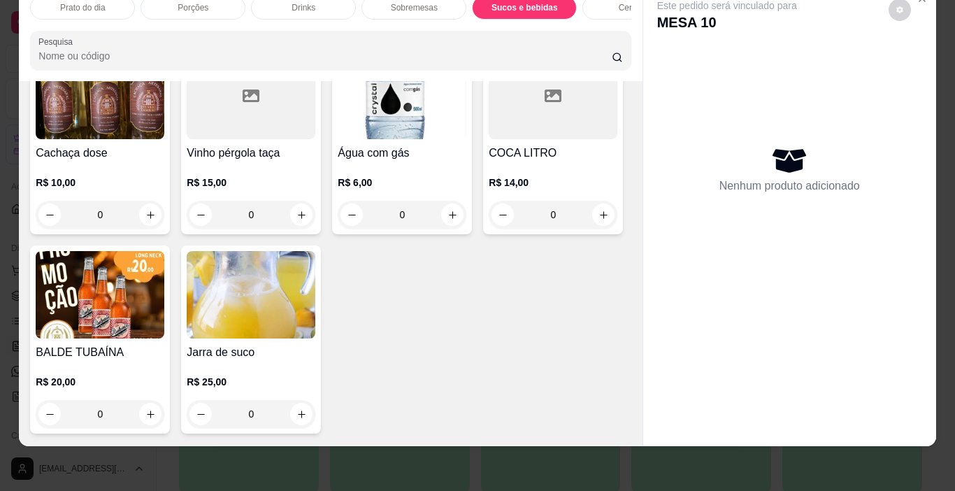
click at [447, 21] on icon "increase-product-quantity" at bounding box center [452, 15] width 10 height 10
type input "1"
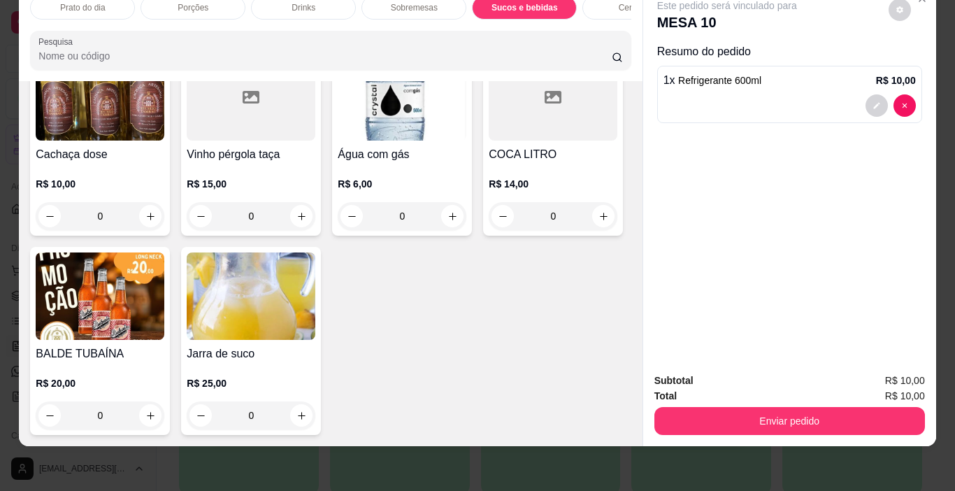
scroll to position [2109, 0]
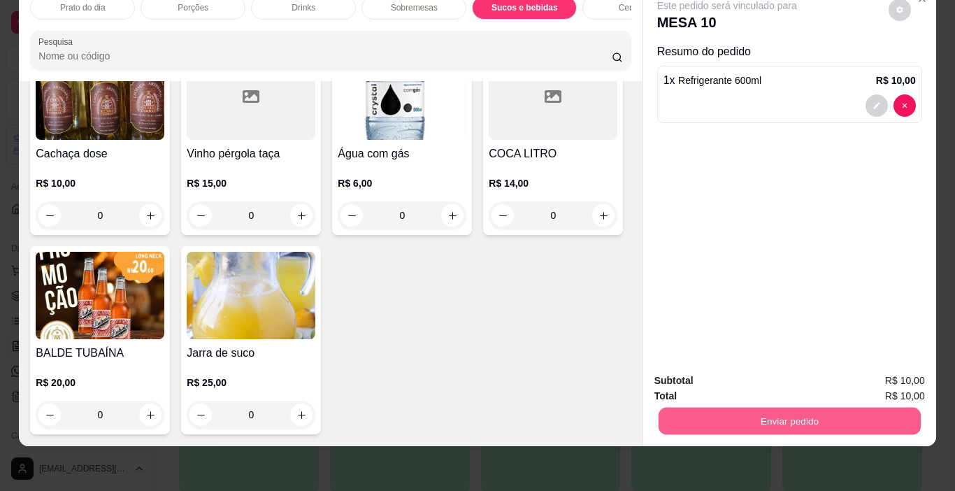
click at [789, 407] on button "Enviar pedido" at bounding box center [789, 420] width 262 height 27
click at [752, 373] on button "Não registrar e enviar pedido" at bounding box center [742, 376] width 141 height 26
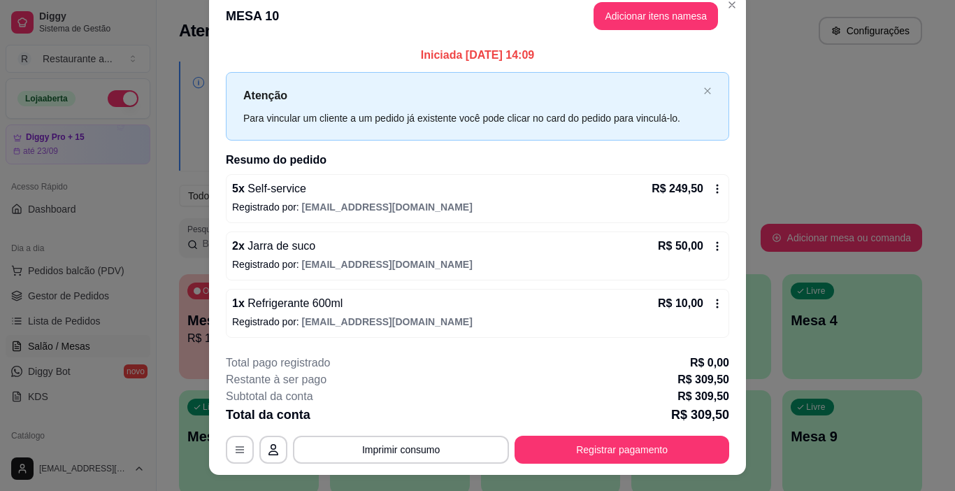
scroll to position [0, 0]
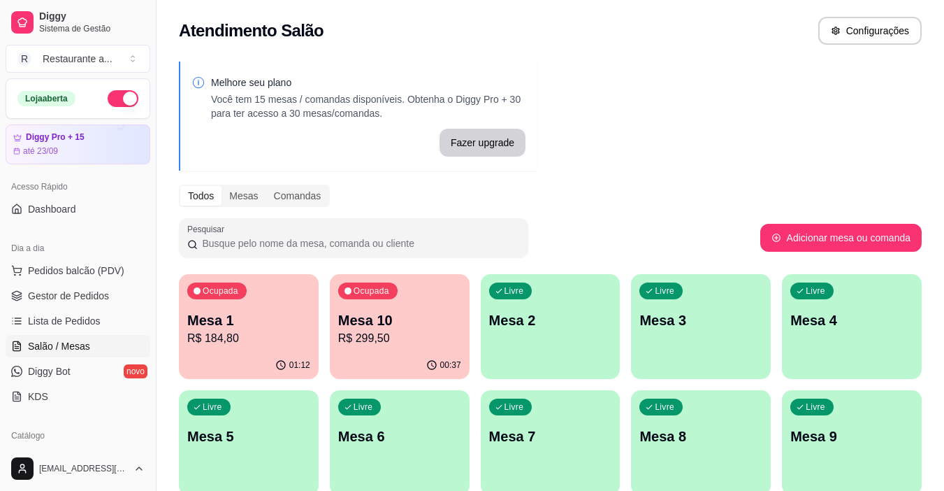
click at [261, 354] on div "01:12" at bounding box center [249, 364] width 140 height 27
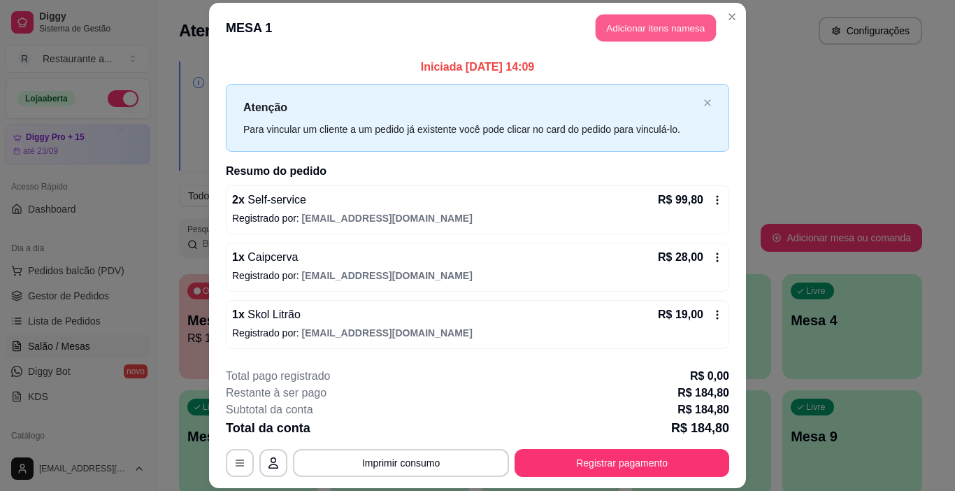
click at [621, 27] on button "Adicionar itens na mesa" at bounding box center [655, 27] width 120 height 27
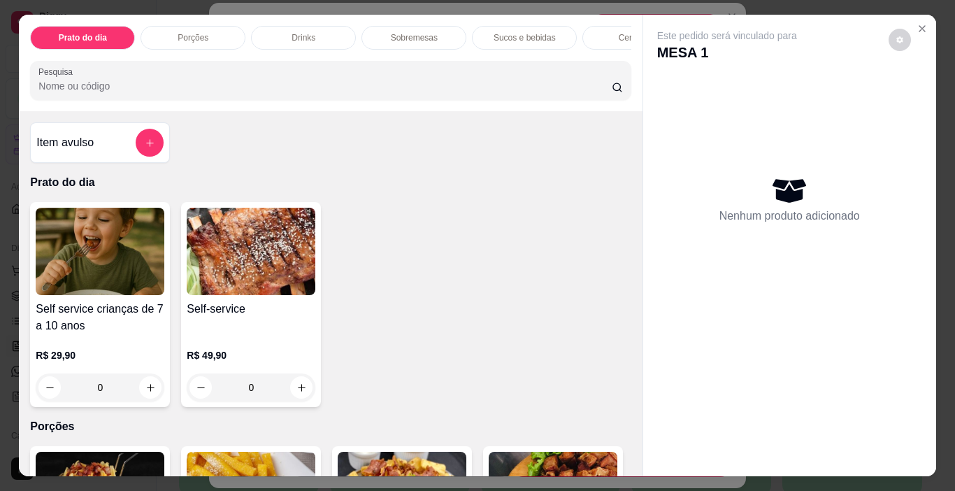
click at [516, 34] on p "Sucos e bebidas" at bounding box center [524, 37] width 62 height 11
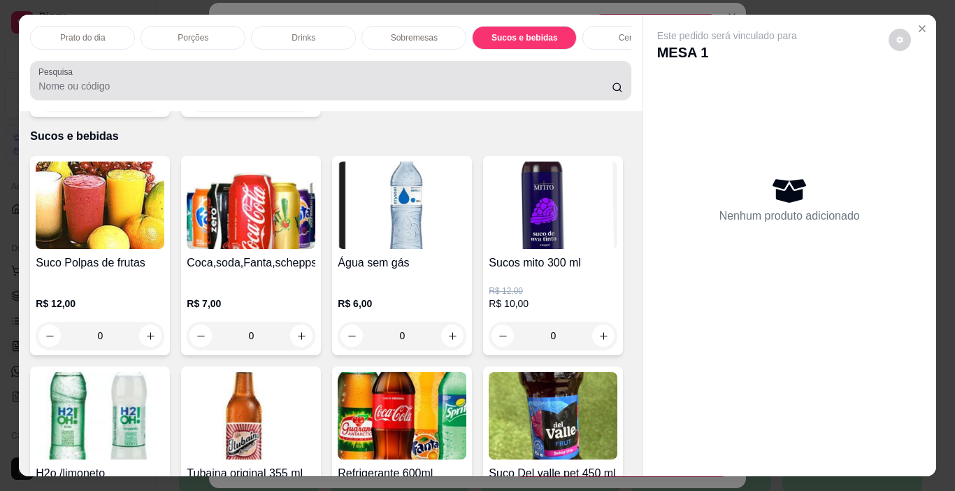
scroll to position [35, 0]
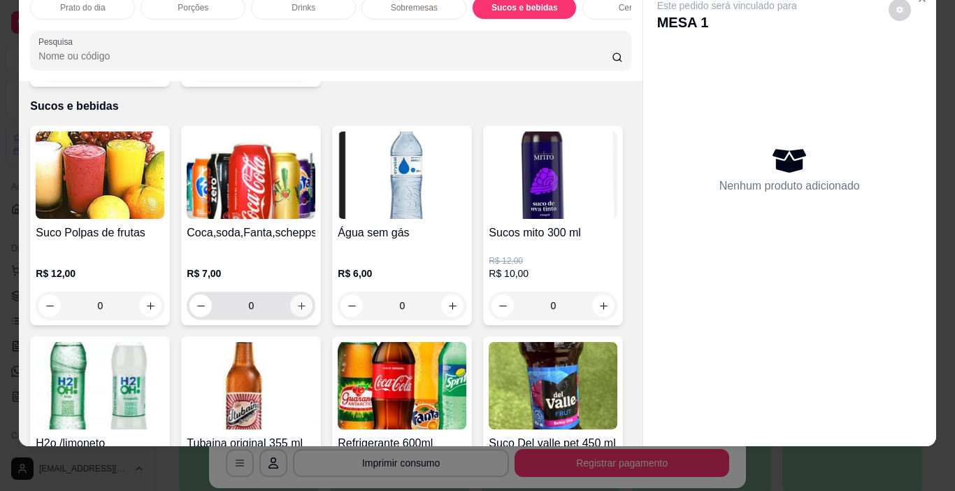
click at [296, 300] on icon "increase-product-quantity" at bounding box center [301, 305] width 10 height 10
type input "1"
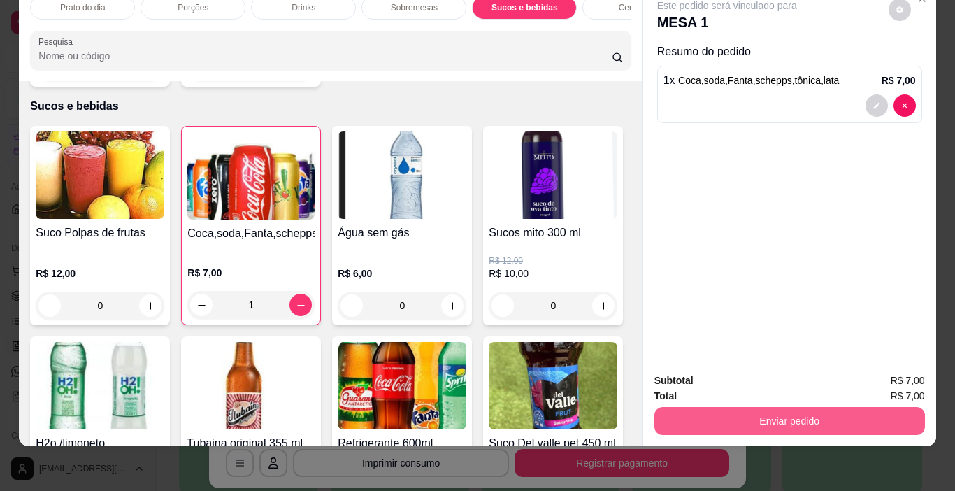
click at [758, 407] on button "Enviar pedido" at bounding box center [789, 421] width 270 height 28
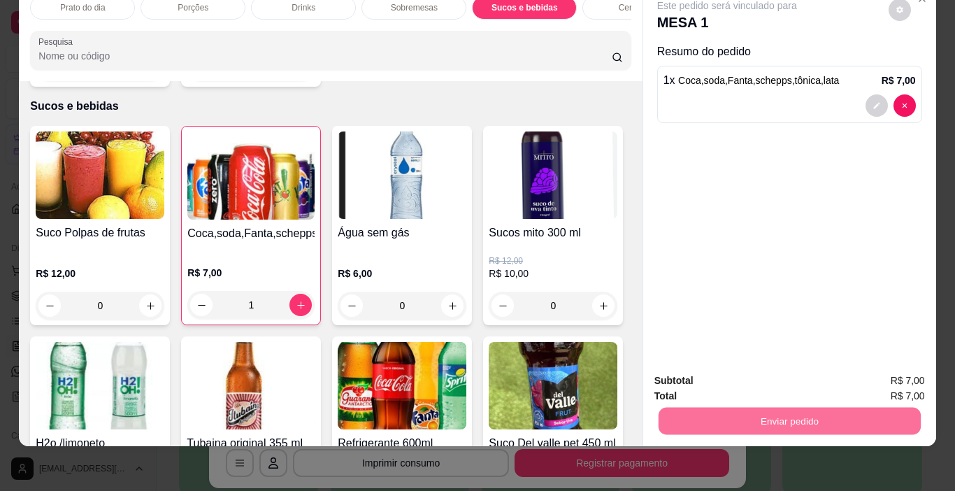
click at [739, 375] on button "Não registrar e enviar pedido" at bounding box center [742, 376] width 141 height 26
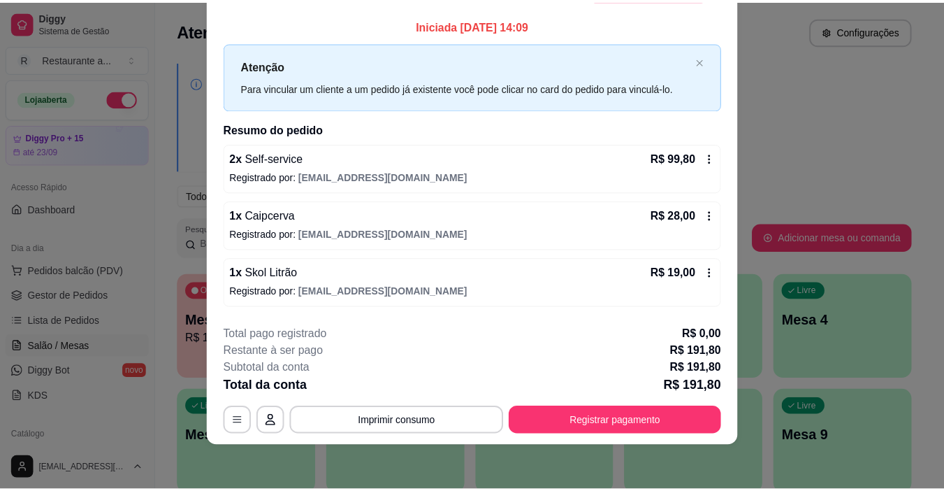
scroll to position [0, 0]
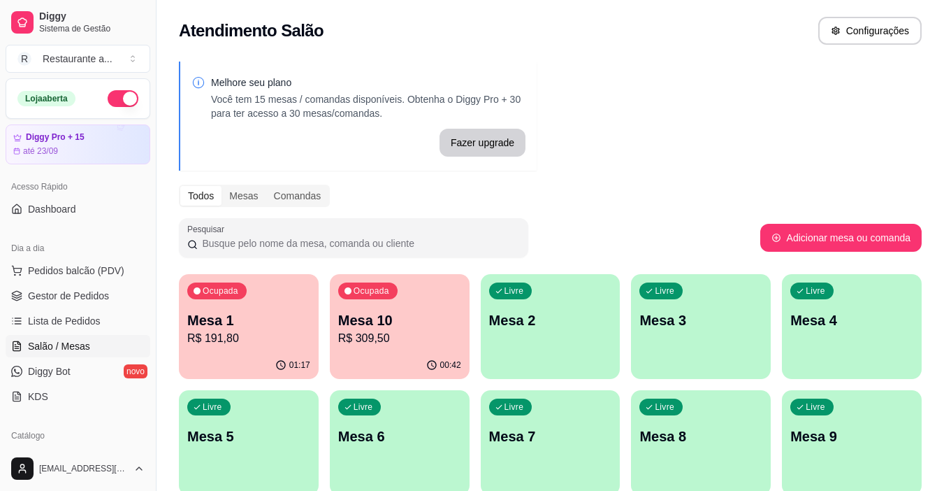
click at [697, 451] on div "Livre Mesa 8" at bounding box center [701, 434] width 140 height 88
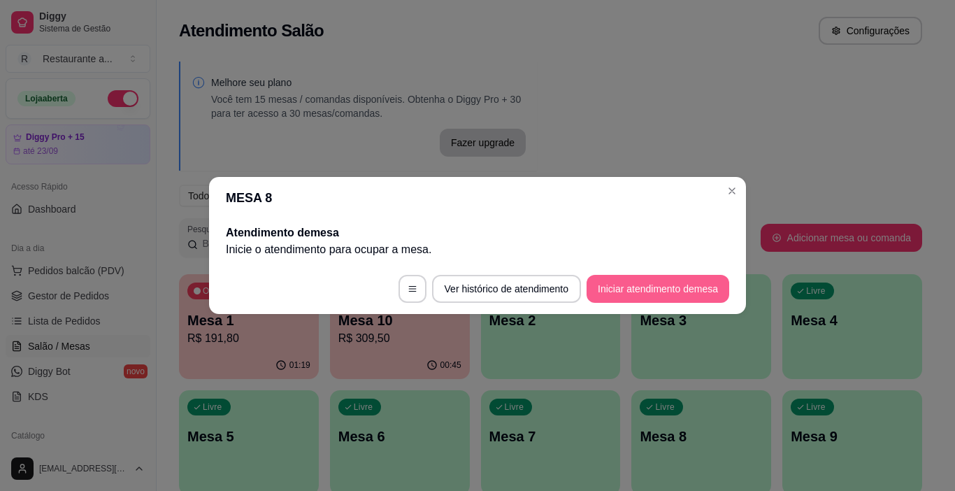
click at [647, 287] on button "Iniciar atendimento de mesa" at bounding box center [657, 289] width 143 height 28
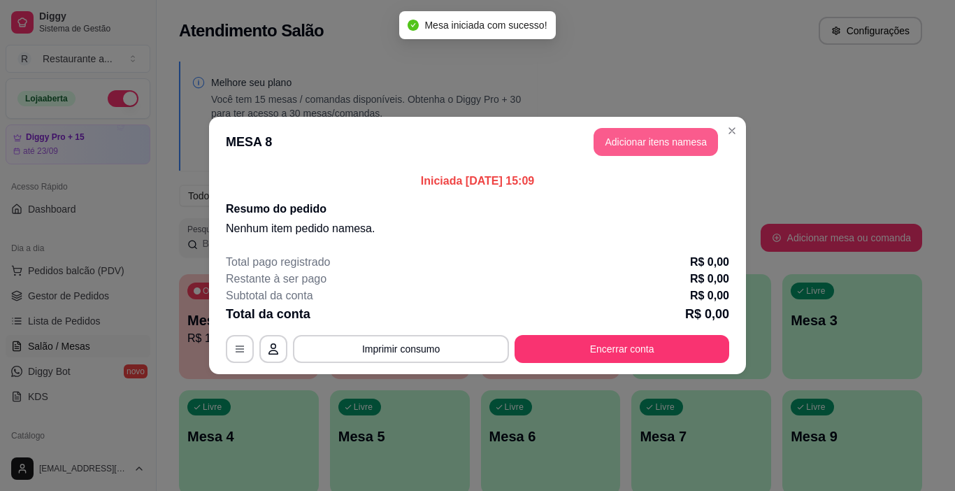
click at [657, 141] on button "Adicionar itens na mesa" at bounding box center [655, 142] width 124 height 28
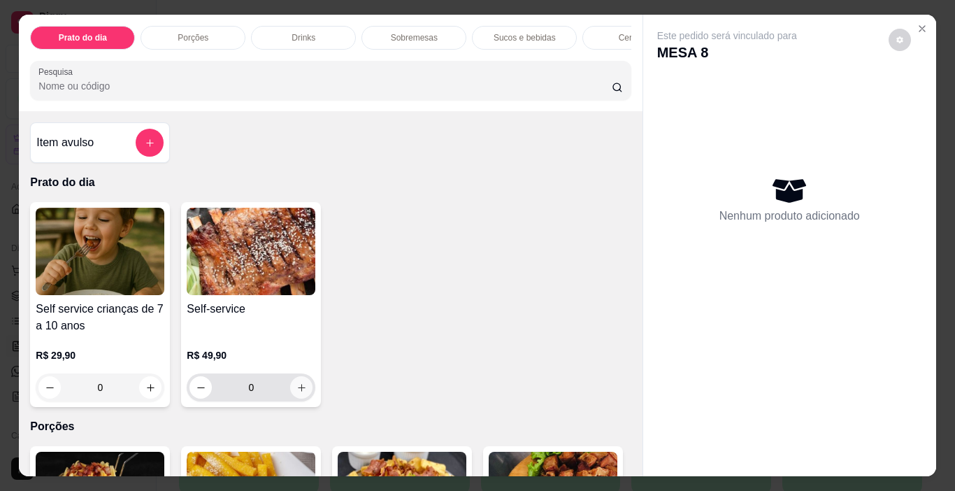
click at [298, 388] on icon "increase-product-quantity" at bounding box center [301, 387] width 10 height 10
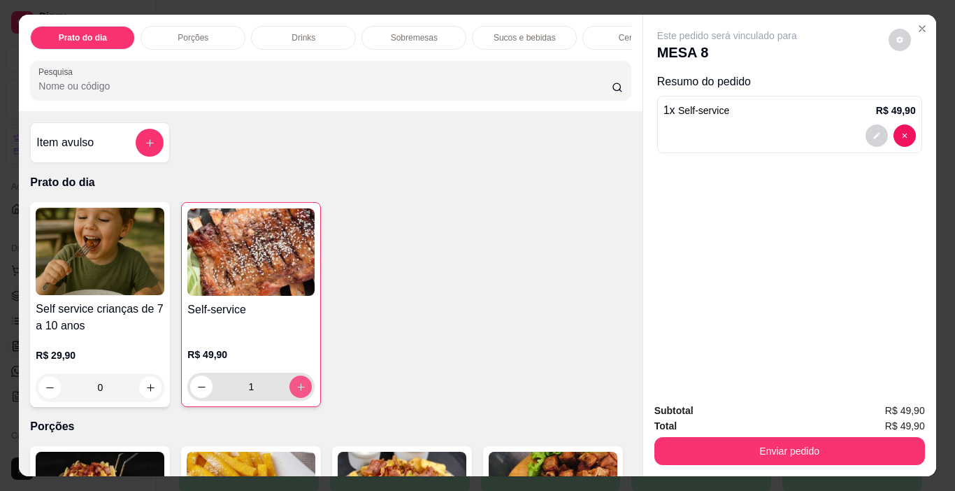
click at [298, 388] on icon "increase-product-quantity" at bounding box center [301, 387] width 10 height 10
type input "2"
click at [300, 32] on p "Drinks" at bounding box center [303, 37] width 24 height 11
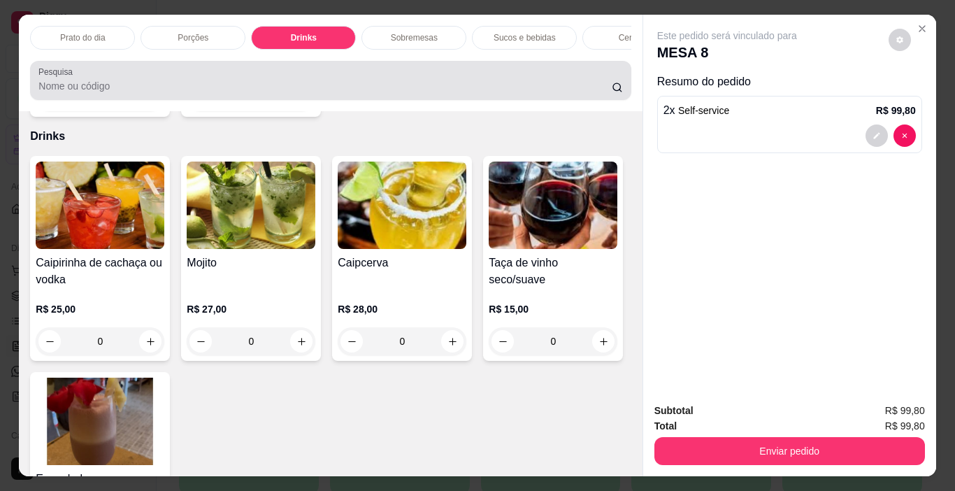
scroll to position [35, 0]
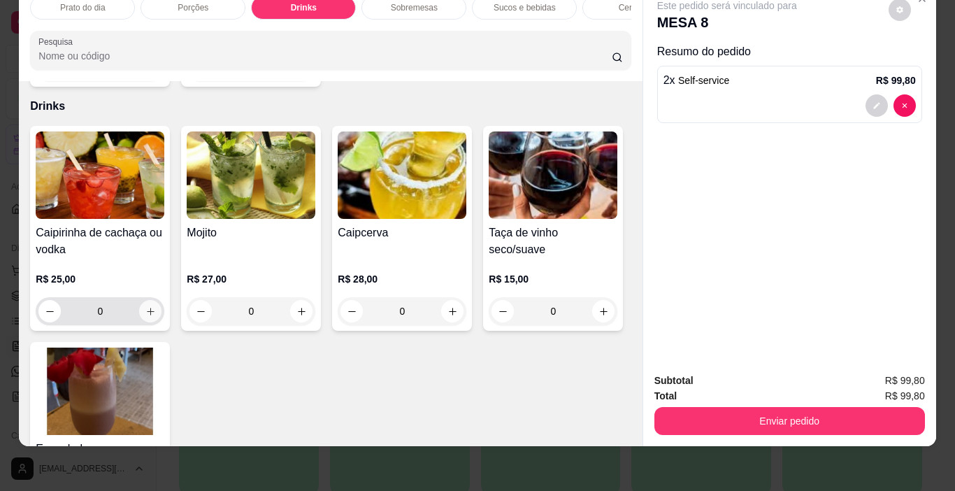
click at [145, 306] on icon "increase-product-quantity" at bounding box center [150, 311] width 10 height 10
type input "1"
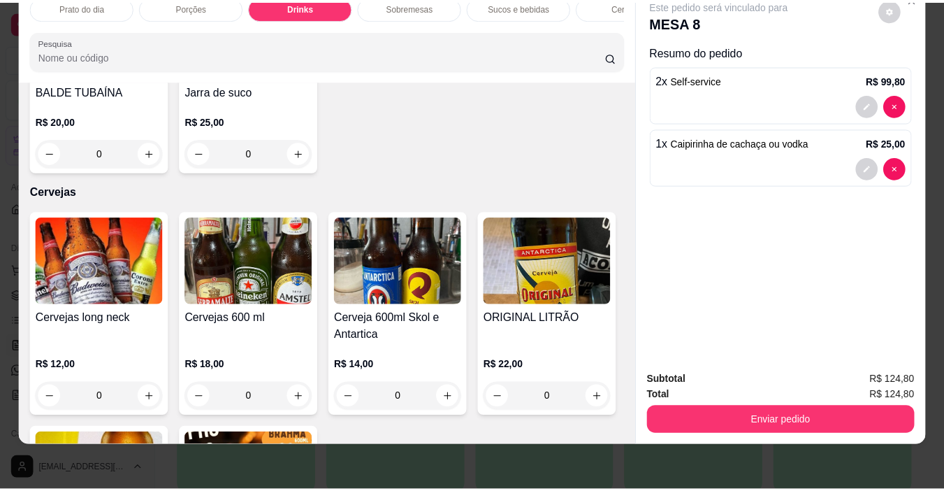
scroll to position [2410, 0]
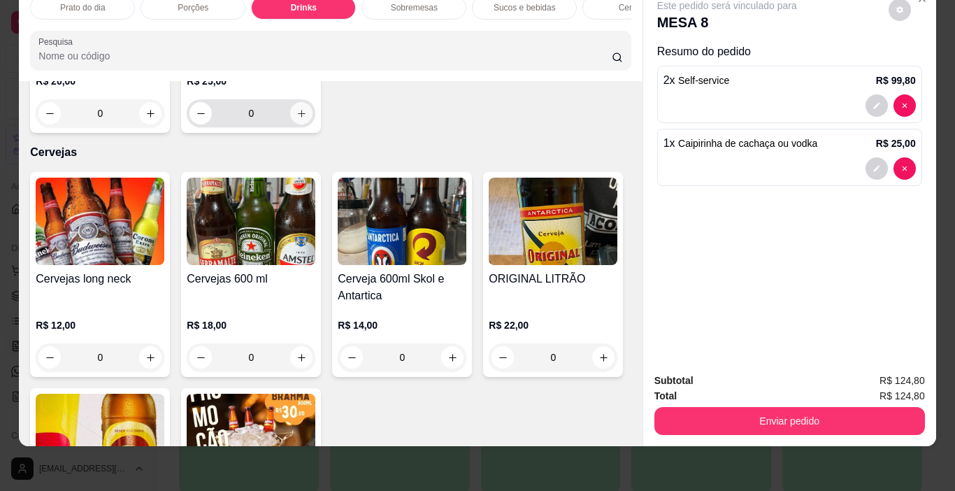
click at [297, 124] on button "increase-product-quantity" at bounding box center [301, 113] width 22 height 22
type input "1"
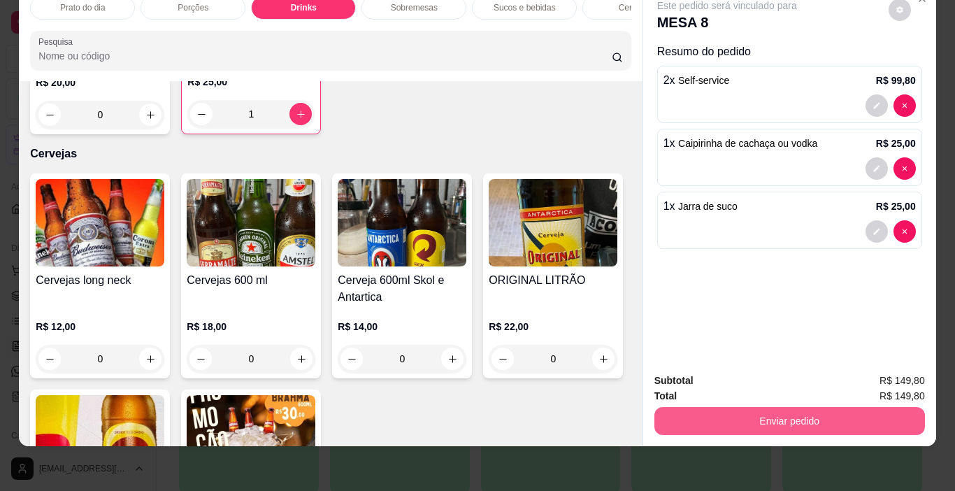
click at [774, 407] on button "Enviar pedido" at bounding box center [789, 421] width 270 height 28
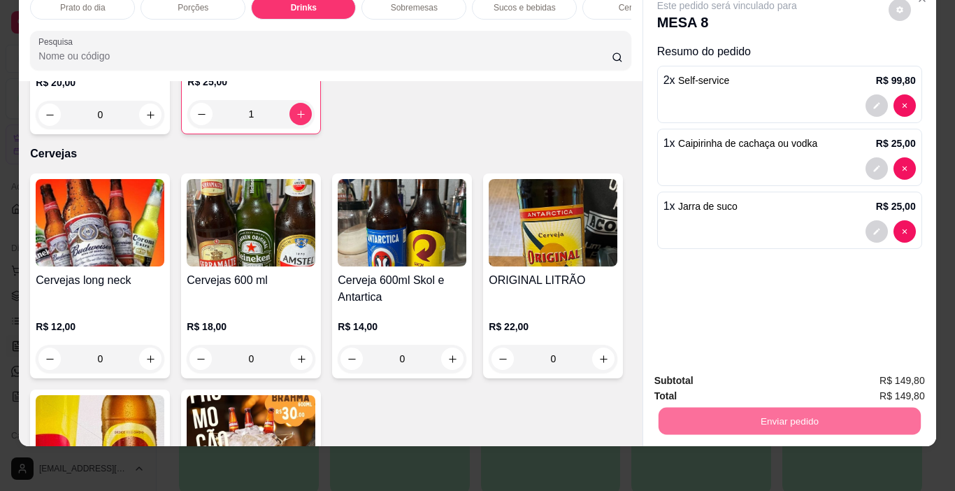
click at [860, 369] on button "Sim, quero registrar" at bounding box center [875, 376] width 104 height 27
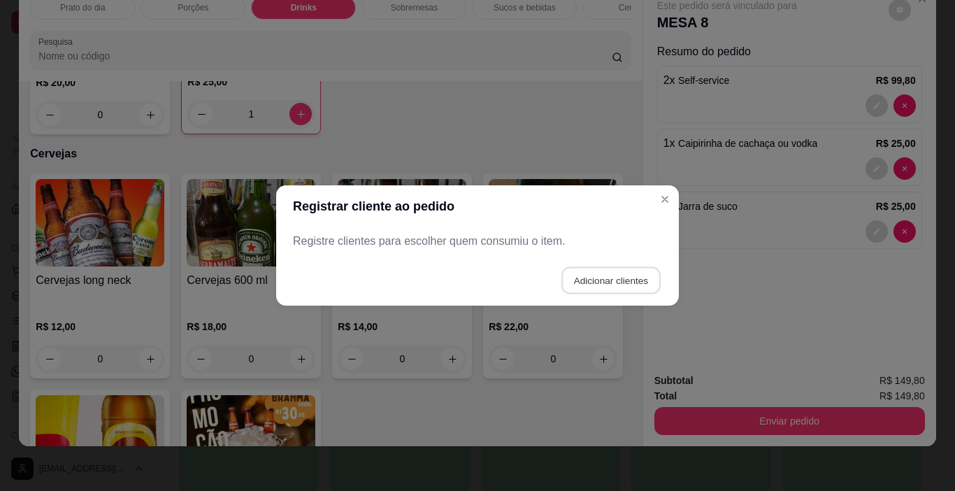
click at [629, 276] on button "Adicionar clientes" at bounding box center [610, 280] width 99 height 27
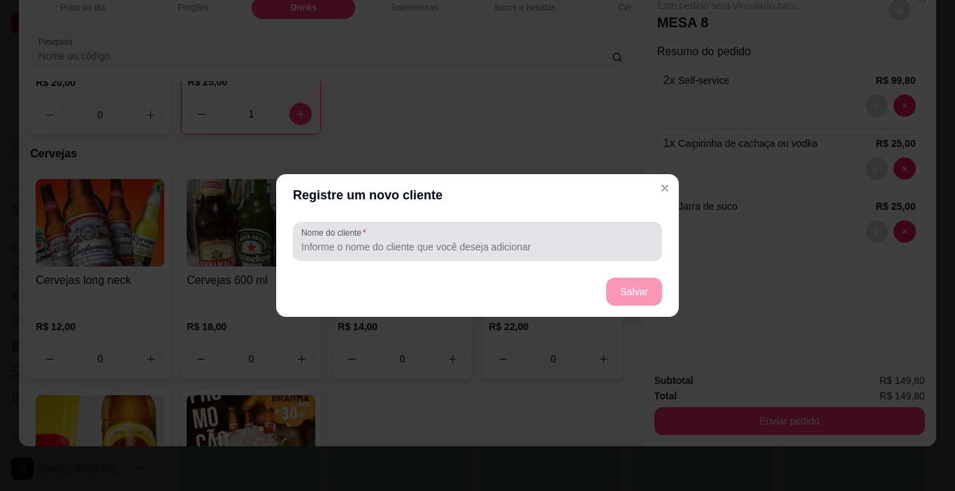
click at [318, 248] on input "Nome do cliente" at bounding box center [477, 247] width 352 height 14
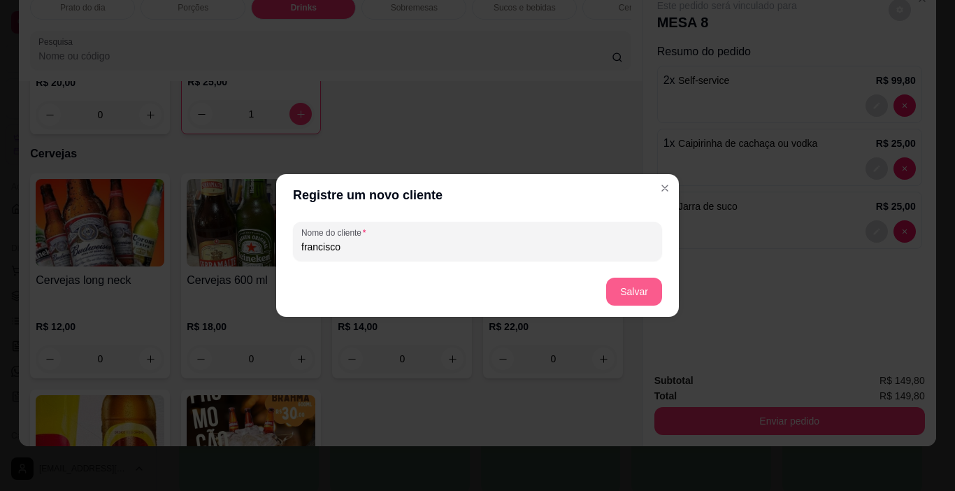
type input "francisco"
click at [645, 290] on button "Salvar" at bounding box center [634, 291] width 56 height 28
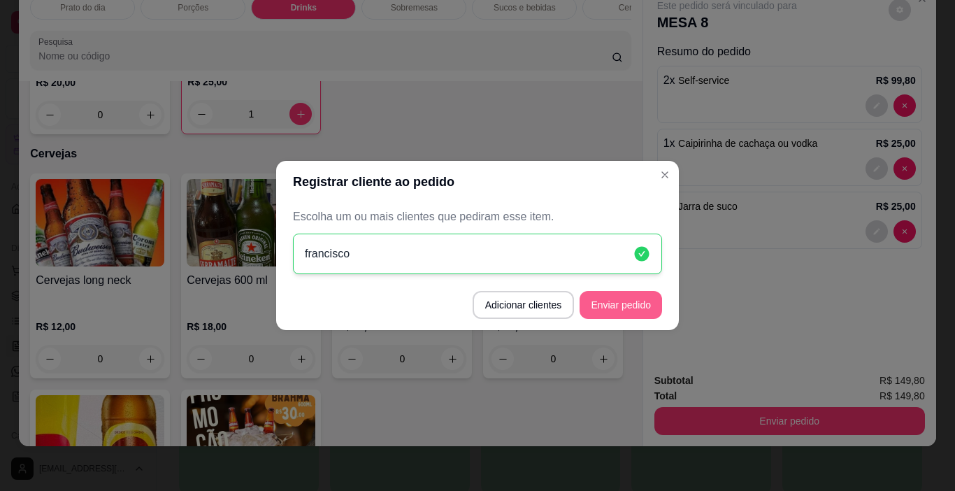
click at [614, 301] on button "Enviar pedido" at bounding box center [620, 305] width 82 height 28
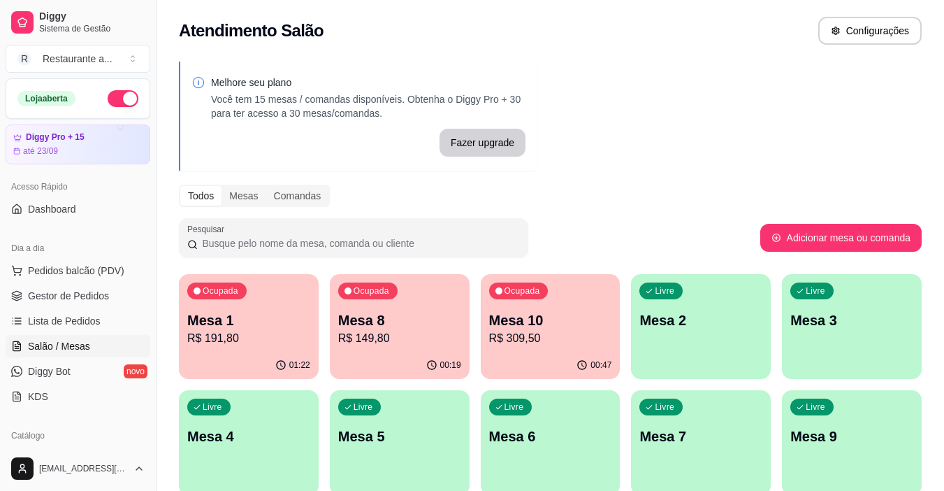
click at [576, 338] on p "R$ 309,50" at bounding box center [550, 338] width 123 height 17
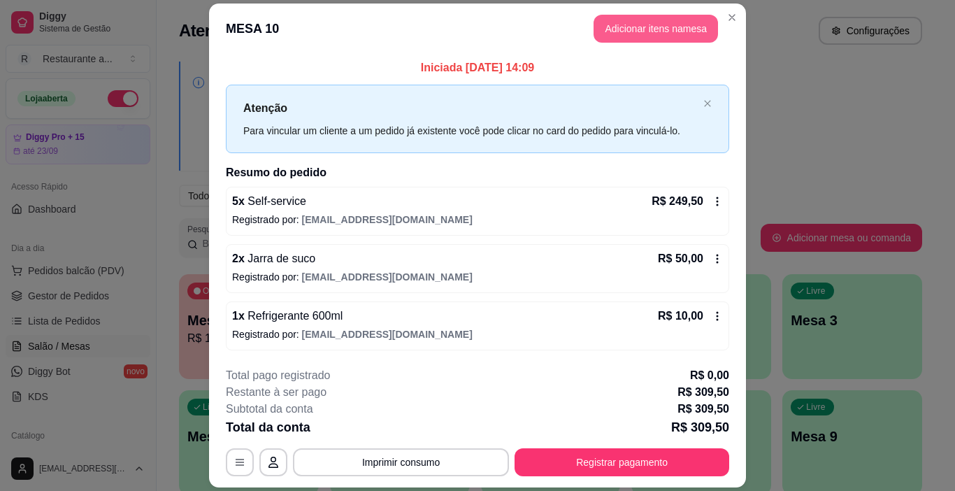
click at [635, 32] on button "Adicionar itens na mesa" at bounding box center [655, 29] width 124 height 28
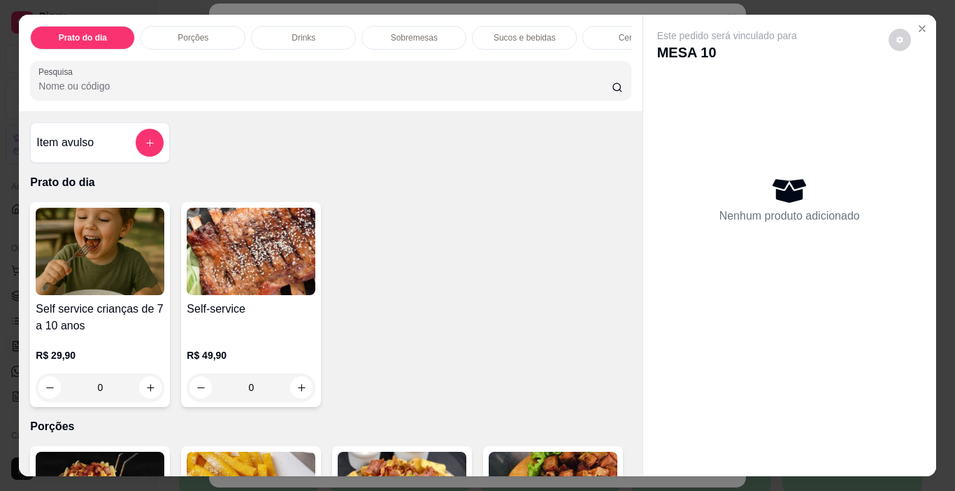
click at [517, 37] on p "Sucos e bebidas" at bounding box center [524, 37] width 62 height 11
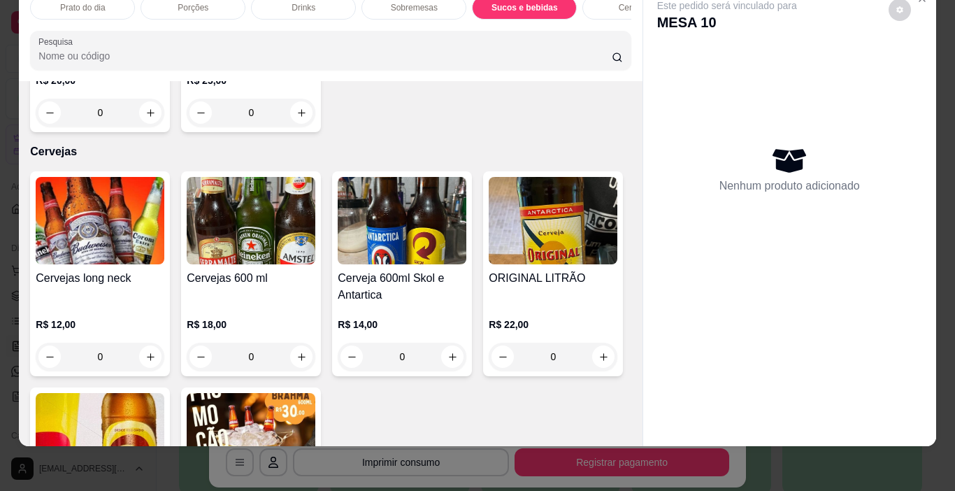
scroll to position [2458, 0]
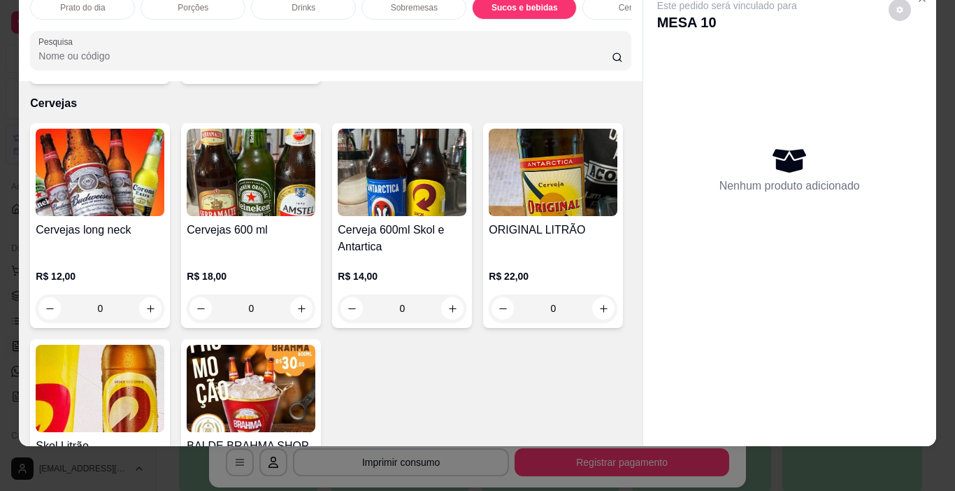
click at [296, 70] on icon "increase-product-quantity" at bounding box center [301, 64] width 10 height 10
type input "1"
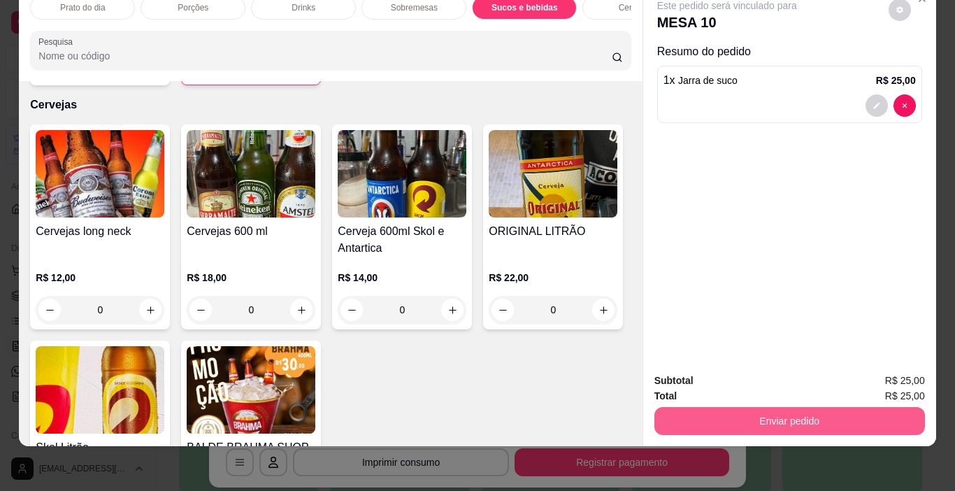
click at [804, 407] on button "Enviar pedido" at bounding box center [789, 421] width 270 height 28
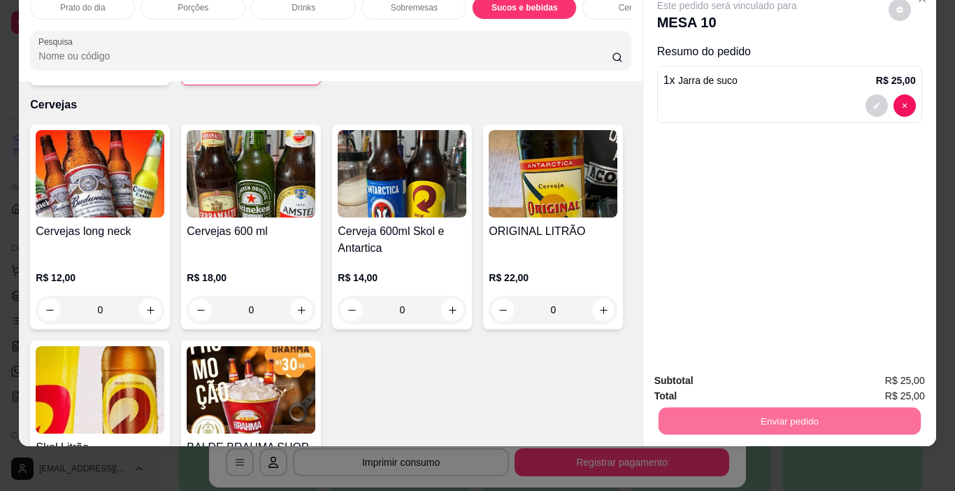
click at [738, 376] on button "Não registrar e enviar pedido" at bounding box center [742, 376] width 145 height 27
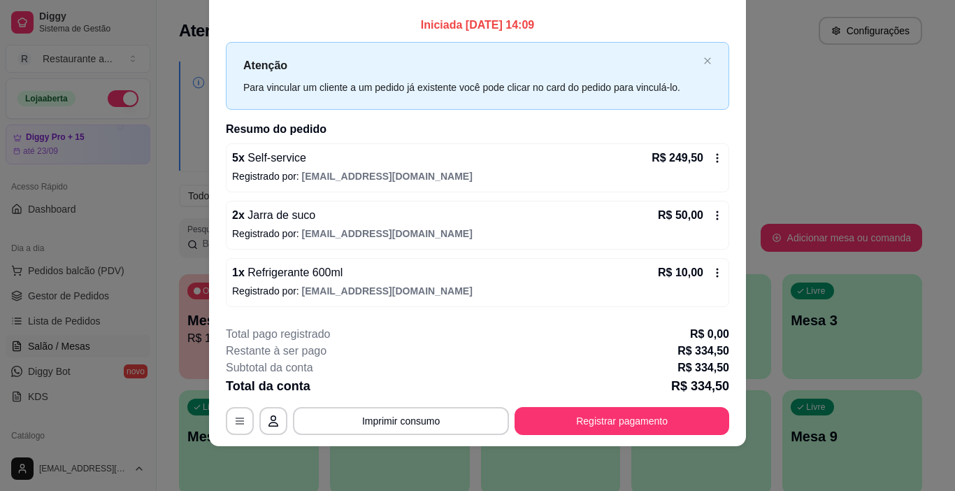
scroll to position [0, 0]
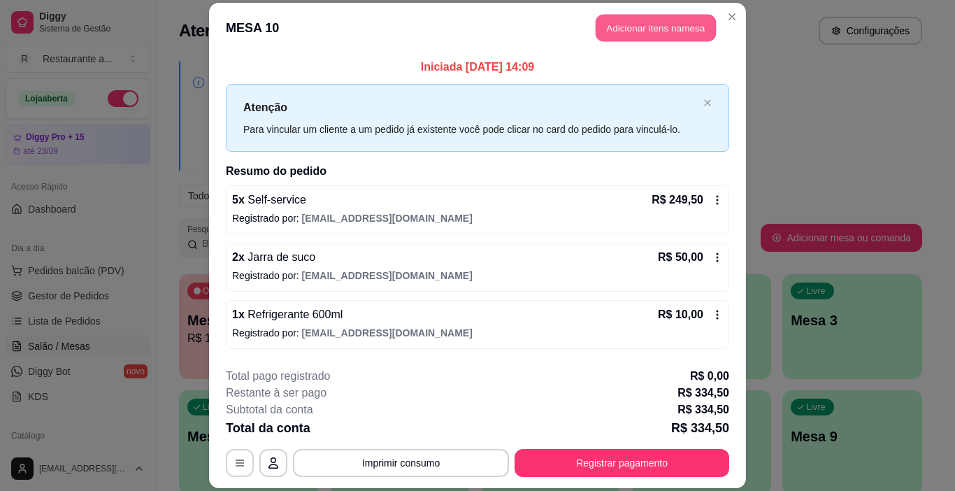
click at [634, 25] on button "Adicionar itens na mesa" at bounding box center [655, 27] width 120 height 27
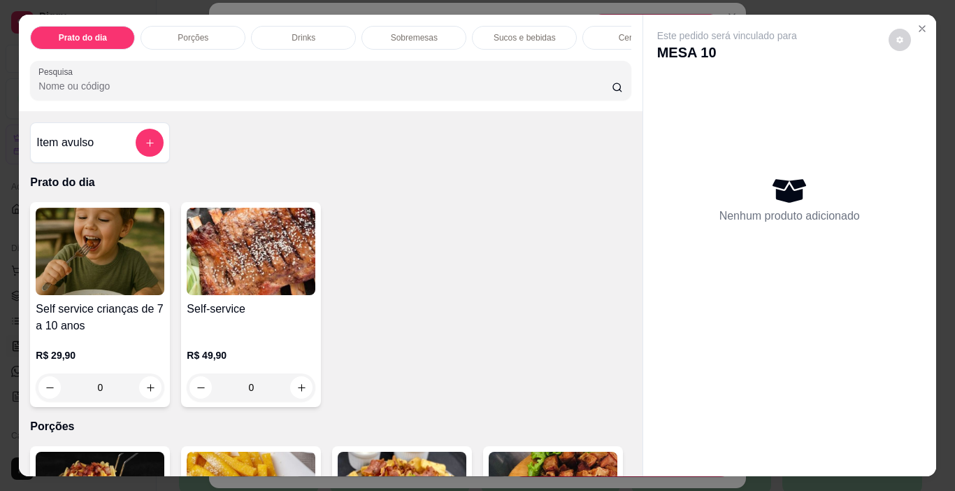
click at [427, 32] on p "Sobremesas" at bounding box center [414, 37] width 47 height 11
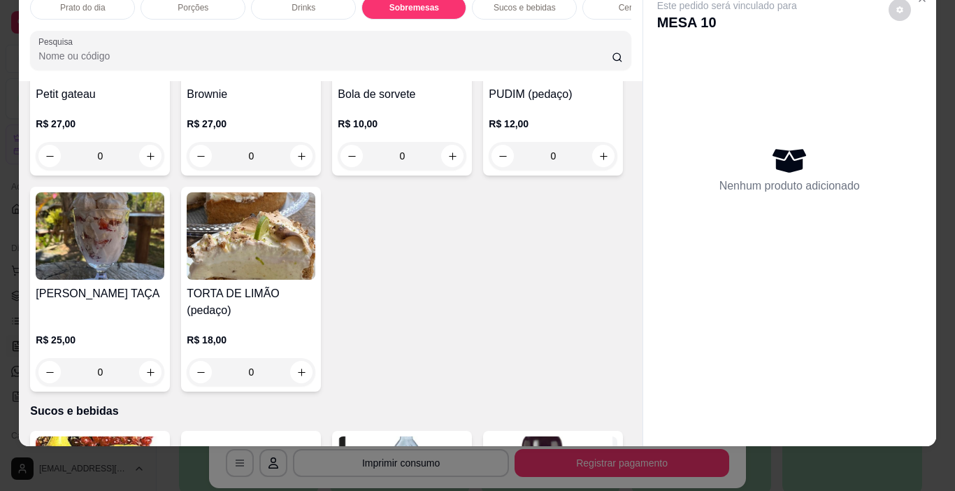
scroll to position [1316, 0]
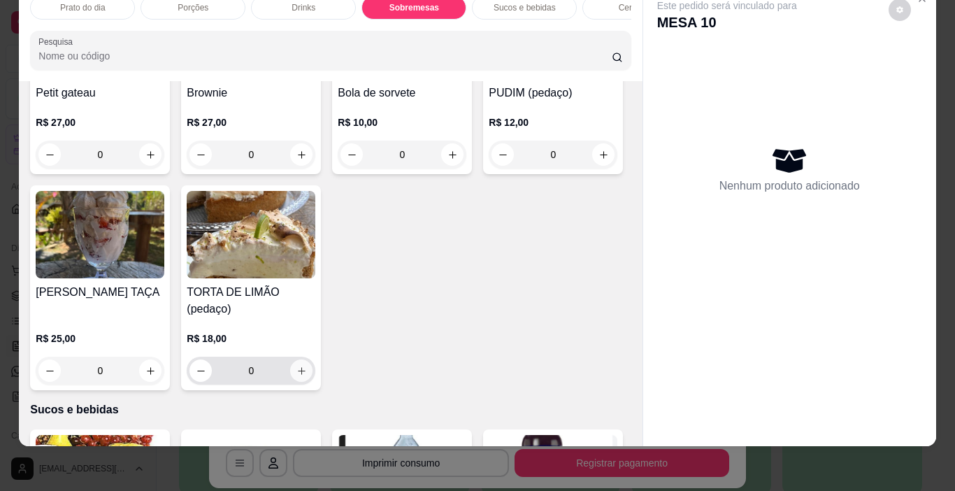
click at [307, 365] on icon "increase-product-quantity" at bounding box center [301, 370] width 10 height 10
type input "1"
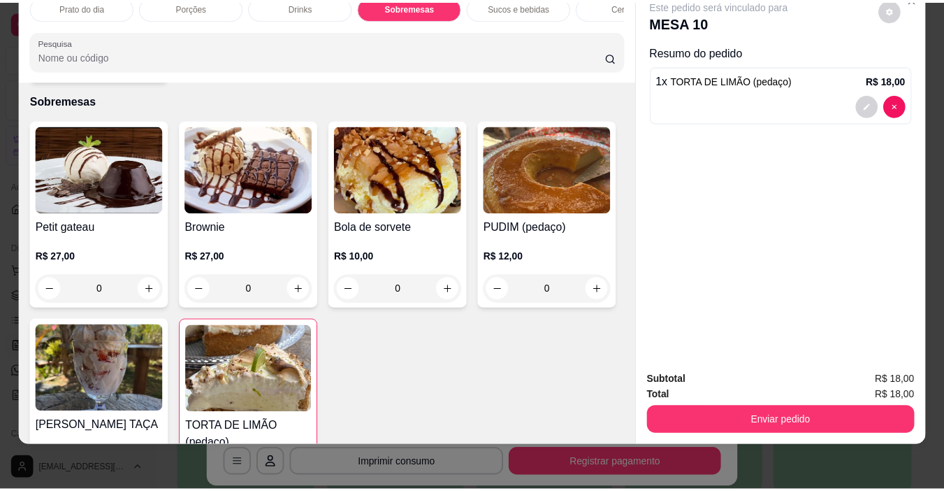
scroll to position [1106, 0]
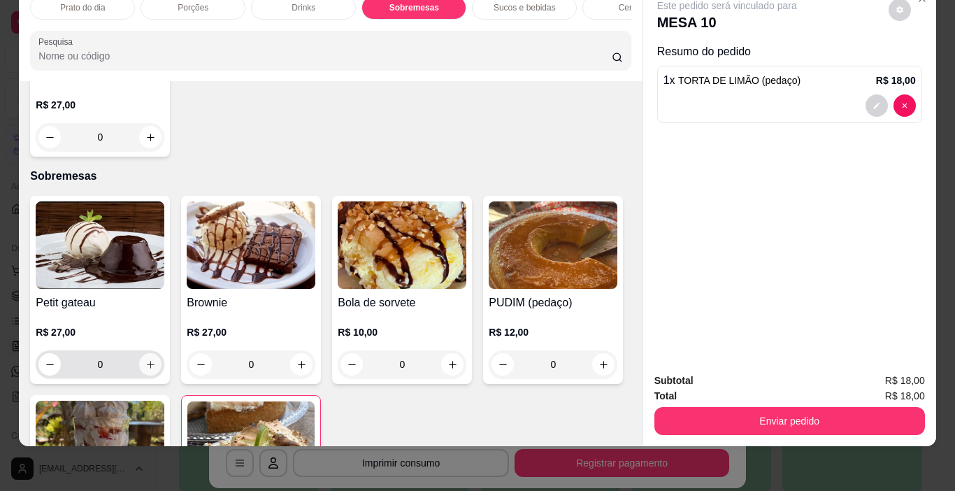
click at [145, 359] on icon "increase-product-quantity" at bounding box center [150, 364] width 10 height 10
type input "1"
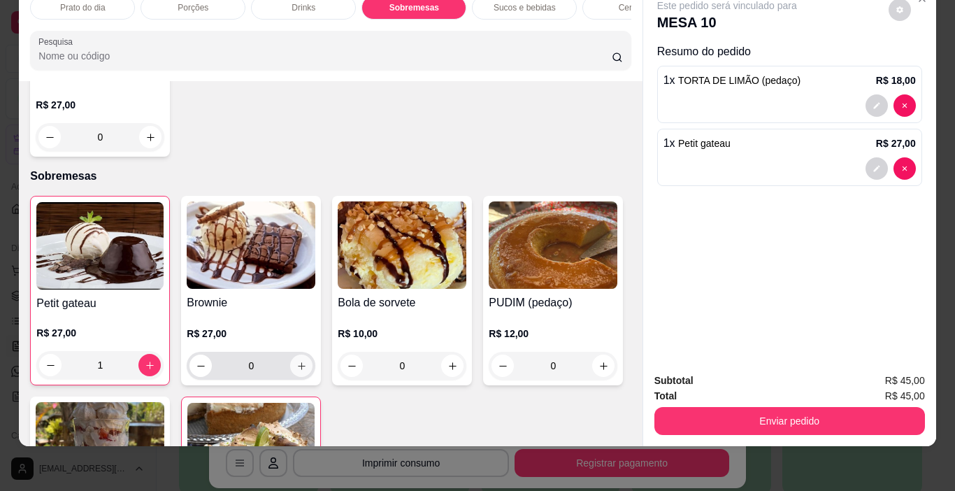
click at [298, 362] on icon "increase-product-quantity" at bounding box center [302, 366] width 8 height 8
type input "1"
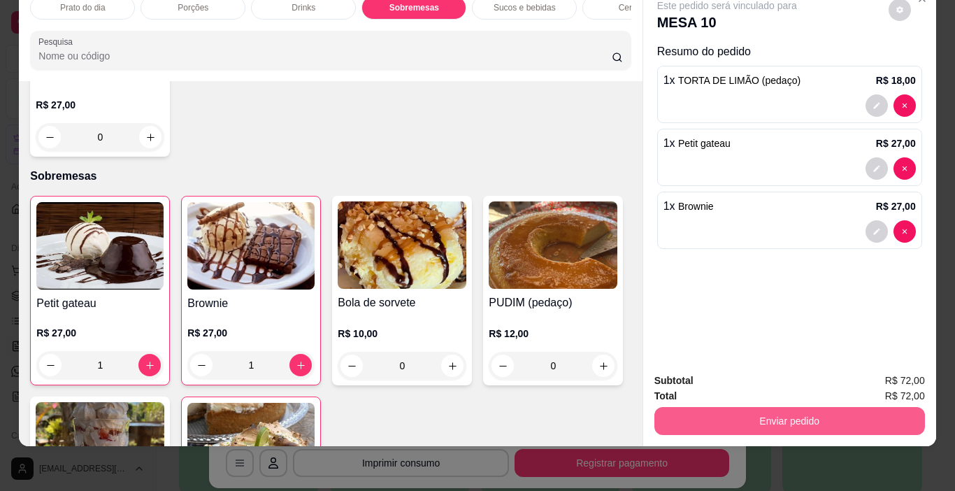
click at [788, 407] on button "Enviar pedido" at bounding box center [789, 421] width 270 height 28
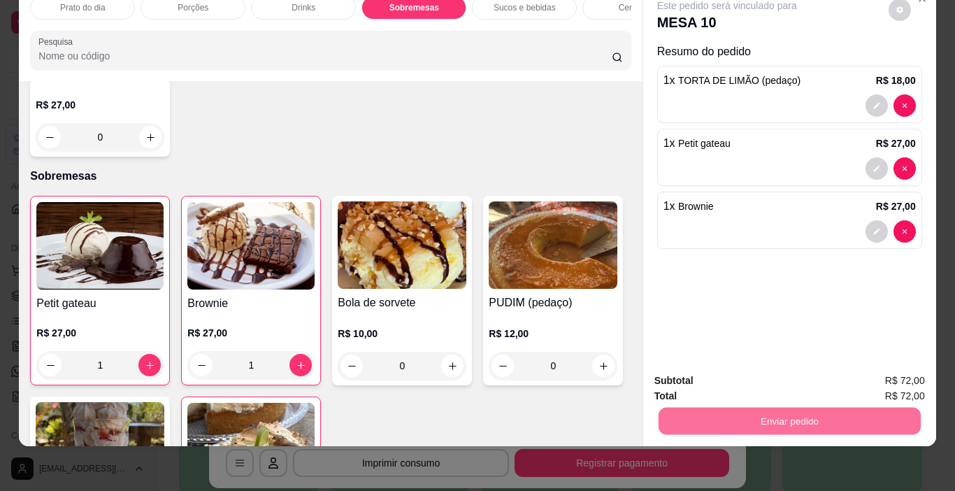
click at [746, 374] on button "Não registrar e enviar pedido" at bounding box center [742, 376] width 145 height 27
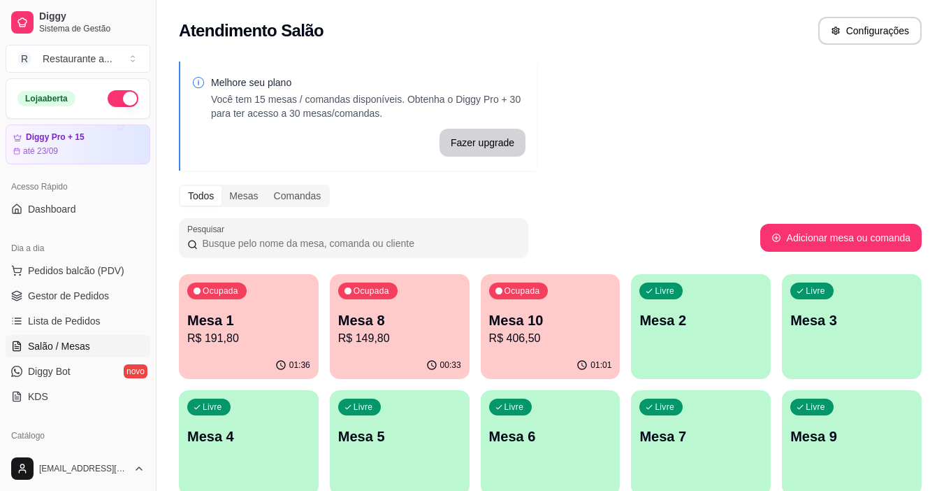
click at [575, 329] on div "Mesa 10 R$ 406,50" at bounding box center [550, 328] width 123 height 36
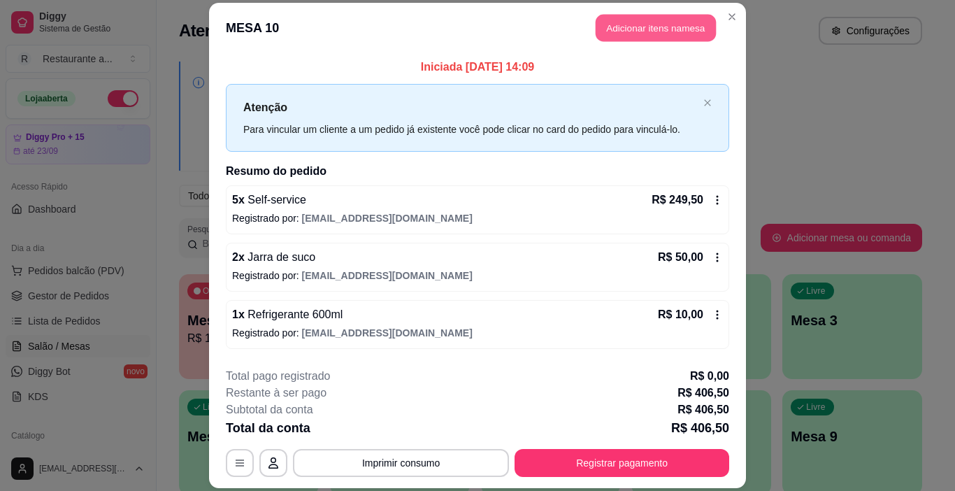
click at [634, 26] on button "Adicionar itens na mesa" at bounding box center [655, 27] width 120 height 27
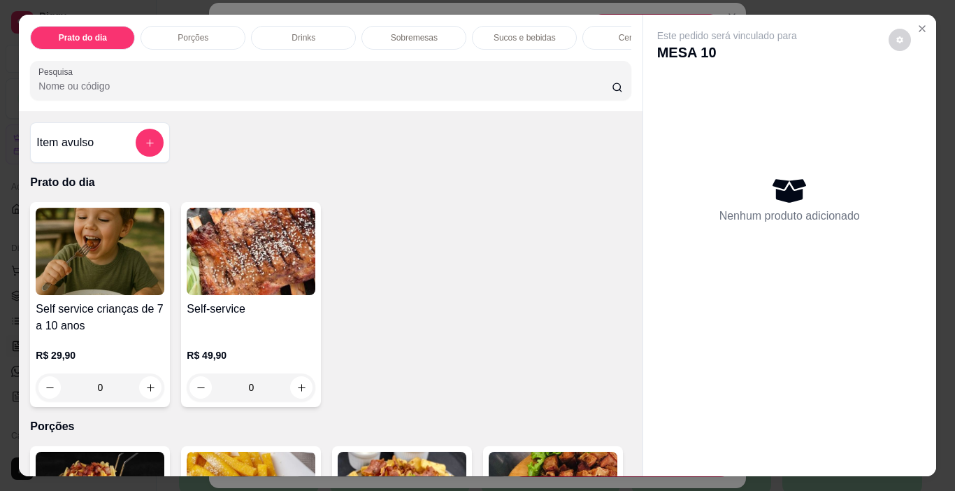
click at [416, 32] on p "Sobremesas" at bounding box center [414, 37] width 47 height 11
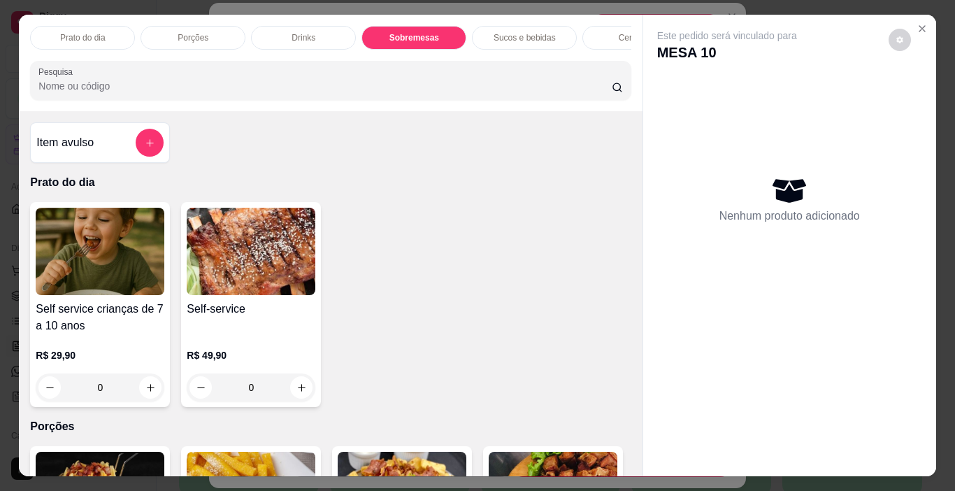
scroll to position [35, 0]
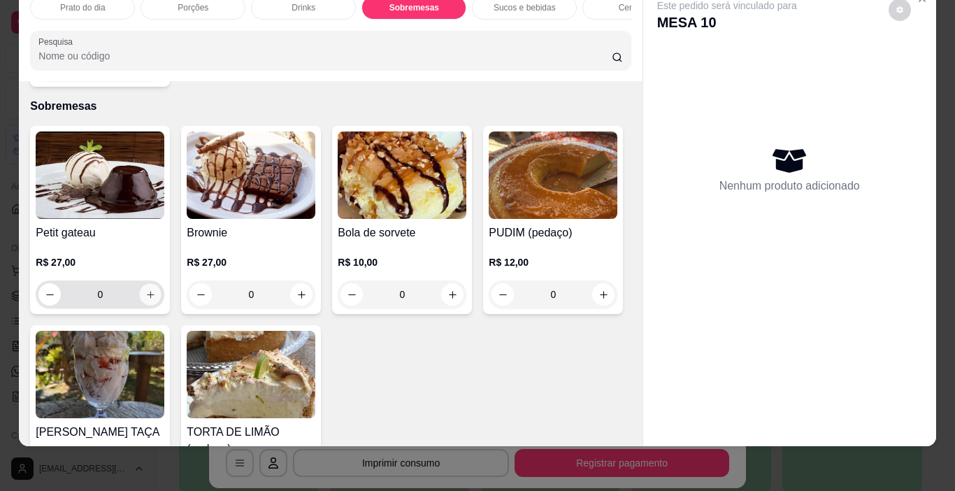
click at [145, 289] on icon "increase-product-quantity" at bounding box center [150, 294] width 10 height 10
type input "1"
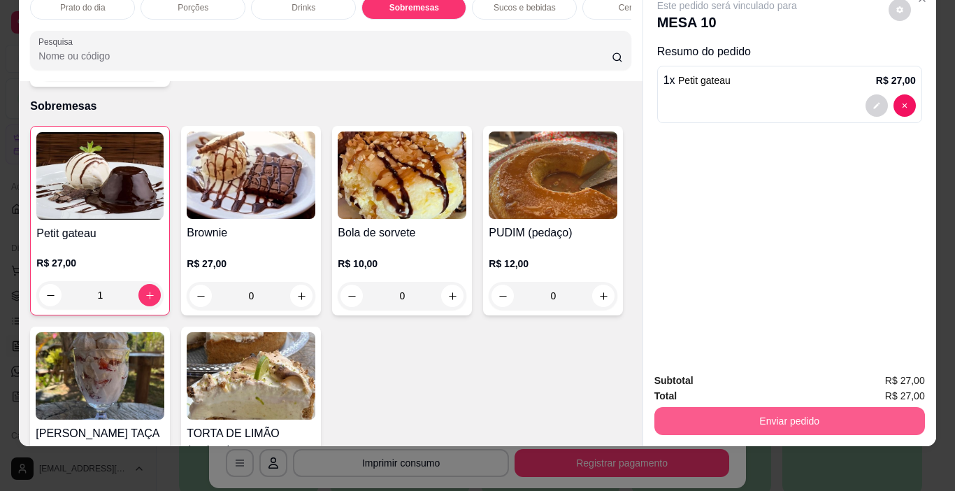
click at [799, 410] on button "Enviar pedido" at bounding box center [789, 421] width 270 height 28
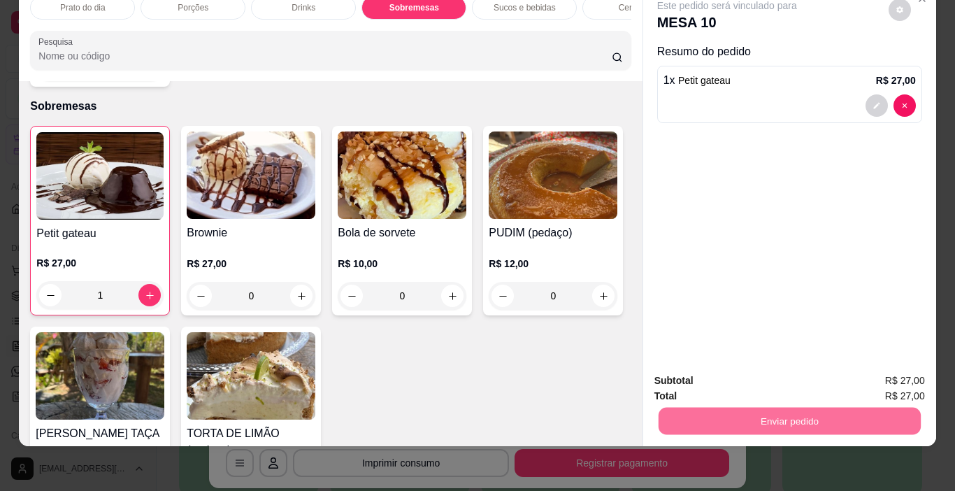
click at [736, 371] on button "Não registrar e enviar pedido" at bounding box center [742, 376] width 141 height 26
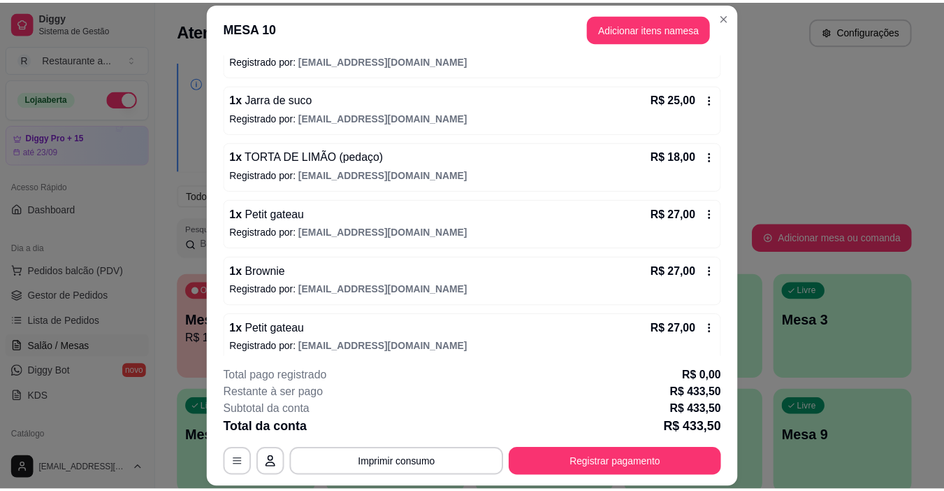
scroll to position [284, 0]
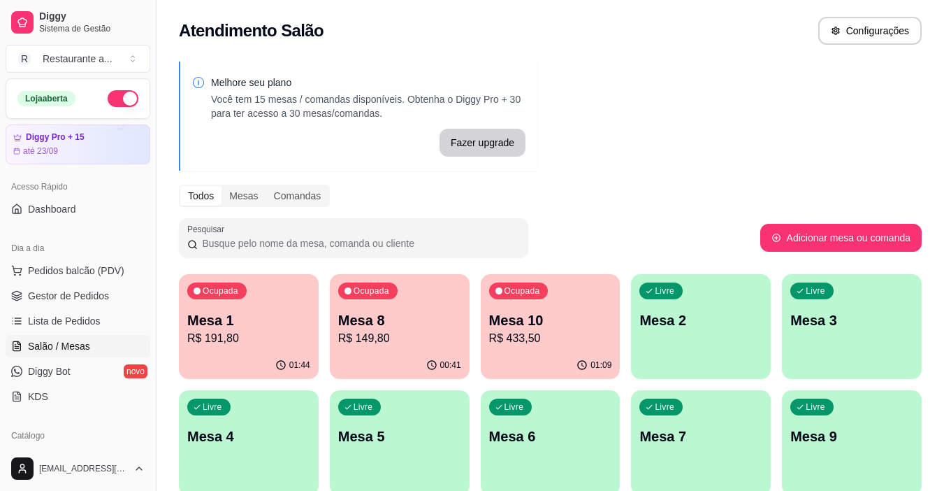
click at [256, 326] on p "Mesa 1" at bounding box center [248, 320] width 123 height 20
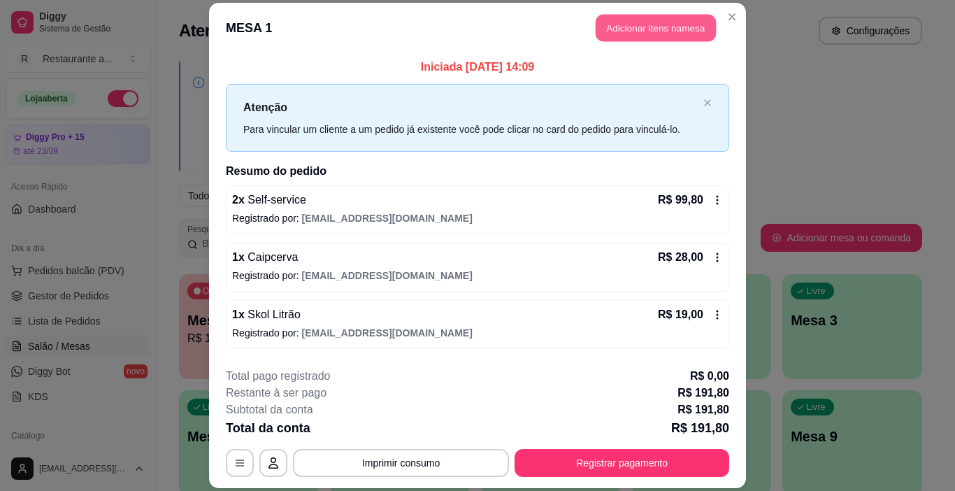
click at [639, 26] on button "Adicionar itens na mesa" at bounding box center [655, 27] width 120 height 27
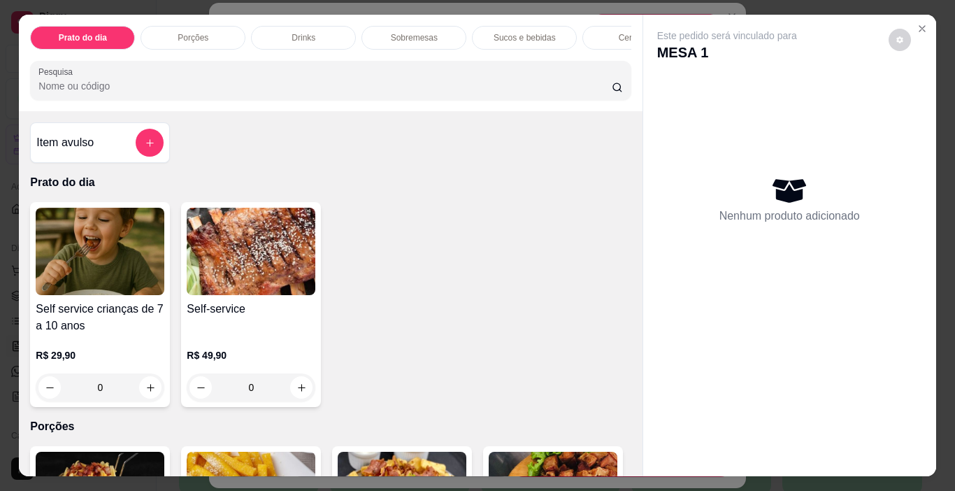
click at [420, 34] on p "Sobremesas" at bounding box center [414, 37] width 47 height 11
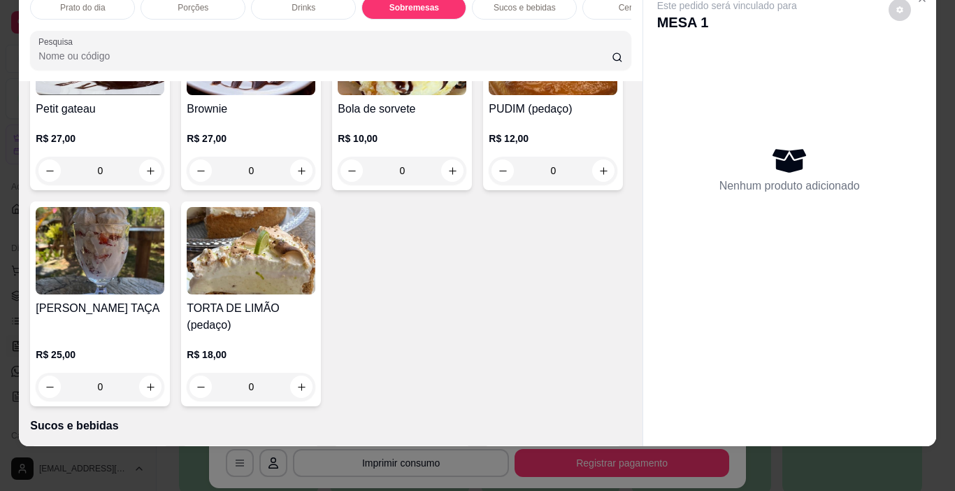
scroll to position [1316, 0]
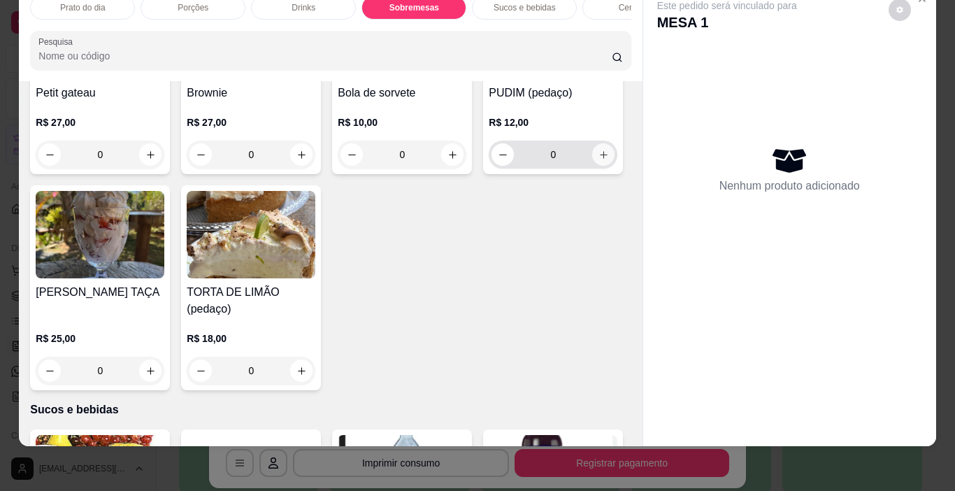
click at [598, 160] on icon "increase-product-quantity" at bounding box center [603, 155] width 10 height 10
type input "1"
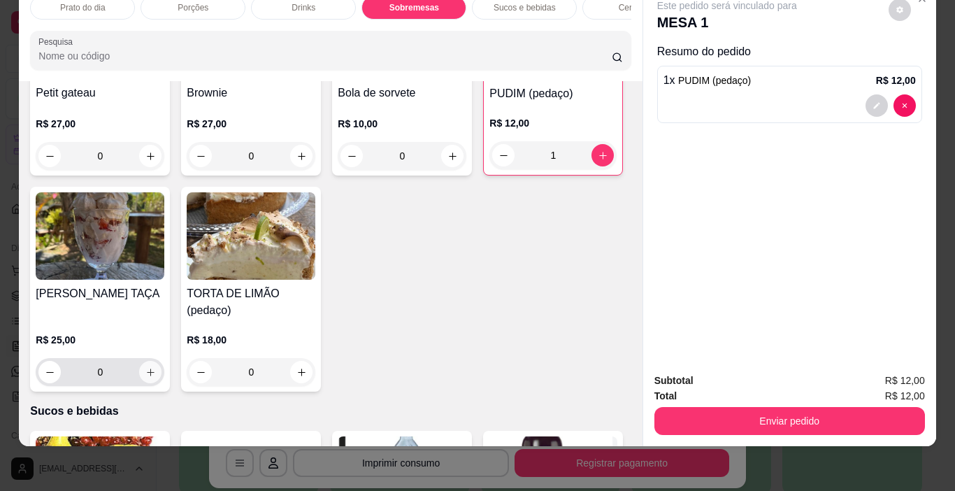
click at [156, 367] on icon "increase-product-quantity" at bounding box center [150, 372] width 10 height 10
type input "1"
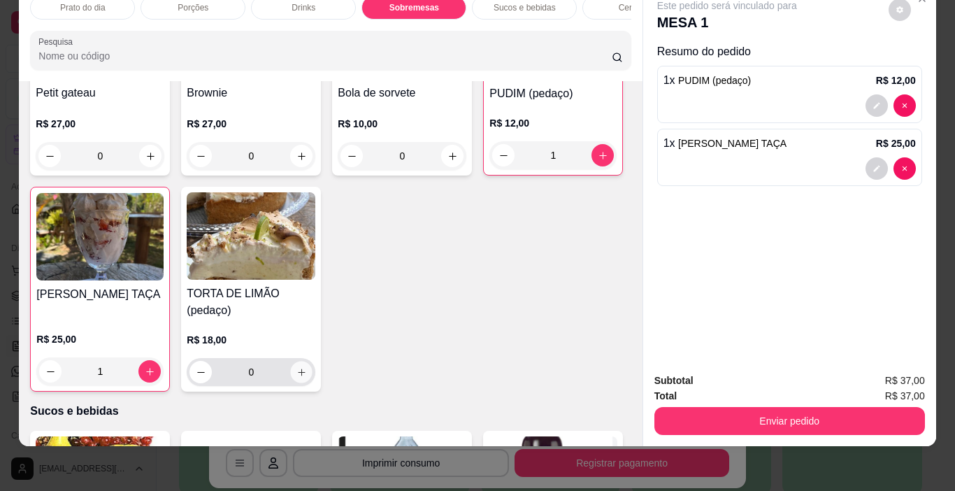
click at [307, 367] on icon "increase-product-quantity" at bounding box center [301, 372] width 10 height 10
type input "1"
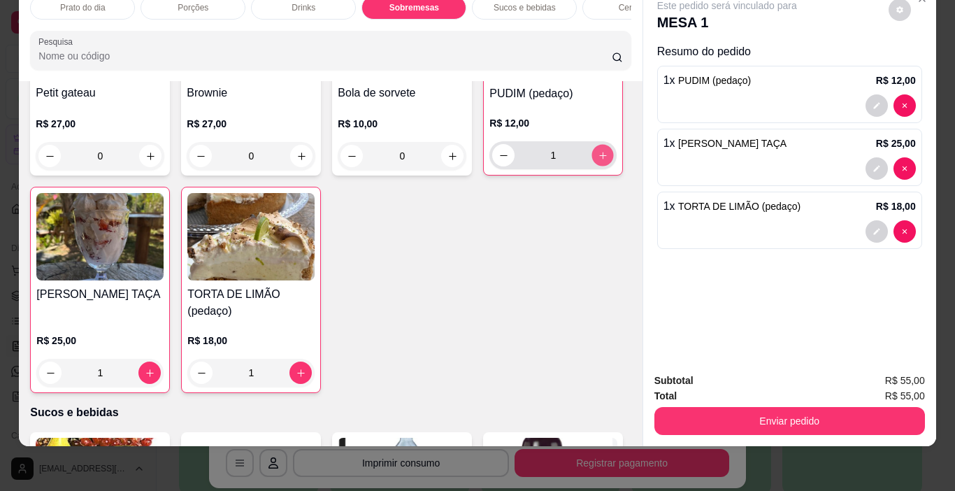
click at [597, 161] on icon "increase-product-quantity" at bounding box center [602, 155] width 10 height 10
type input "2"
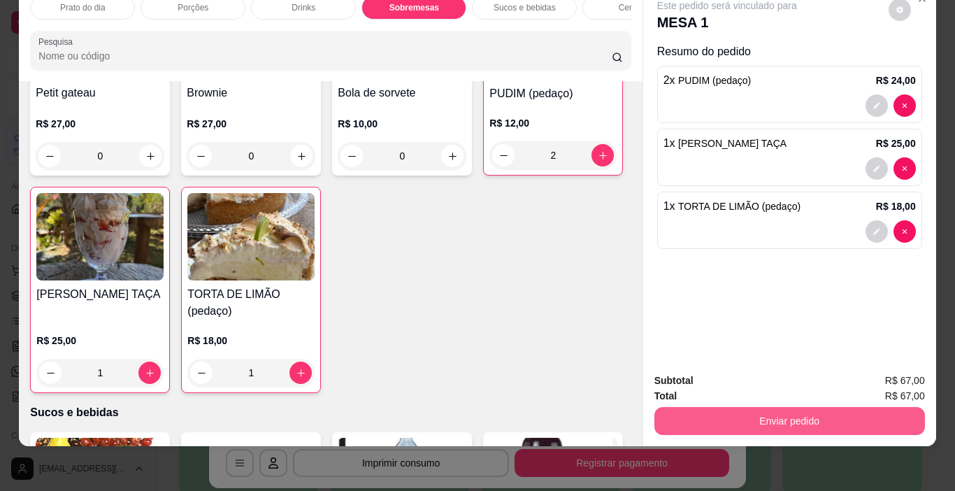
click at [796, 407] on button "Enviar pedido" at bounding box center [789, 421] width 270 height 28
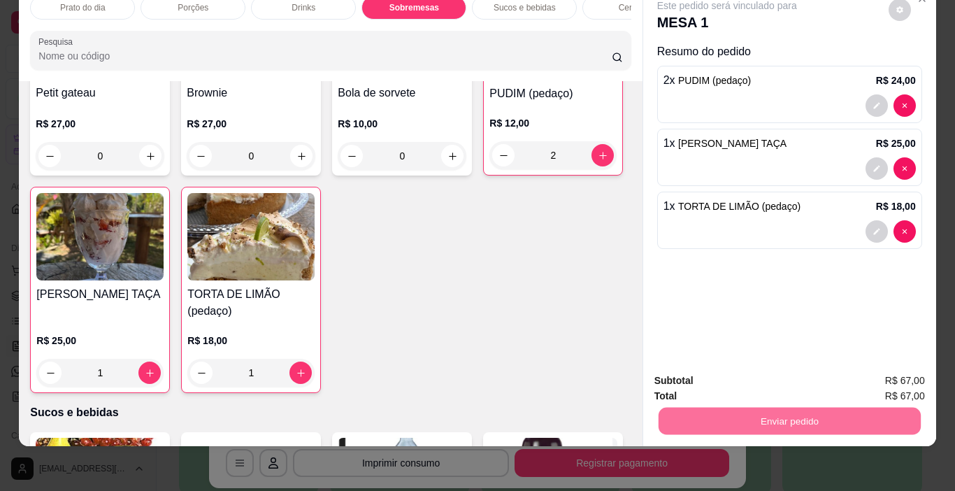
click at [764, 370] on button "Não registrar e enviar pedido" at bounding box center [742, 376] width 141 height 26
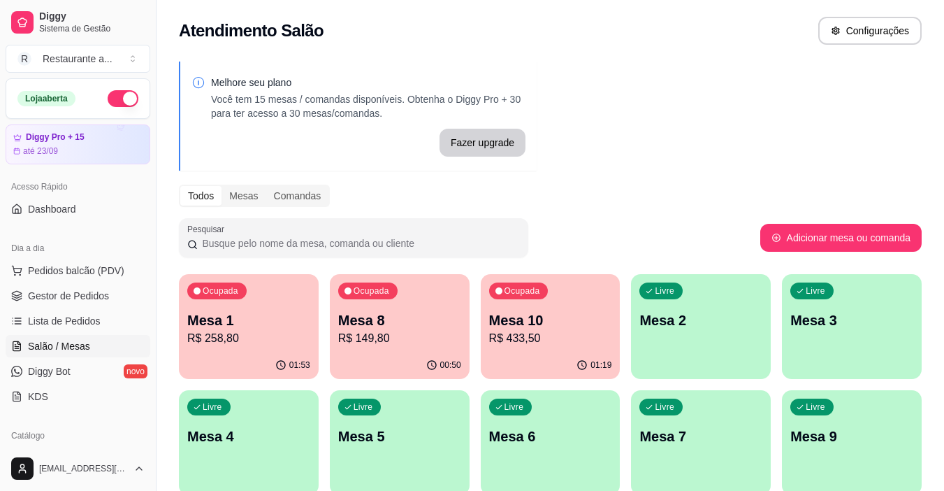
click at [565, 335] on p "R$ 433,50" at bounding box center [550, 338] width 123 height 17
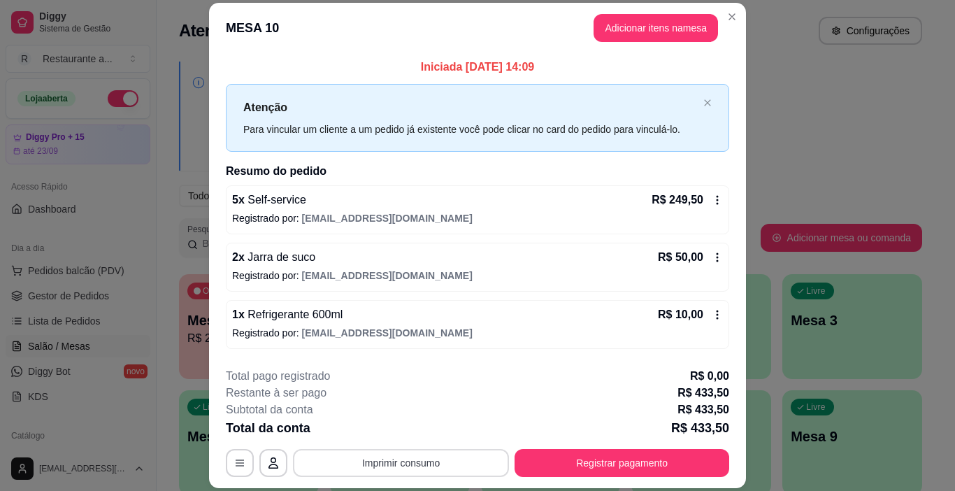
click at [390, 461] on button "Imprimir consumo" at bounding box center [401, 463] width 216 height 28
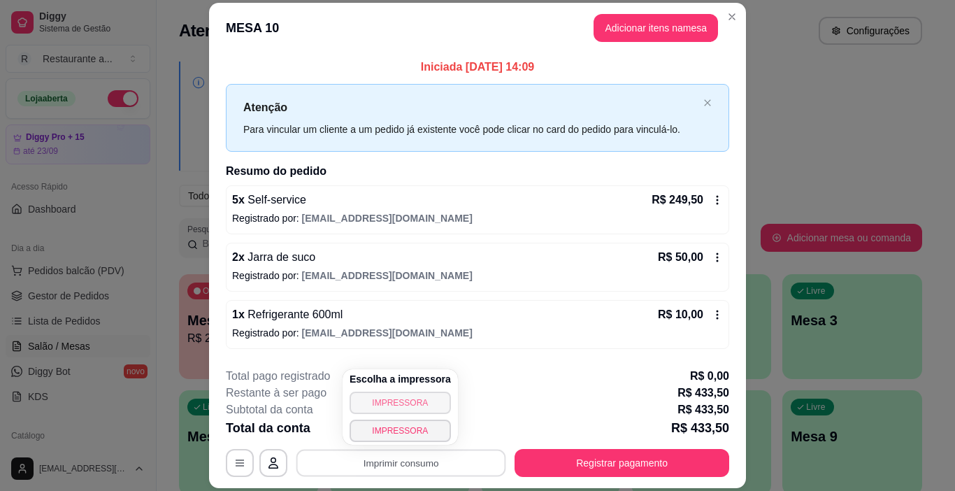
click at [392, 404] on button "IMPRESSORA" at bounding box center [399, 402] width 101 height 22
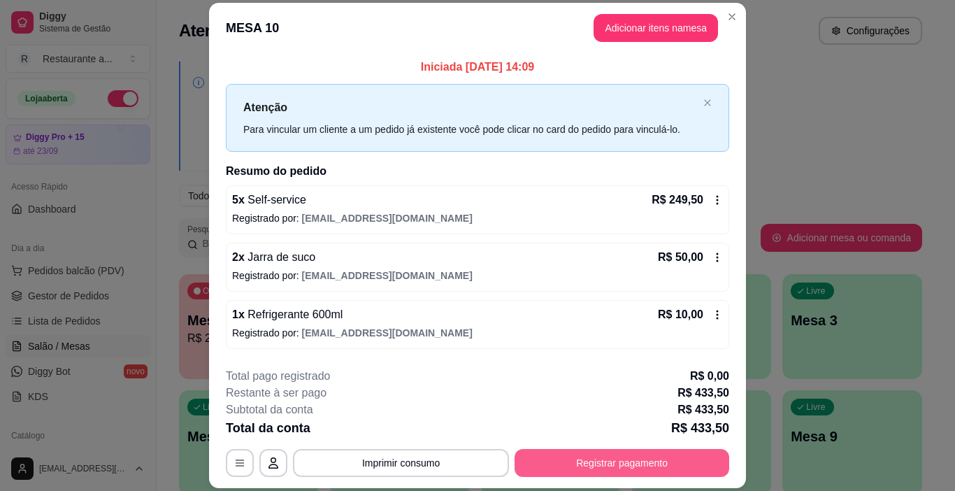
click at [616, 460] on button "Registrar pagamento" at bounding box center [621, 463] width 215 height 28
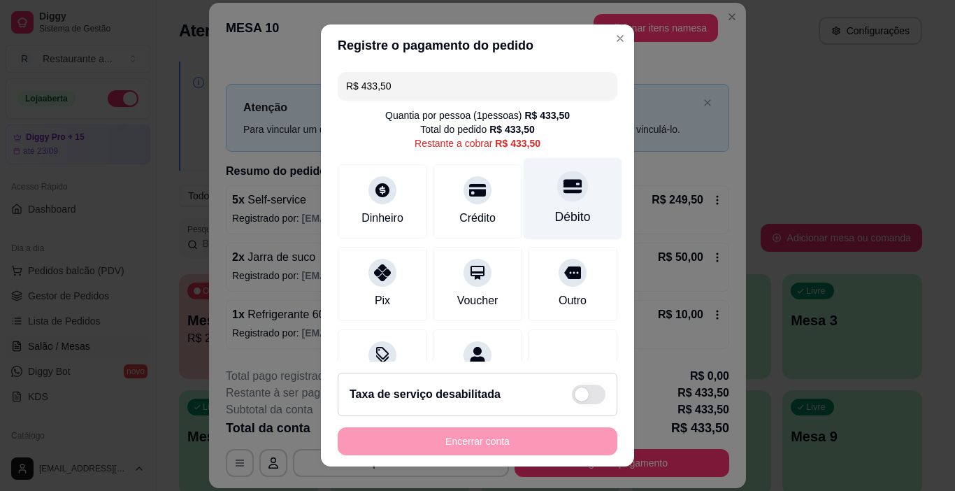
click at [563, 194] on icon at bounding box center [572, 186] width 18 height 18
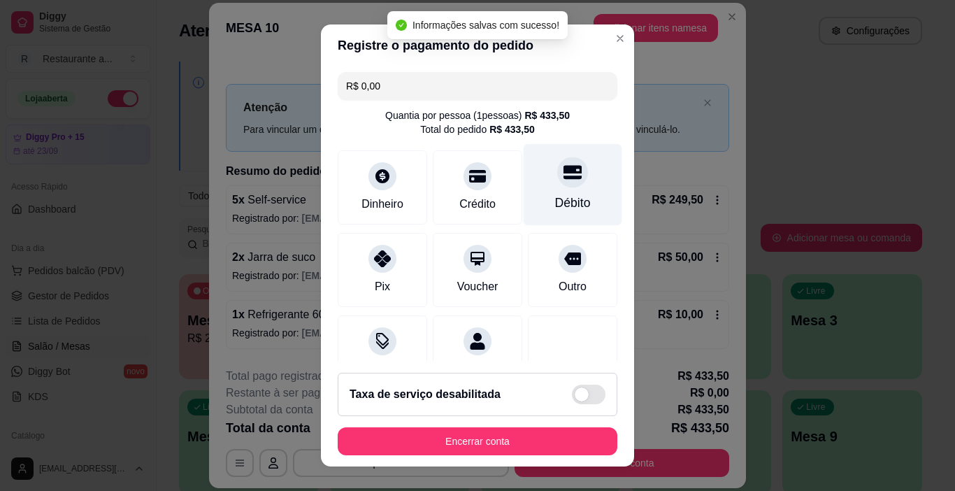
type input "R$ 0,00"
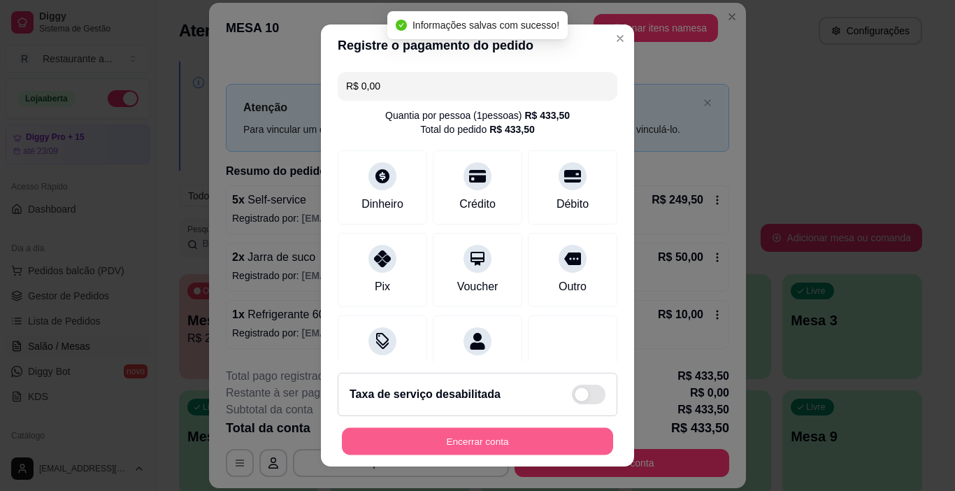
click at [472, 436] on button "Encerrar conta" at bounding box center [477, 441] width 271 height 27
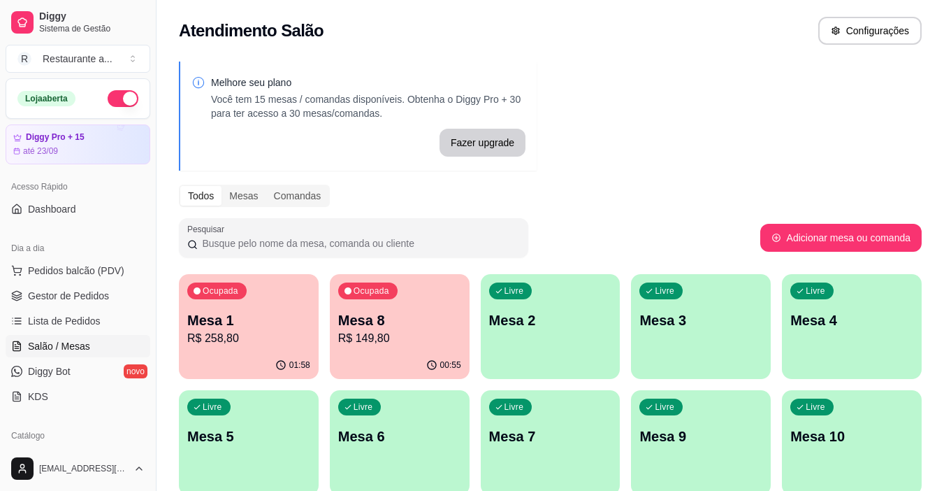
click at [271, 332] on p "R$ 258,80" at bounding box center [248, 338] width 123 height 17
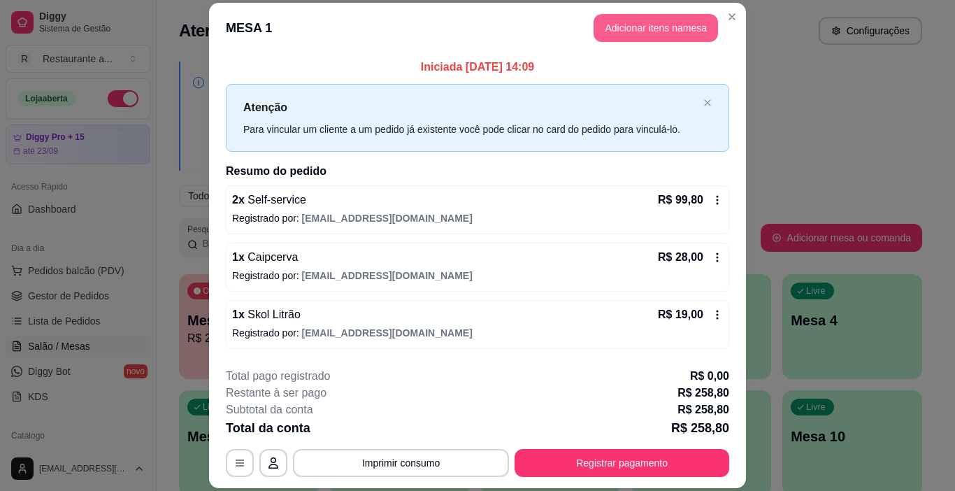
click at [637, 21] on button "Adicionar itens na mesa" at bounding box center [655, 28] width 124 height 28
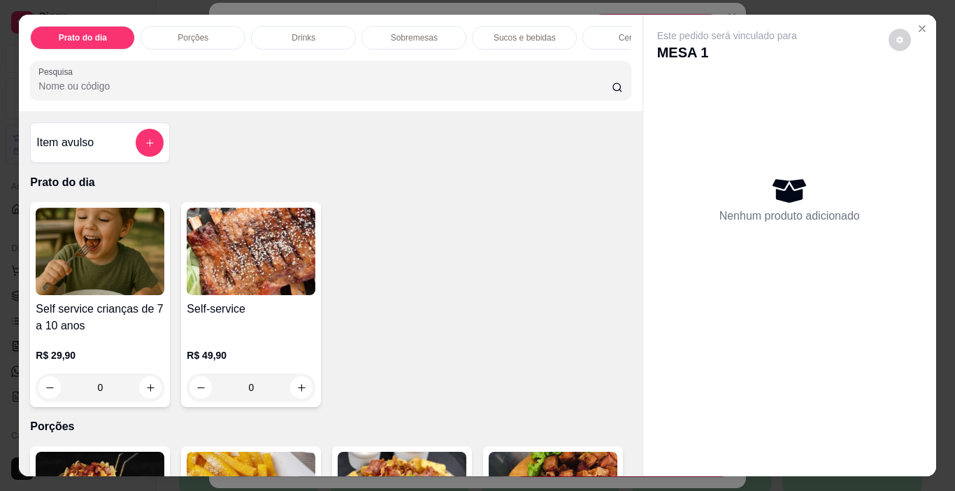
click at [542, 32] on p "Sucos e bebidas" at bounding box center [524, 37] width 62 height 11
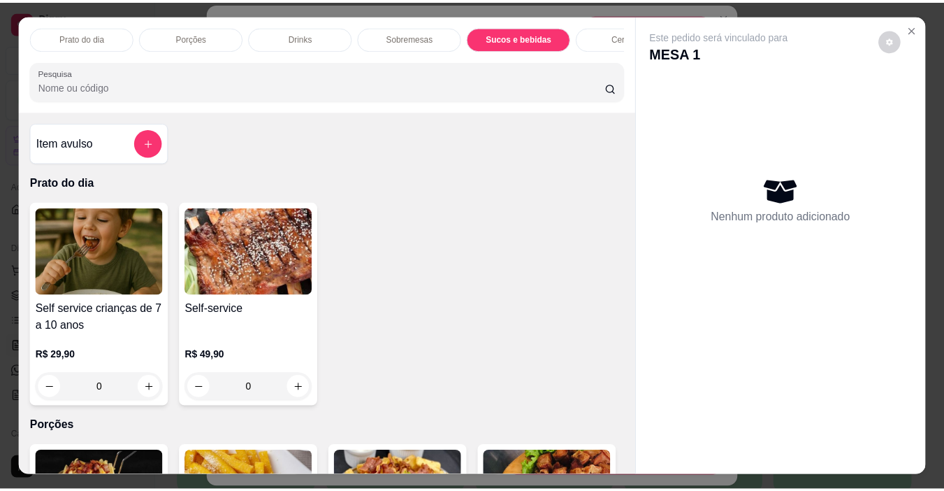
scroll to position [35, 0]
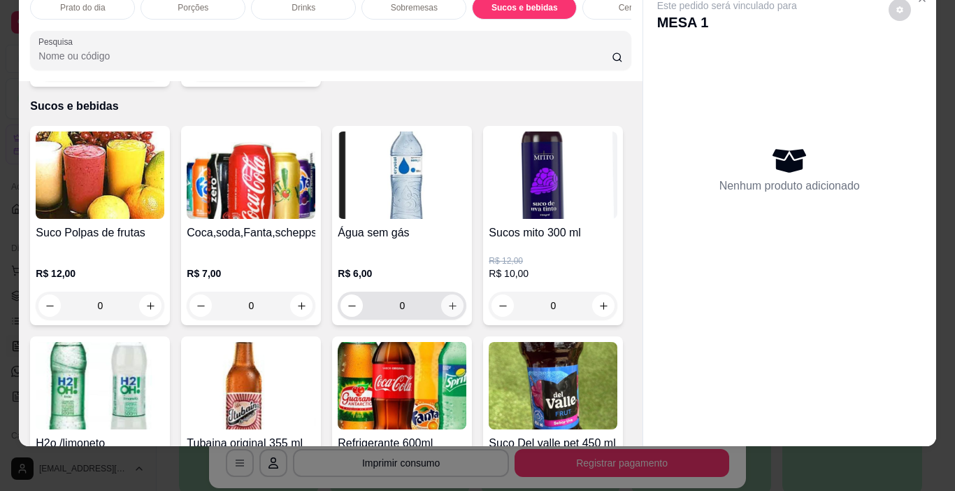
click at [447, 300] on icon "increase-product-quantity" at bounding box center [452, 305] width 10 height 10
type input "1"
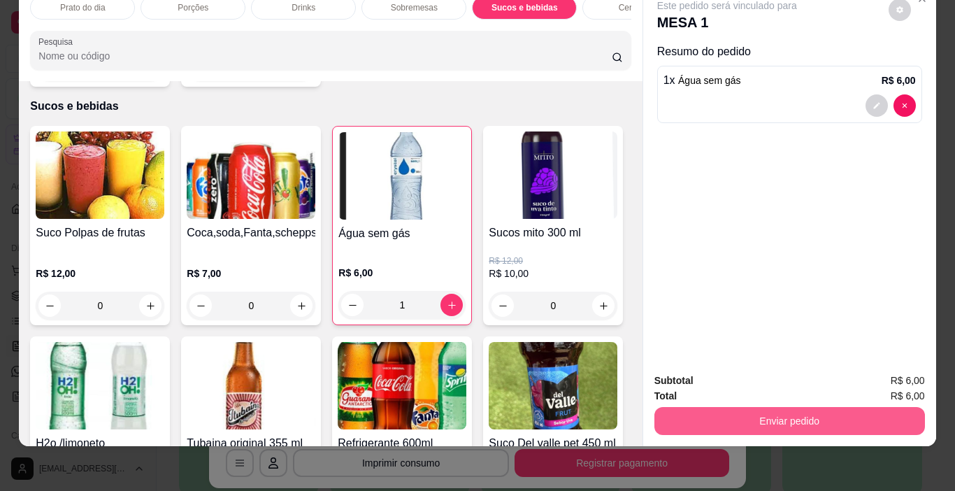
click at [766, 407] on button "Enviar pedido" at bounding box center [789, 421] width 270 height 28
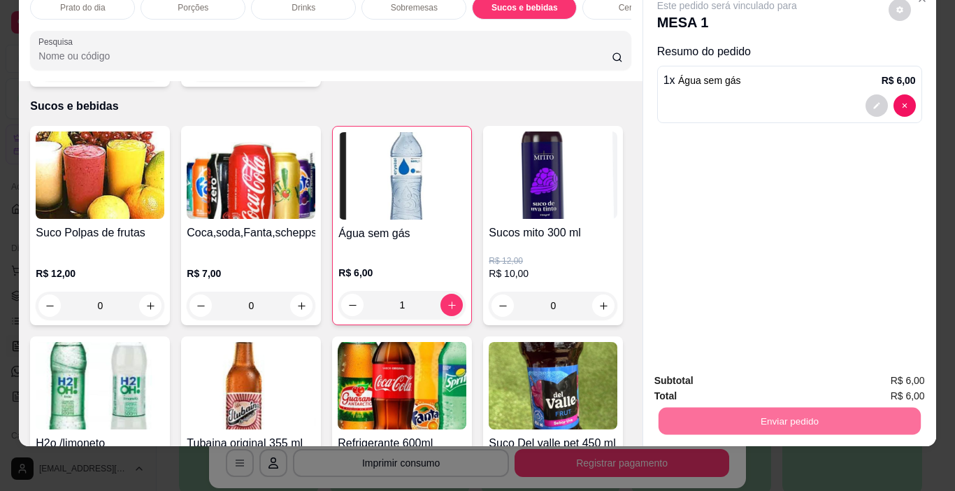
click at [738, 375] on button "Não registrar e enviar pedido" at bounding box center [742, 376] width 145 height 27
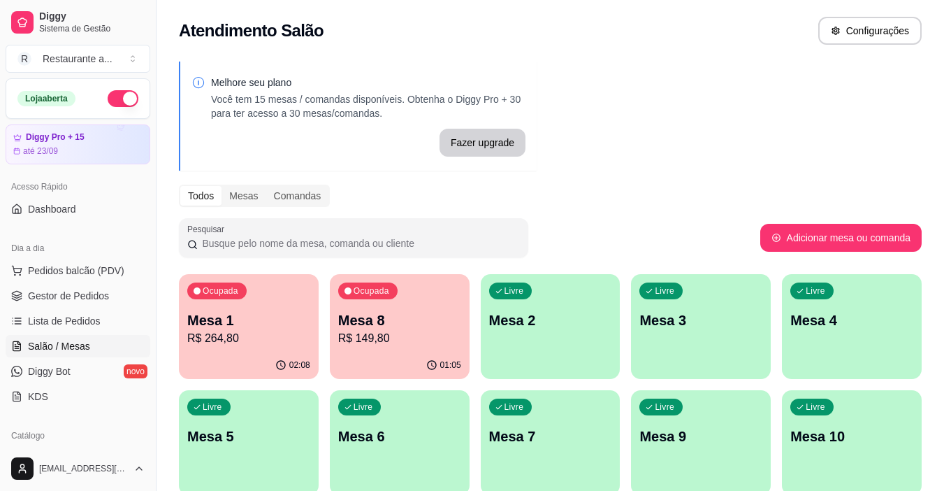
click at [235, 342] on p "R$ 264,80" at bounding box center [248, 338] width 123 height 17
click at [242, 333] on p "R$ 264,80" at bounding box center [248, 338] width 123 height 17
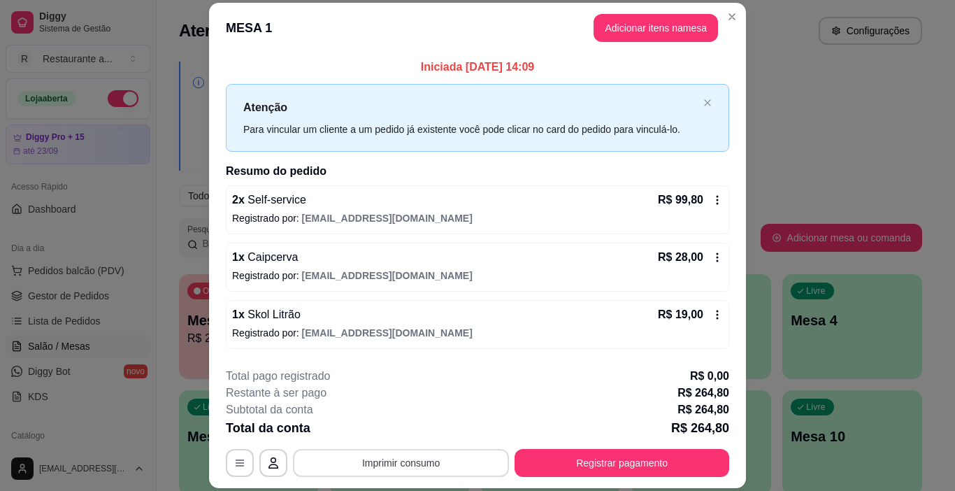
click at [396, 463] on button "Imprimir consumo" at bounding box center [401, 463] width 216 height 28
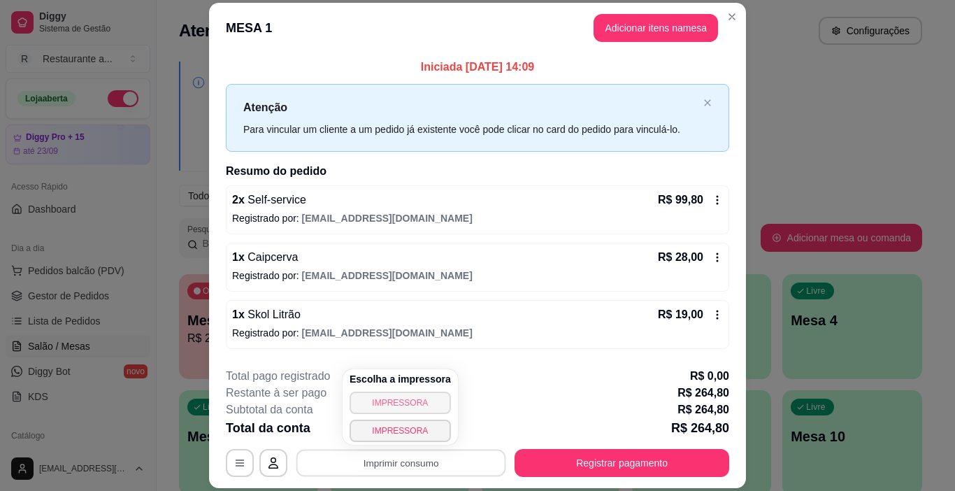
click at [398, 398] on button "IMPRESSORA" at bounding box center [399, 402] width 101 height 22
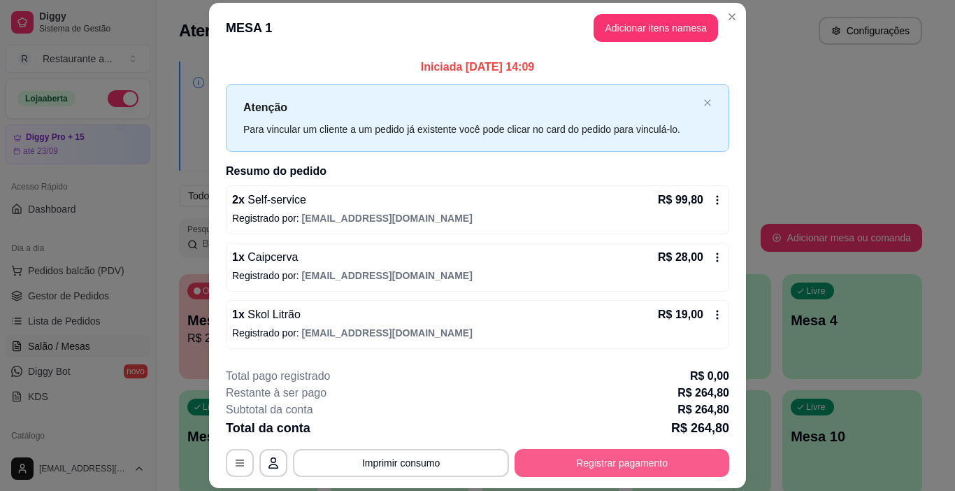
click at [605, 465] on button "Registrar pagamento" at bounding box center [621, 463] width 215 height 28
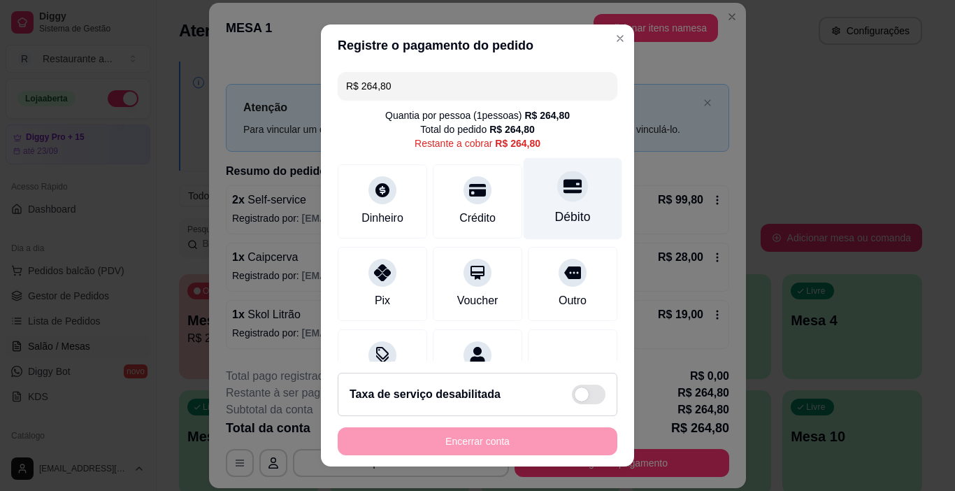
click at [557, 196] on div at bounding box center [572, 186] width 31 height 31
type input "R$ 0,00"
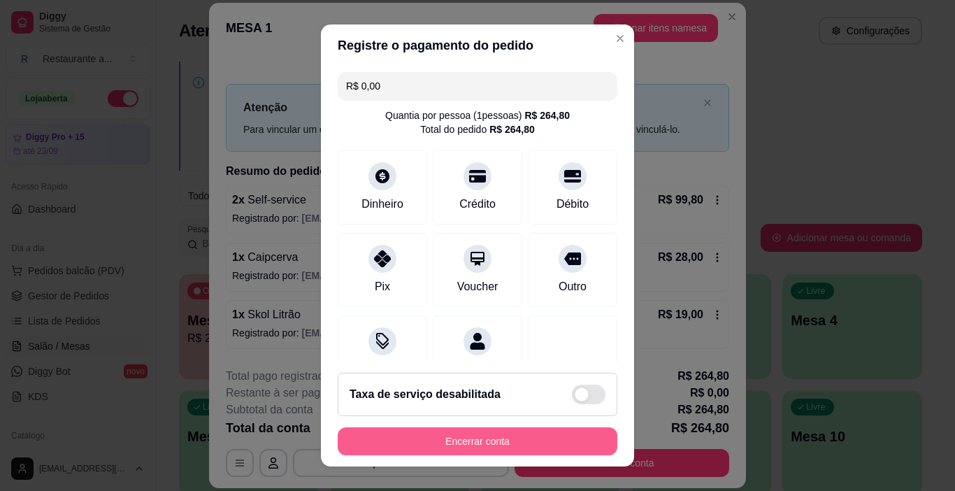
click at [465, 437] on button "Encerrar conta" at bounding box center [478, 441] width 280 height 28
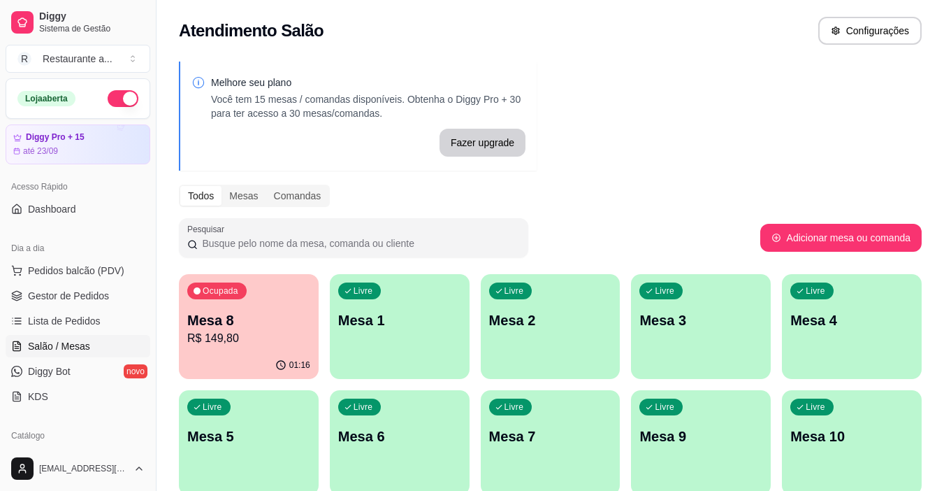
click at [237, 323] on p "Mesa 8" at bounding box center [248, 320] width 123 height 20
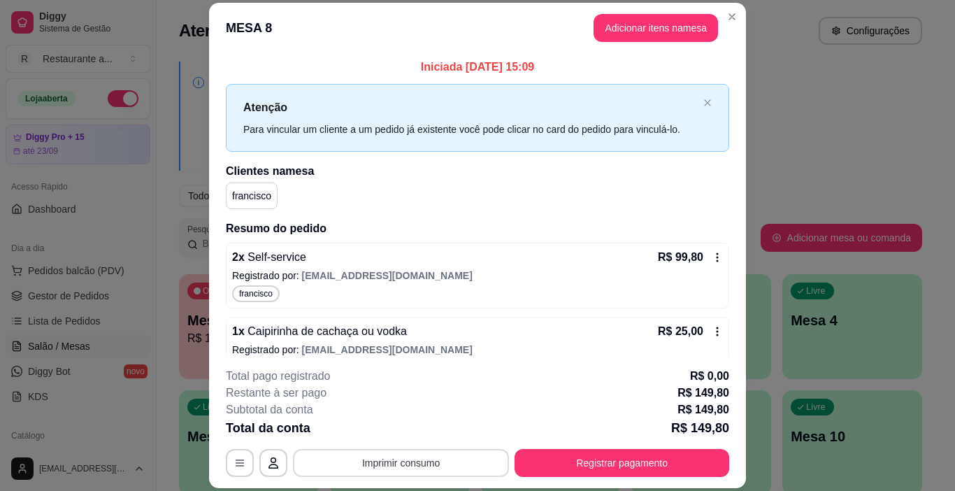
click at [369, 462] on button "Imprimir consumo" at bounding box center [401, 463] width 216 height 28
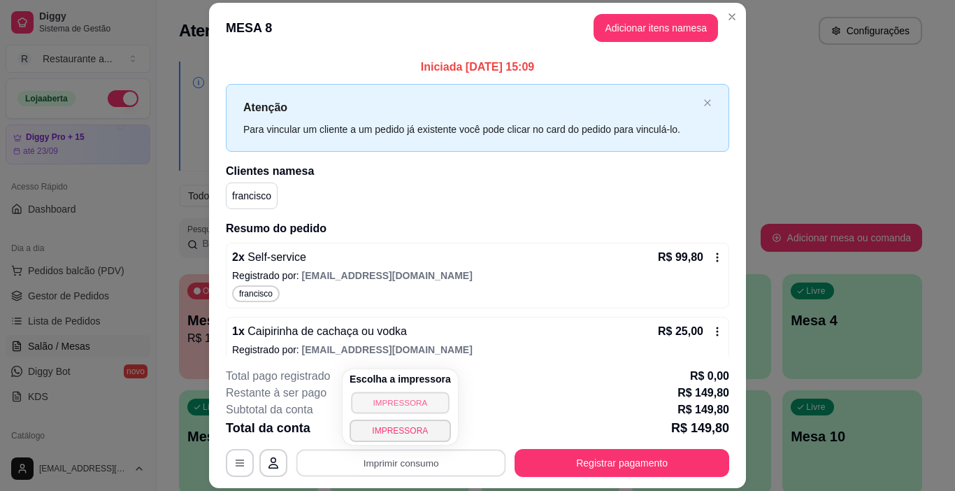
click at [390, 403] on button "IMPRESSORA" at bounding box center [400, 402] width 98 height 22
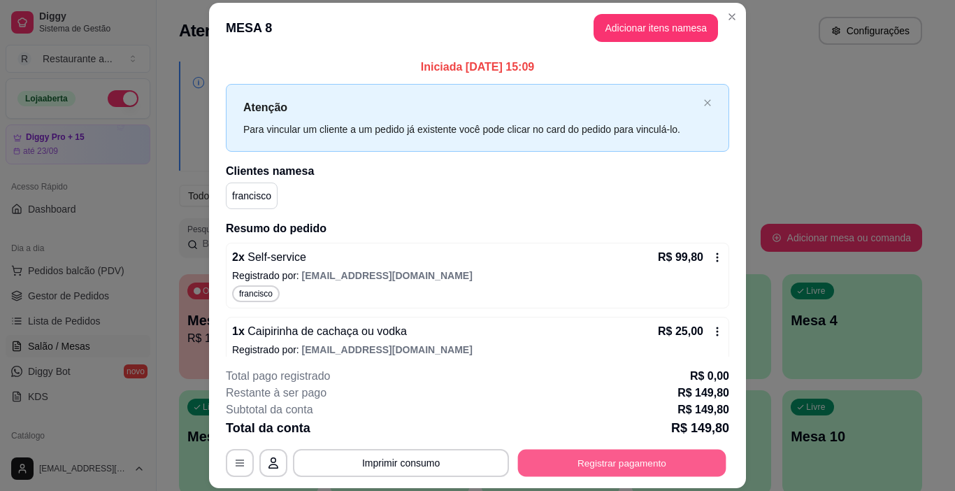
click at [595, 461] on button "Registrar pagamento" at bounding box center [622, 462] width 208 height 27
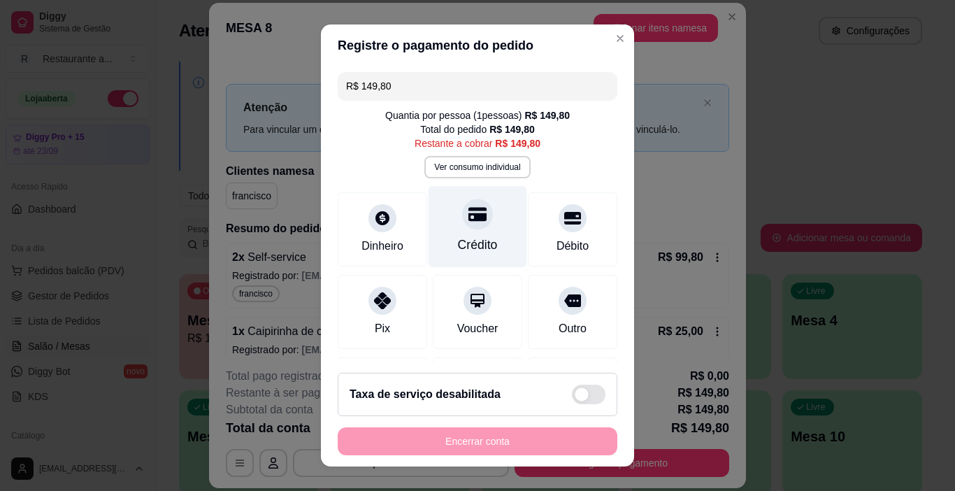
click at [476, 225] on div "Crédito" at bounding box center [477, 227] width 99 height 82
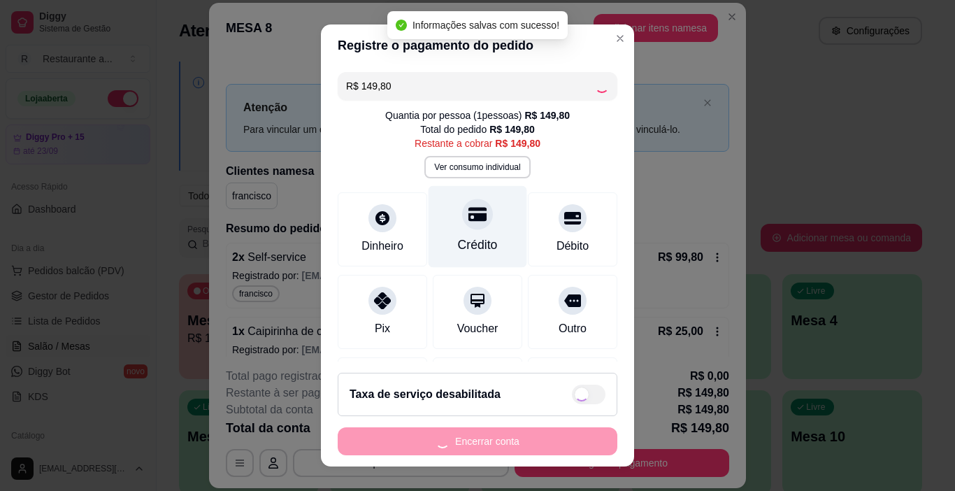
type input "R$ 0,00"
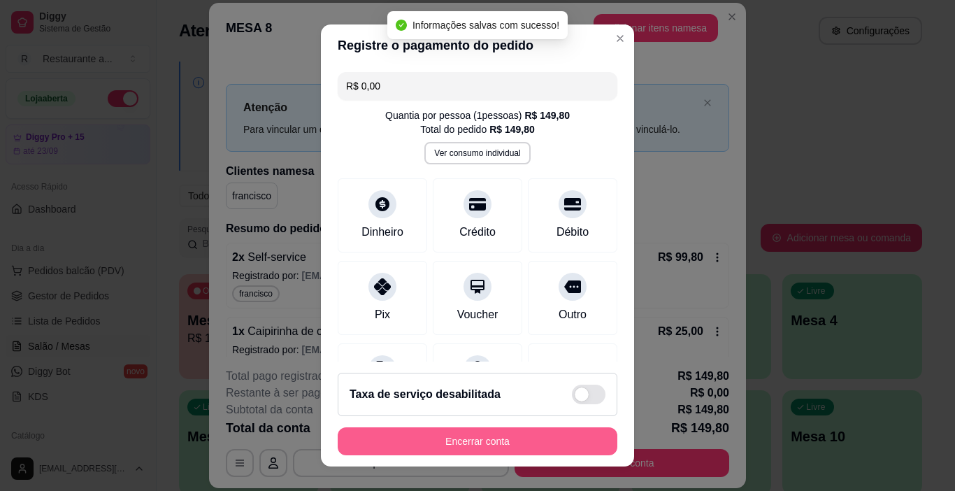
click at [470, 437] on button "Encerrar conta" at bounding box center [478, 441] width 280 height 28
